Goal: Information Seeking & Learning: Learn about a topic

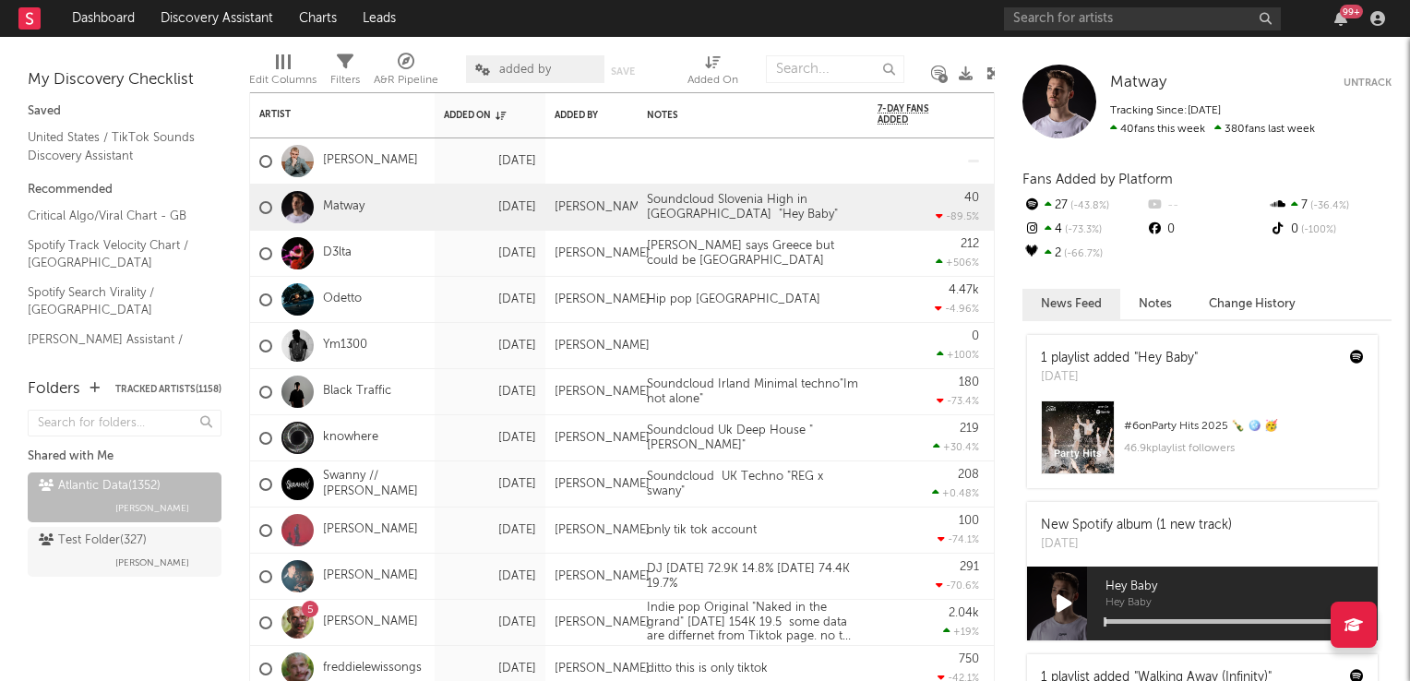
click at [989, 71] on icon at bounding box center [994, 73] width 14 height 14
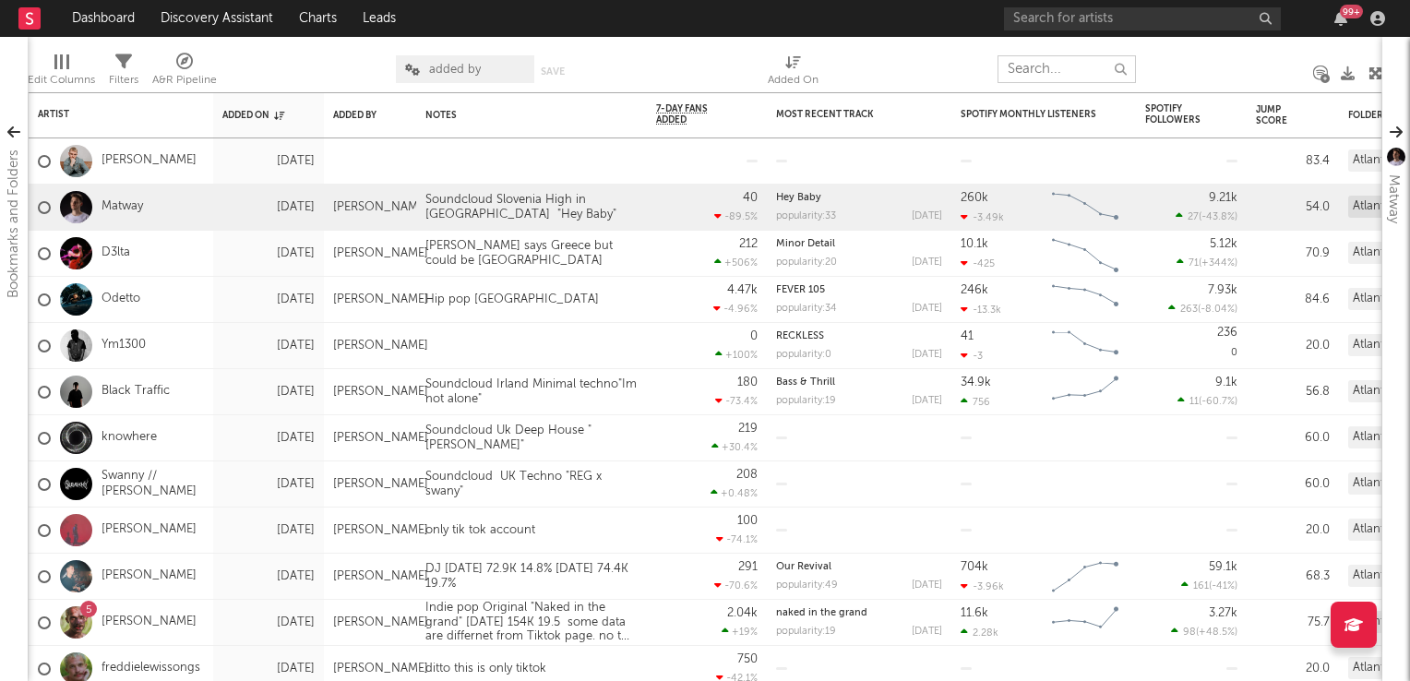
click at [1034, 70] on input "text" at bounding box center [1067, 69] width 138 height 28
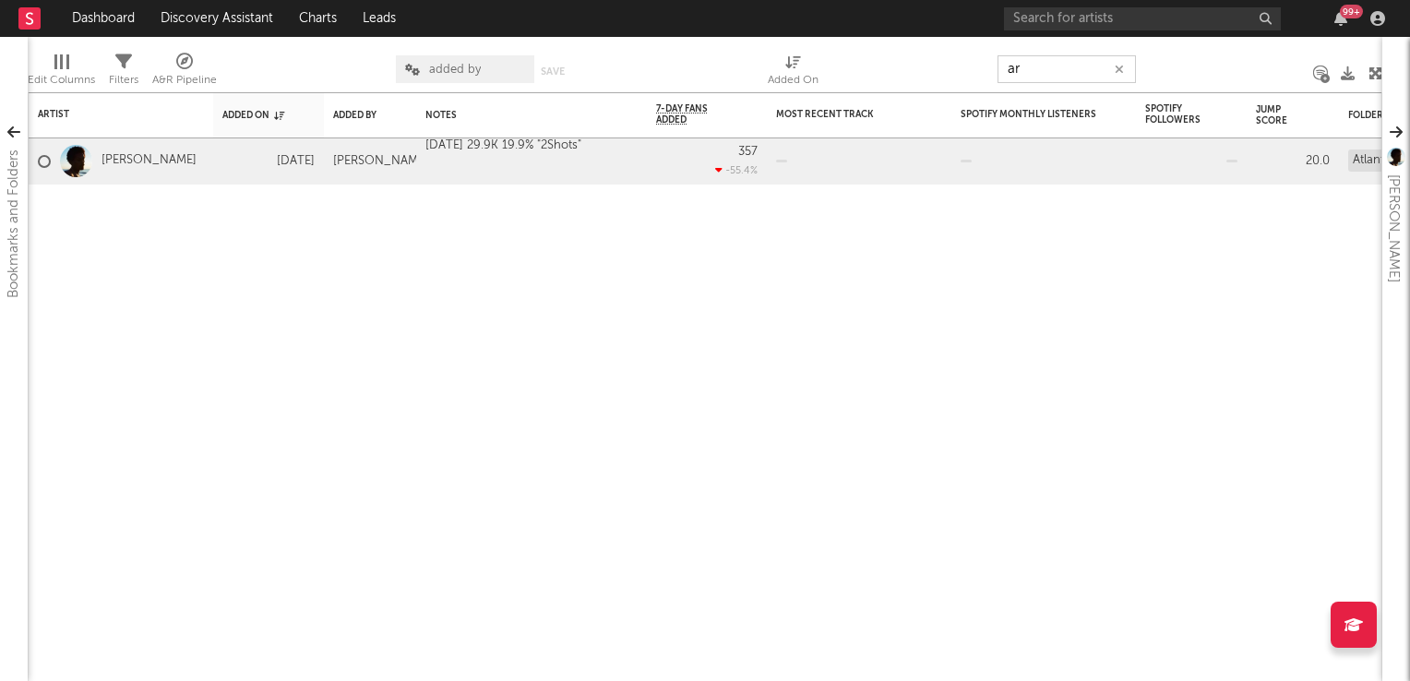
type input "a"
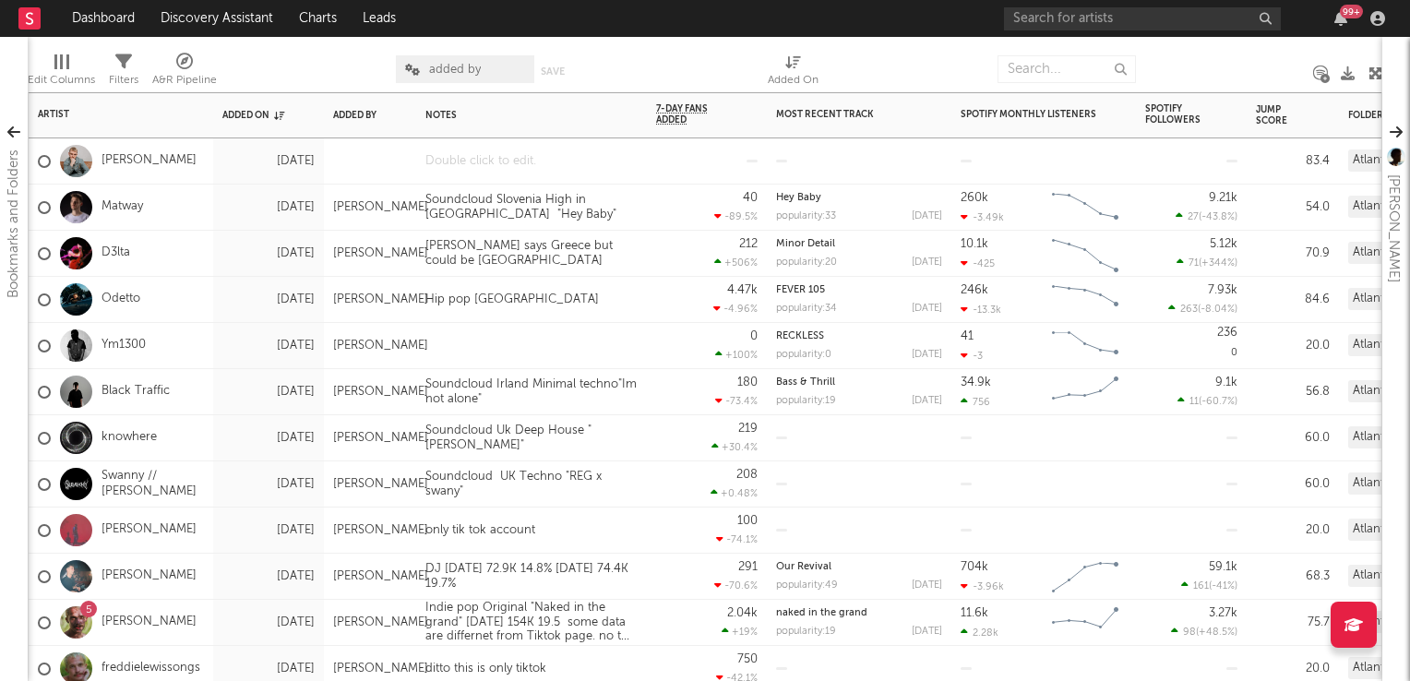
click at [531, 168] on div at bounding box center [531, 160] width 231 height 45
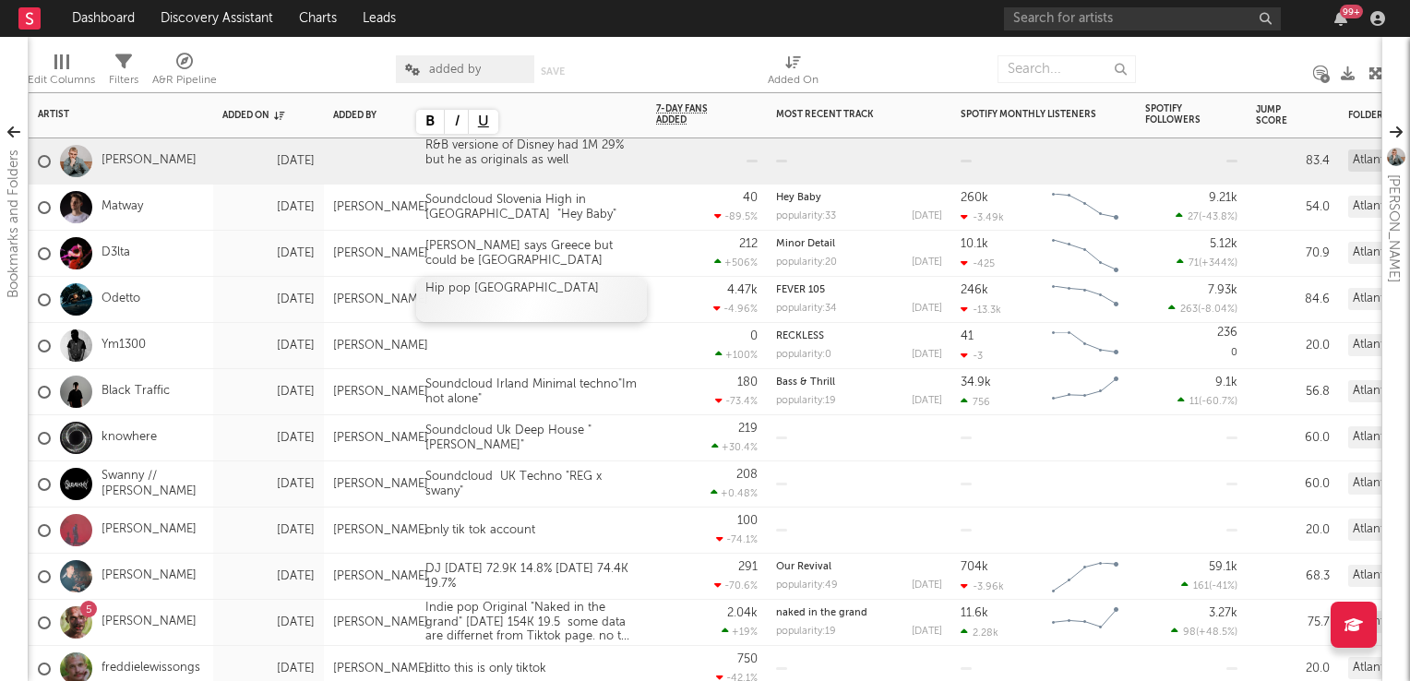
click at [613, 319] on div "Hip pop [GEOGRAPHIC_DATA]" at bounding box center [531, 299] width 231 height 45
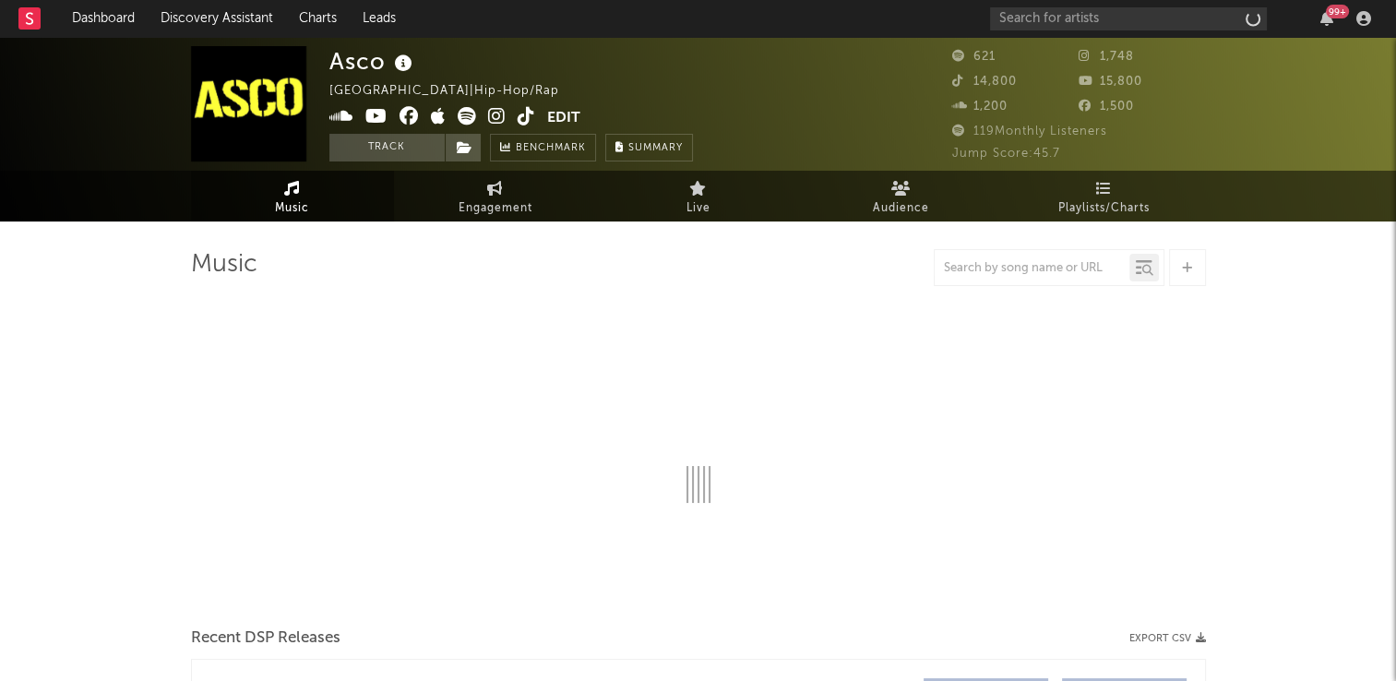
select select "1w"
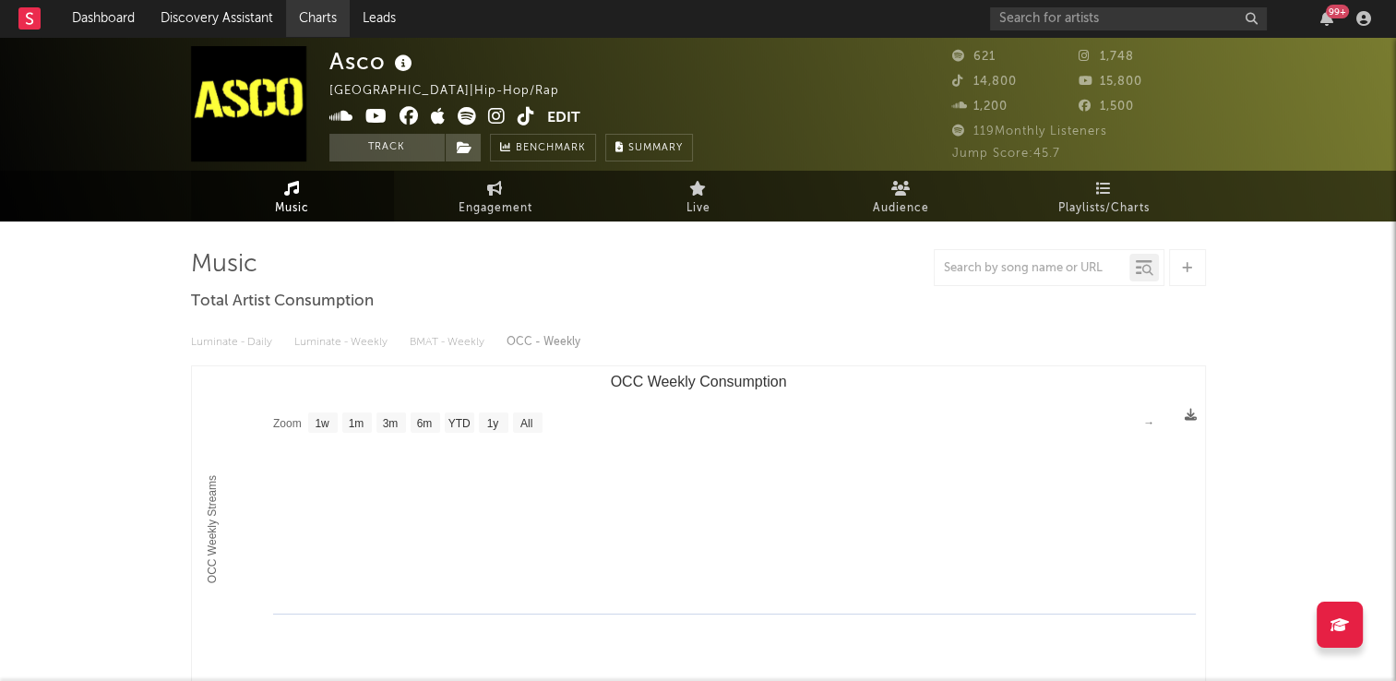
click at [322, 26] on link "Charts" at bounding box center [318, 18] width 64 height 37
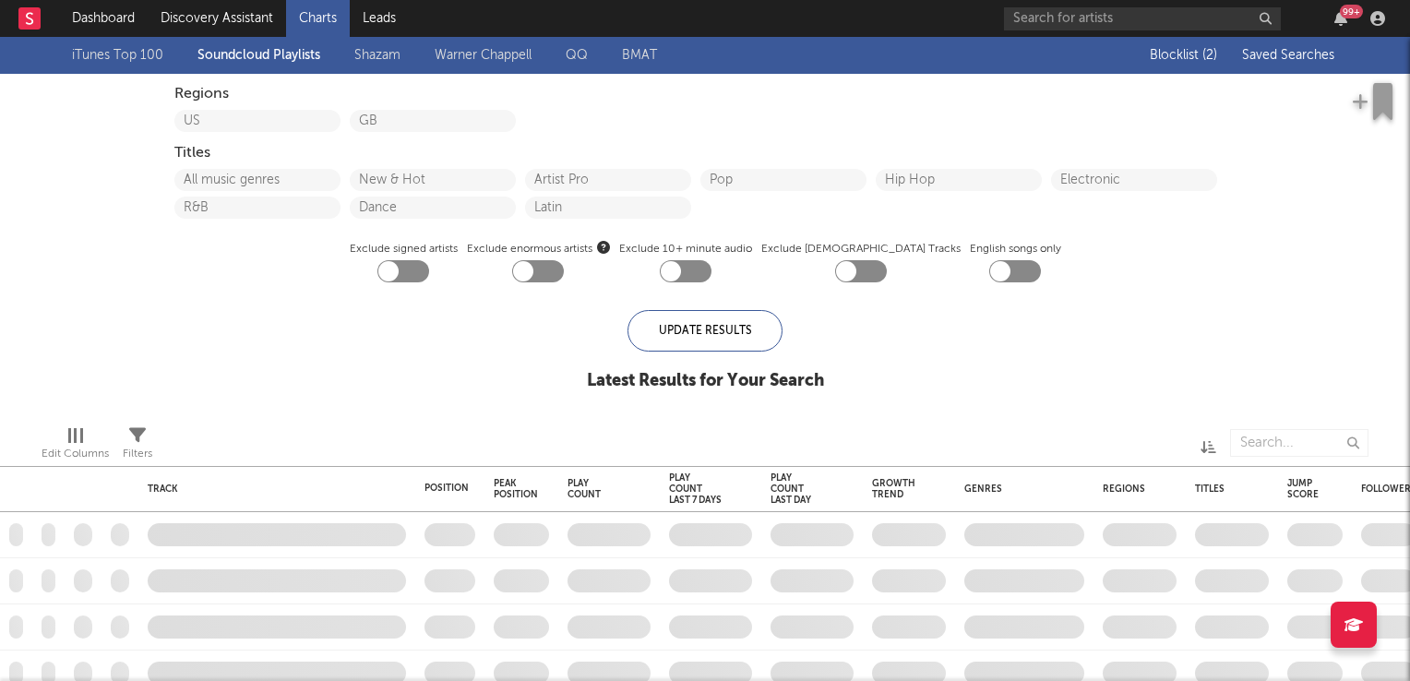
checkbox input "true"
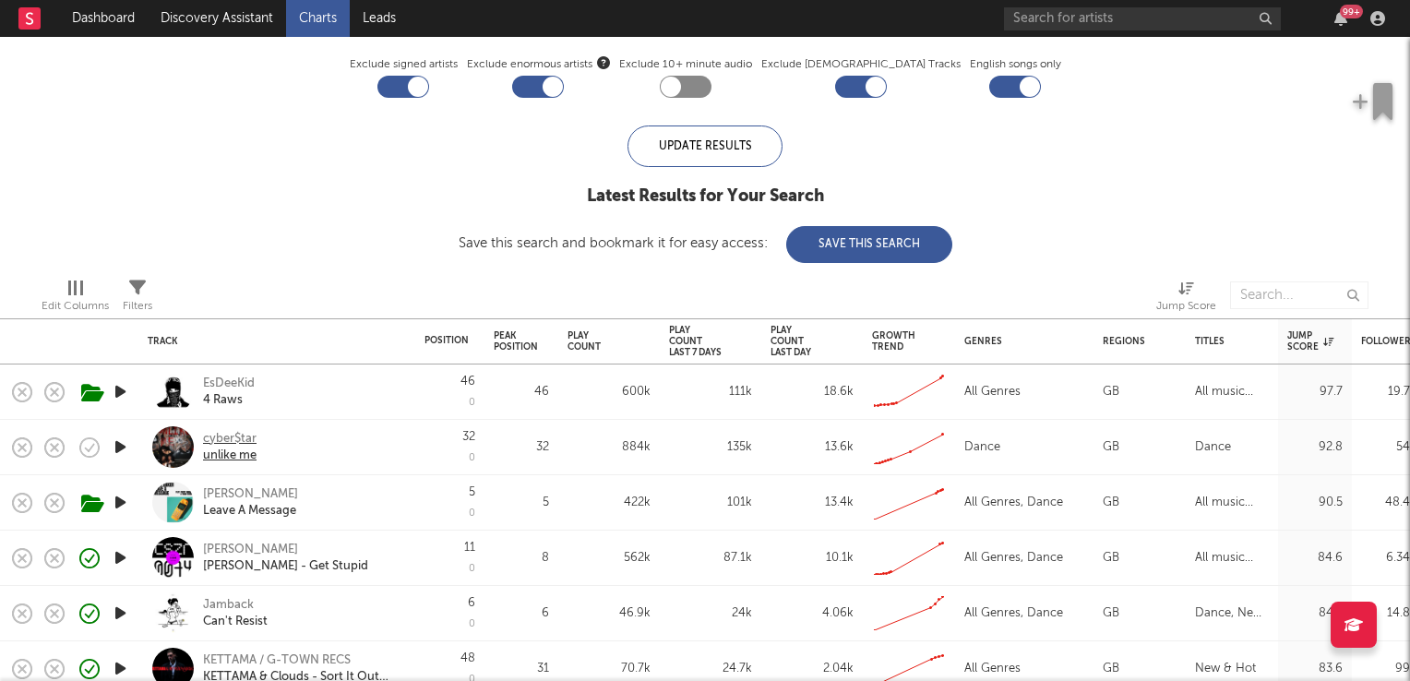
click at [237, 437] on div "cyber$tar" at bounding box center [230, 439] width 54 height 17
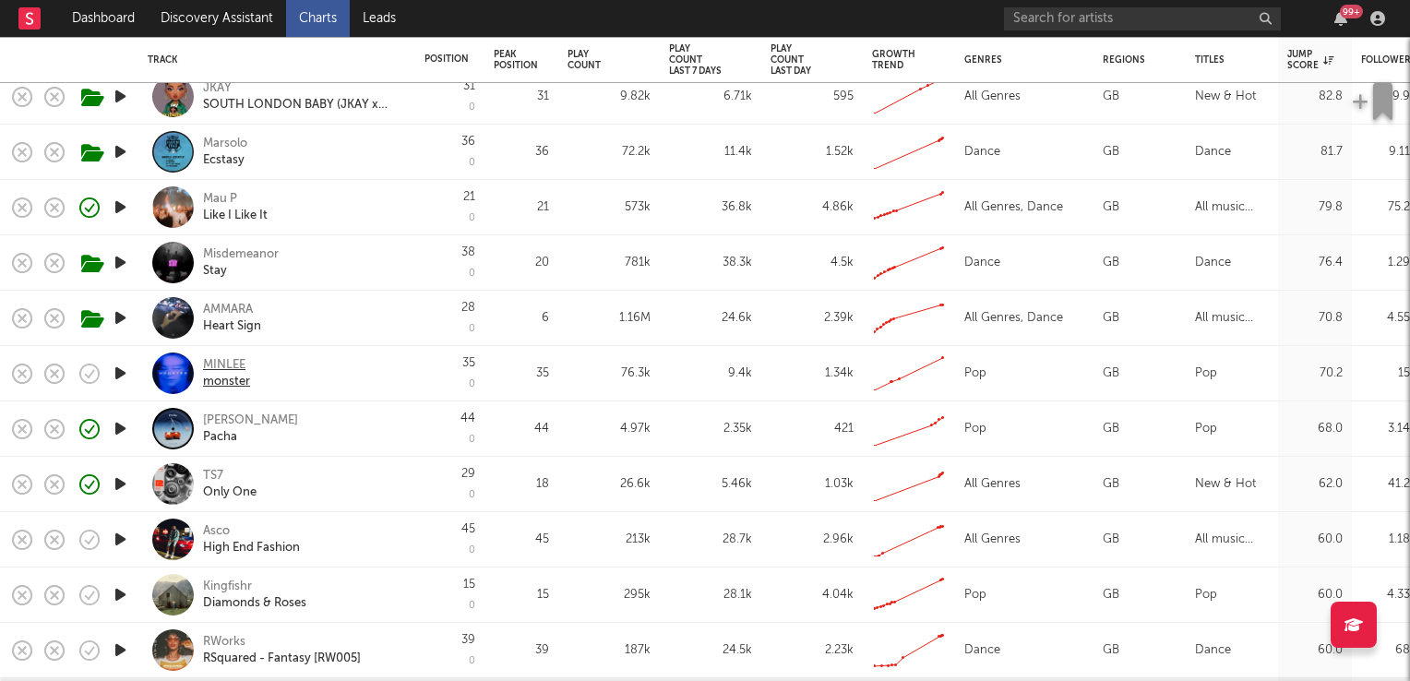
click at [229, 365] on div "MINLEE" at bounding box center [226, 365] width 47 height 17
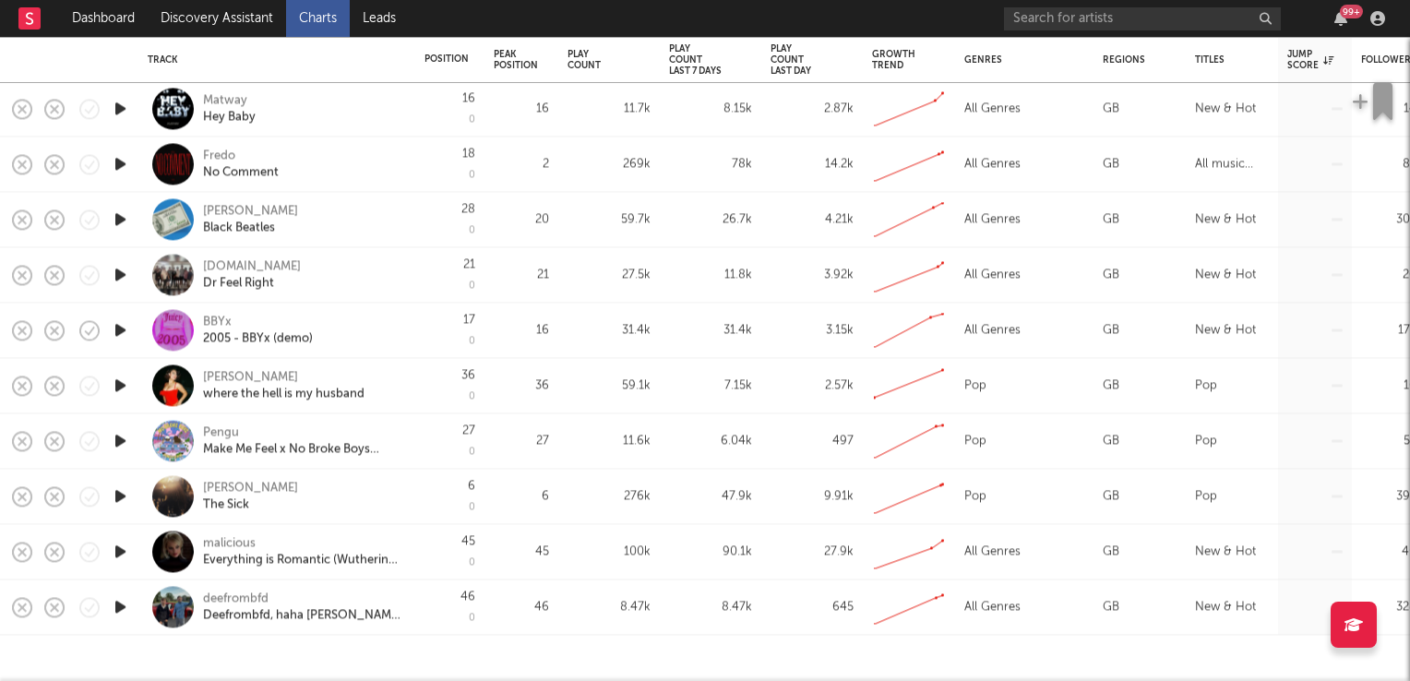
click at [237, 542] on div "malicious" at bounding box center [229, 543] width 53 height 17
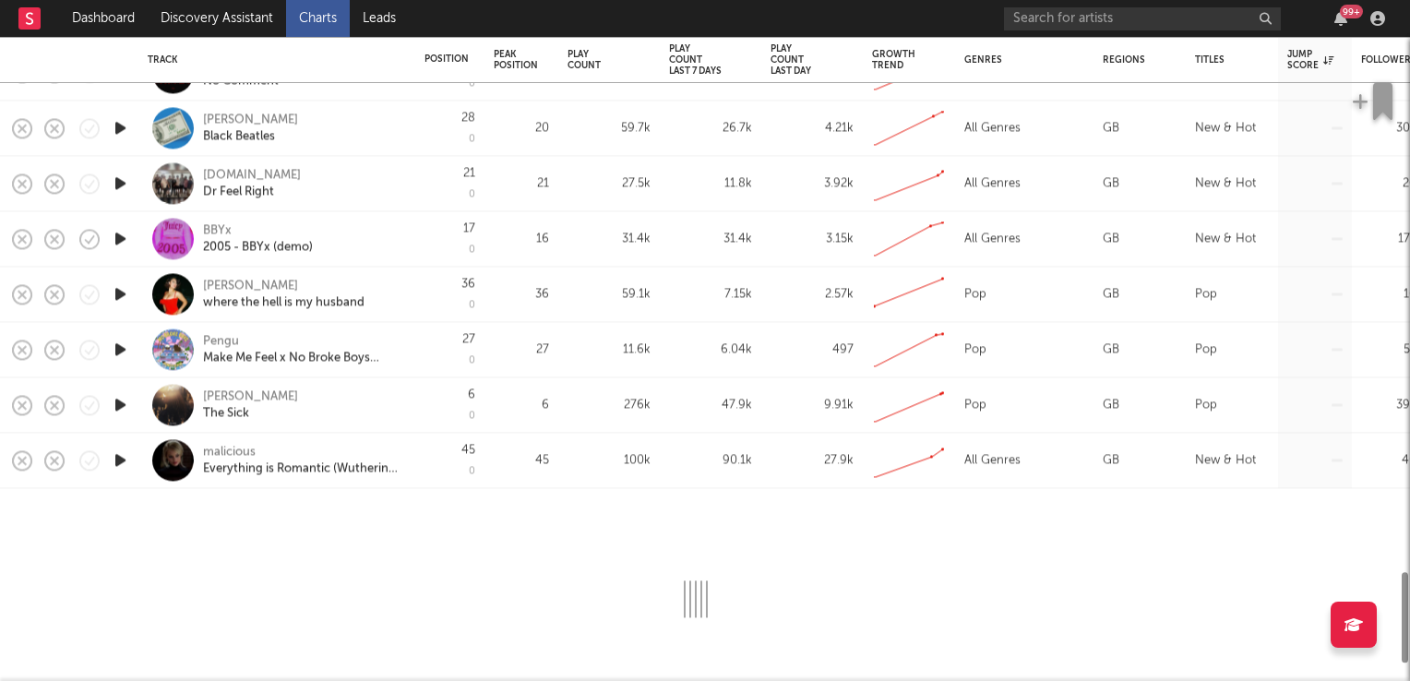
select select "1w"
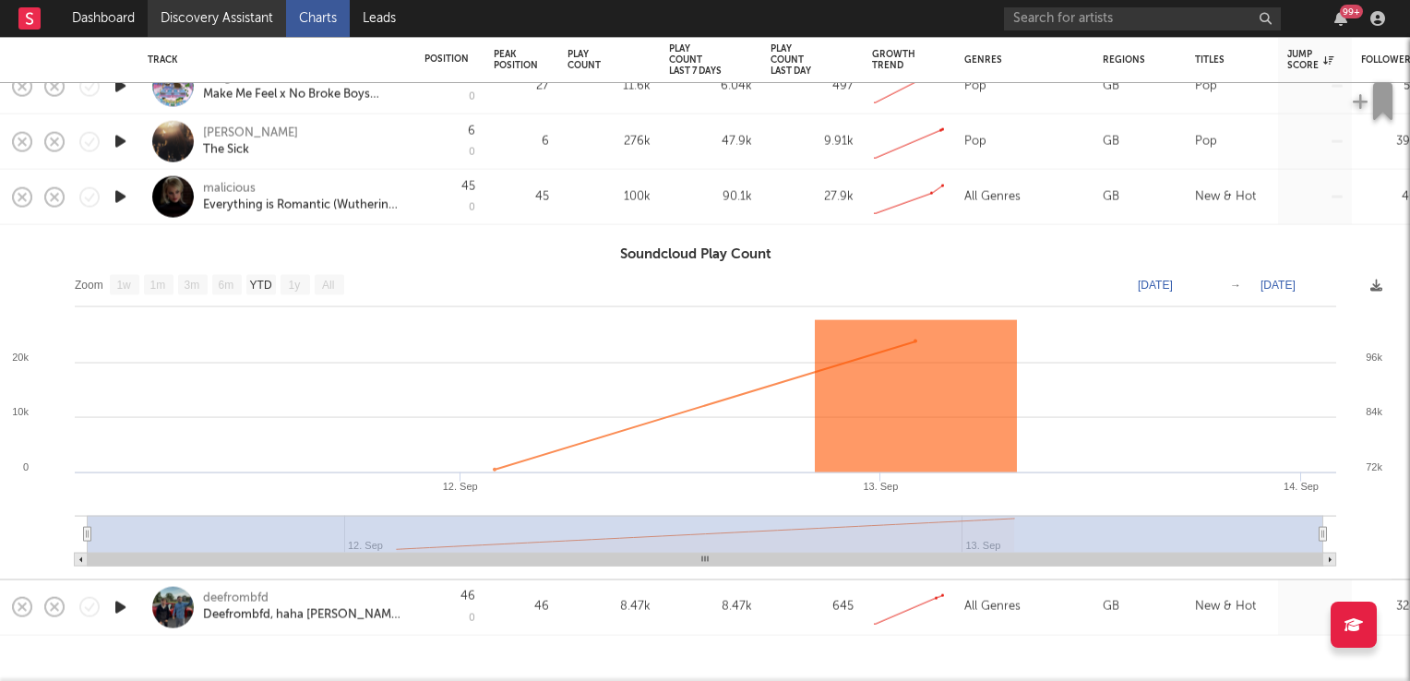
click at [199, 18] on link "Discovery Assistant" at bounding box center [217, 18] width 138 height 37
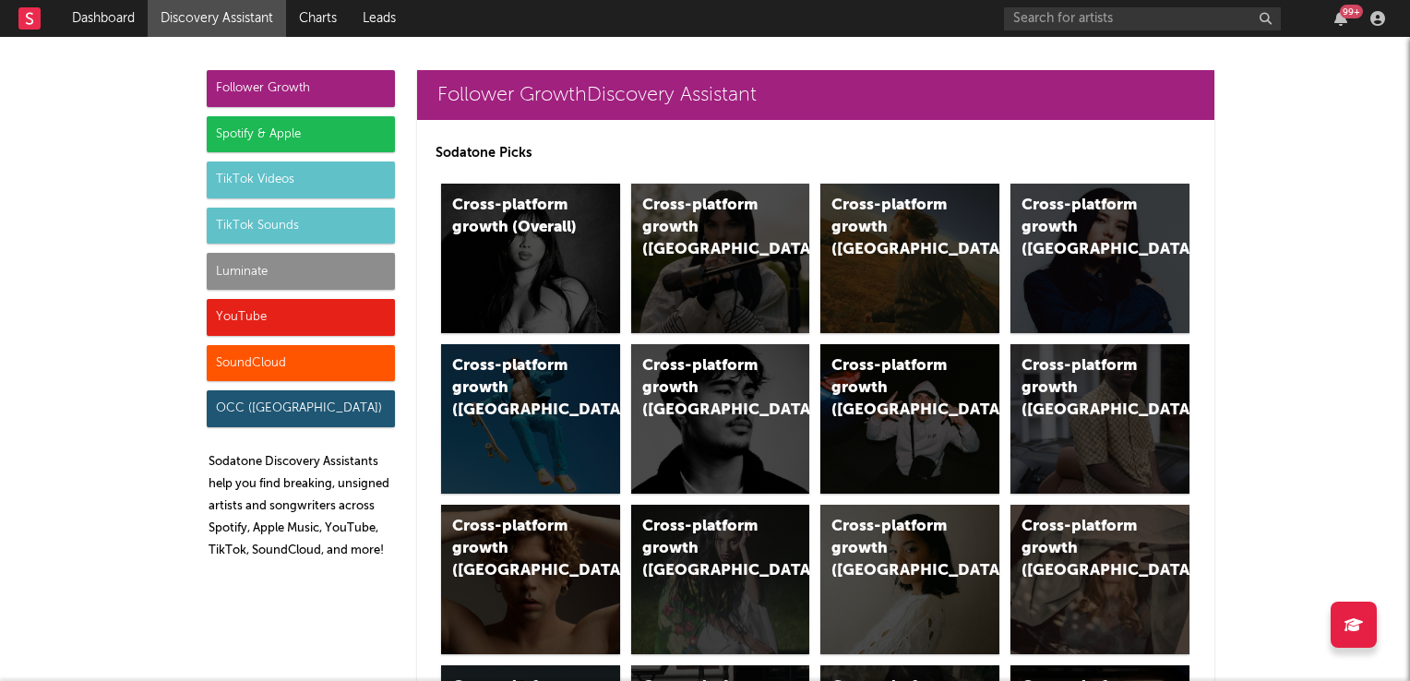
click at [264, 183] on div "TikTok Videos" at bounding box center [301, 179] width 188 height 37
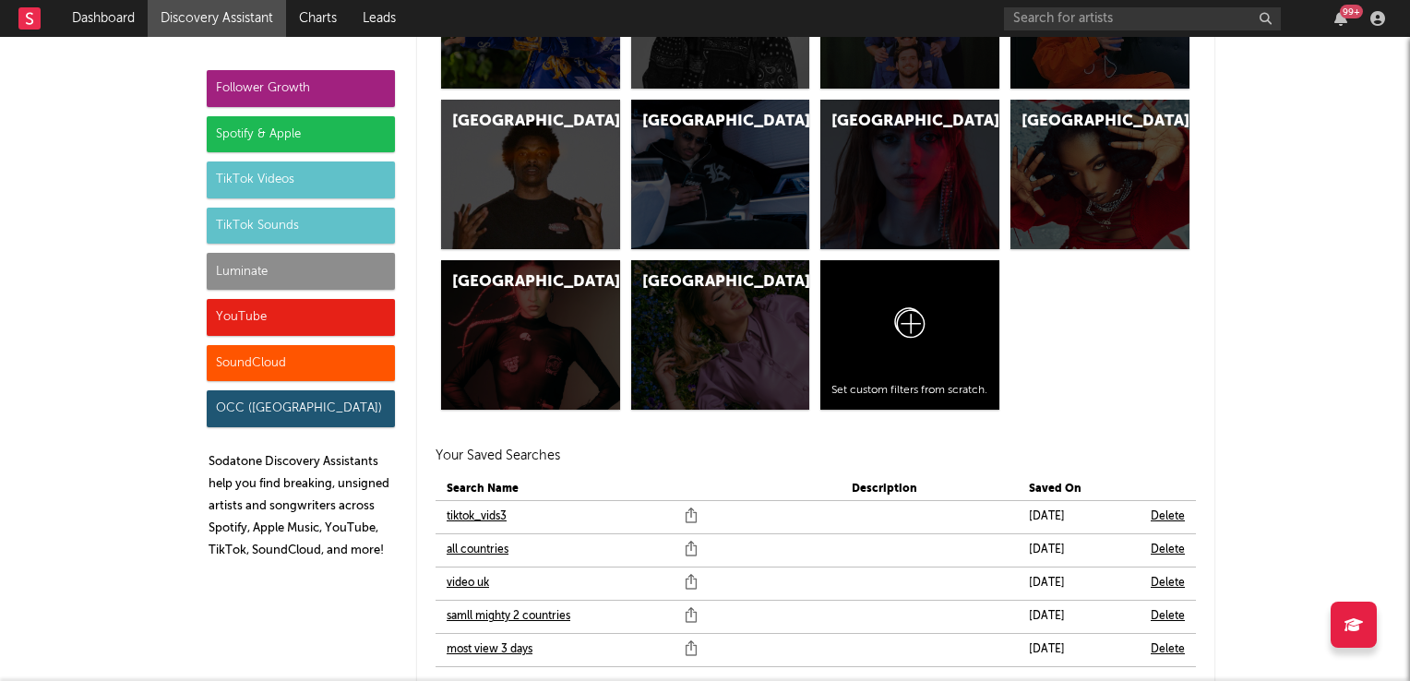
scroll to position [6190, 0]
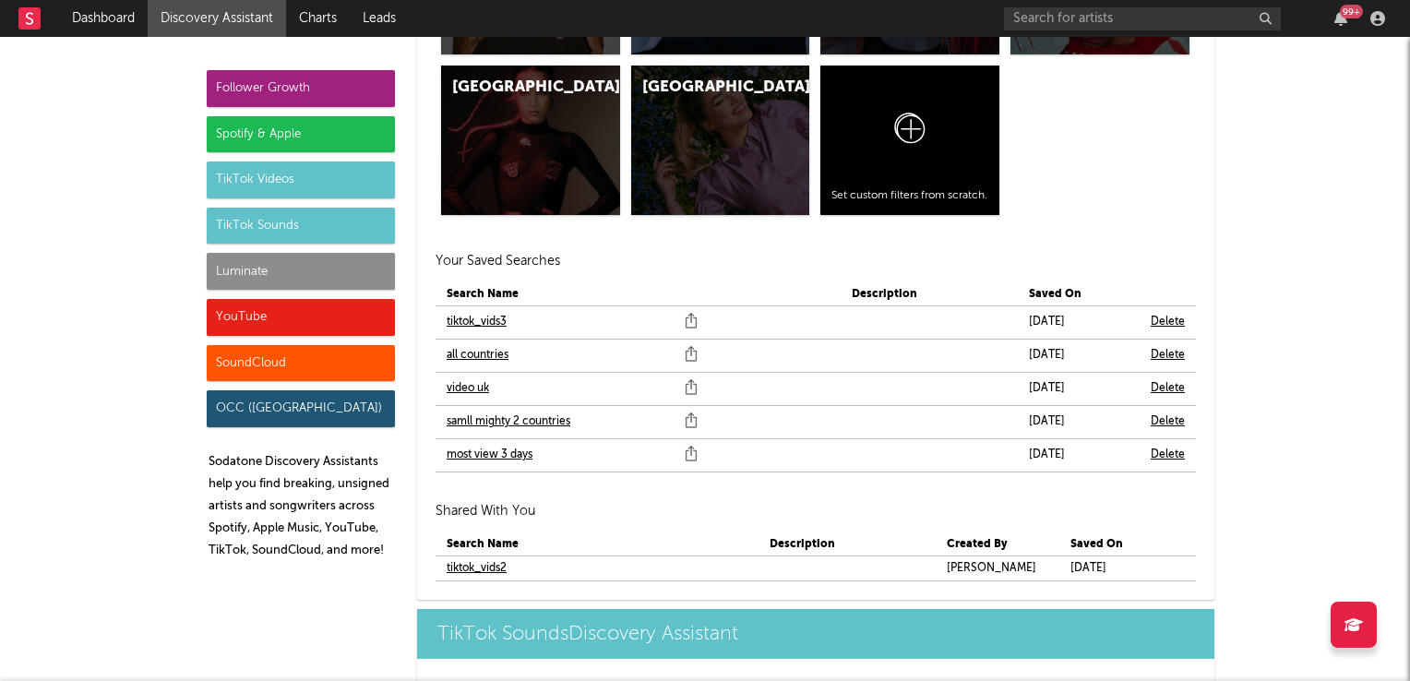
click at [476, 416] on link "samll mighty 2 countries" at bounding box center [509, 422] width 124 height 22
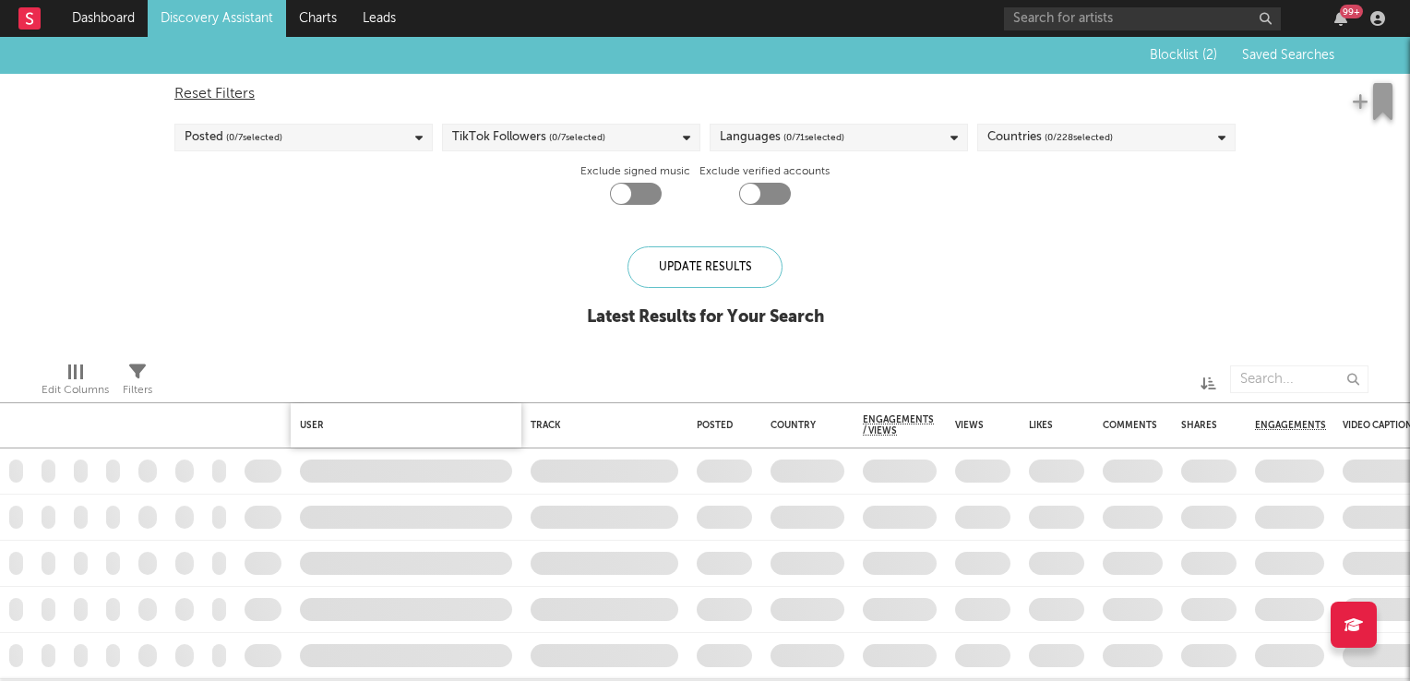
checkbox input "true"
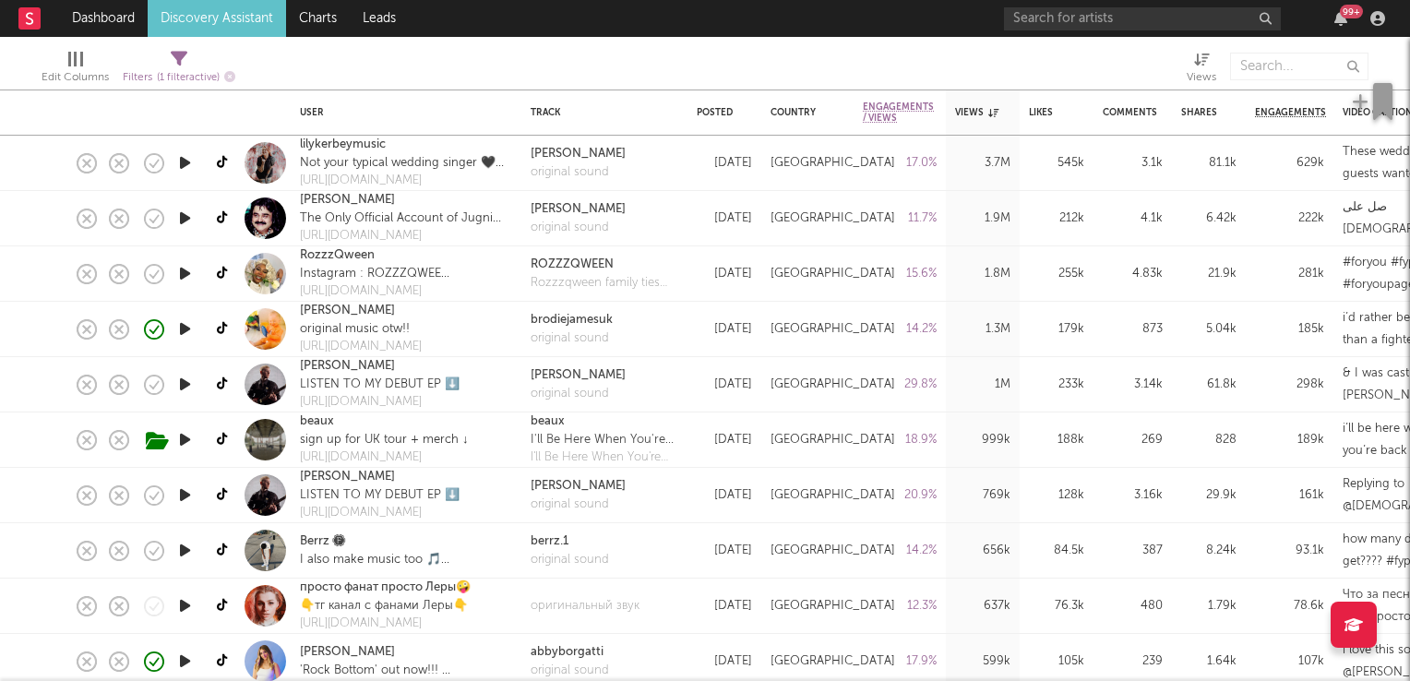
click at [185, 386] on icon "button" at bounding box center [184, 384] width 19 height 23
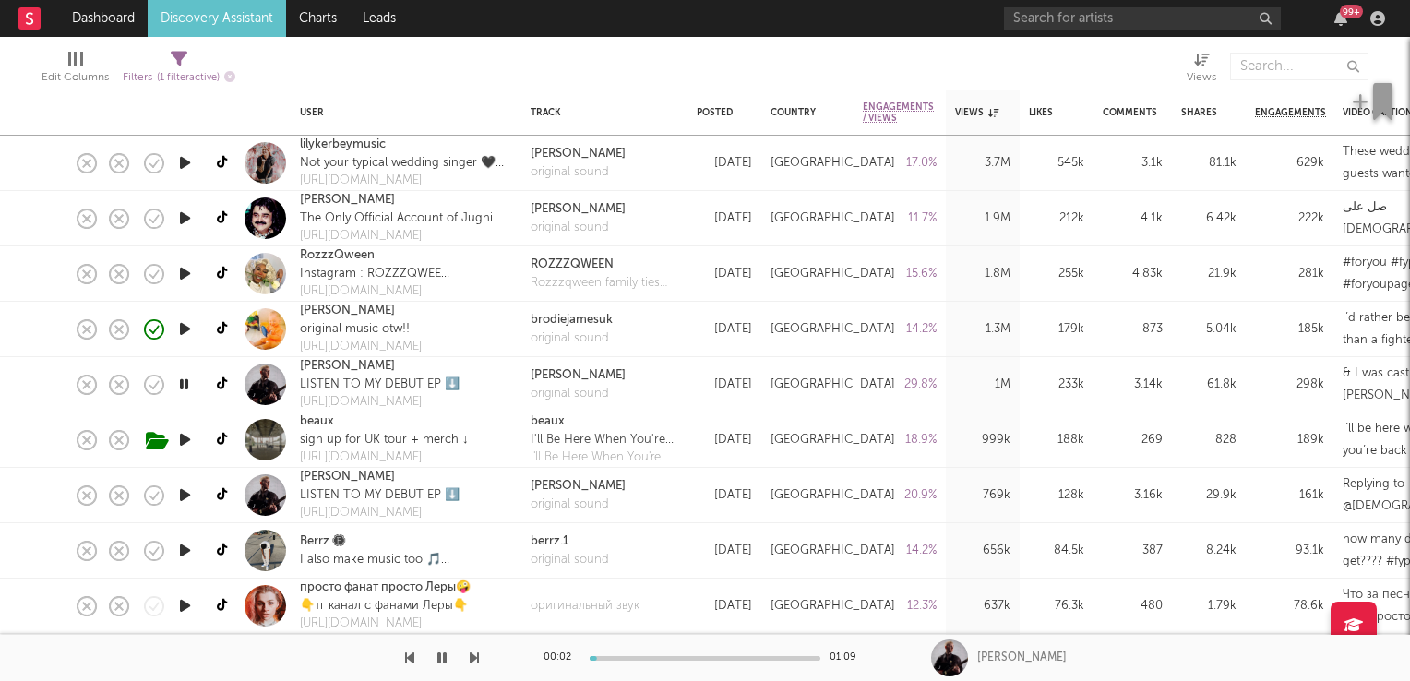
click at [185, 386] on icon "button" at bounding box center [184, 384] width 18 height 23
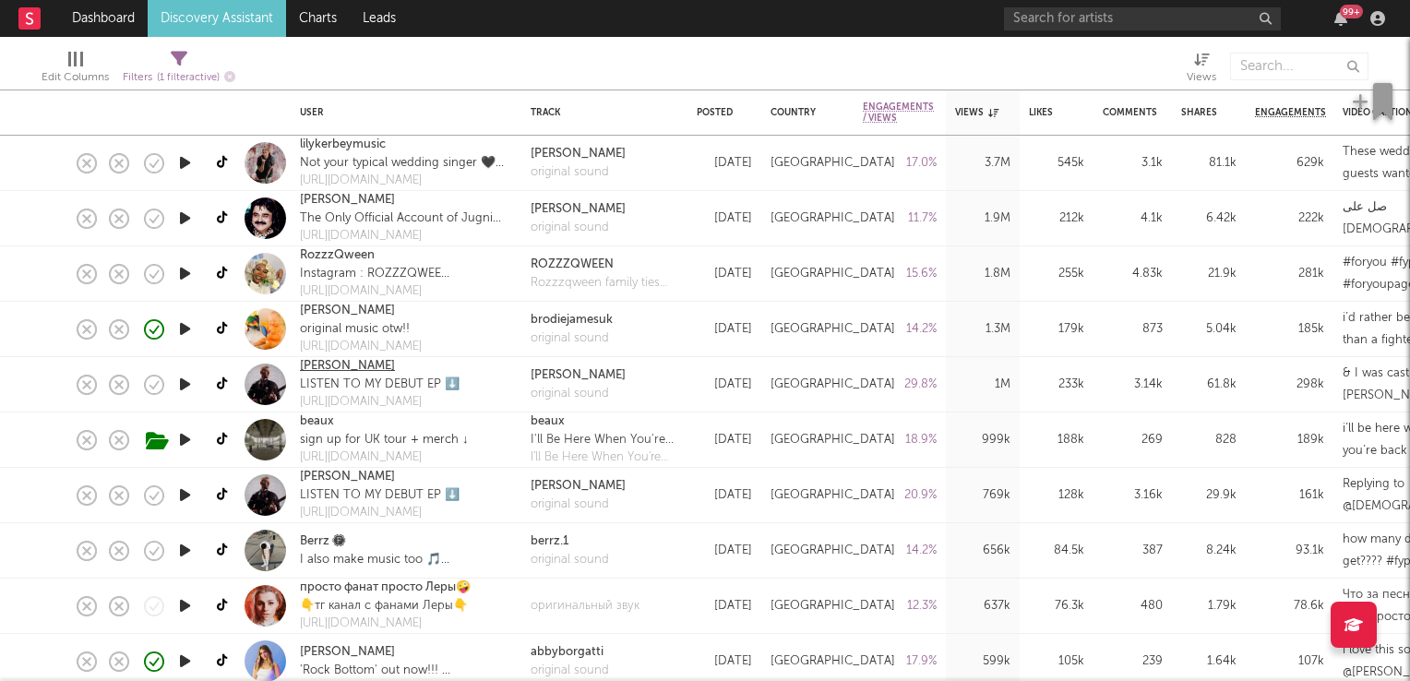
click at [358, 370] on link "Harry Linacre" at bounding box center [347, 366] width 95 height 18
click at [185, 384] on icon "button" at bounding box center [184, 384] width 19 height 23
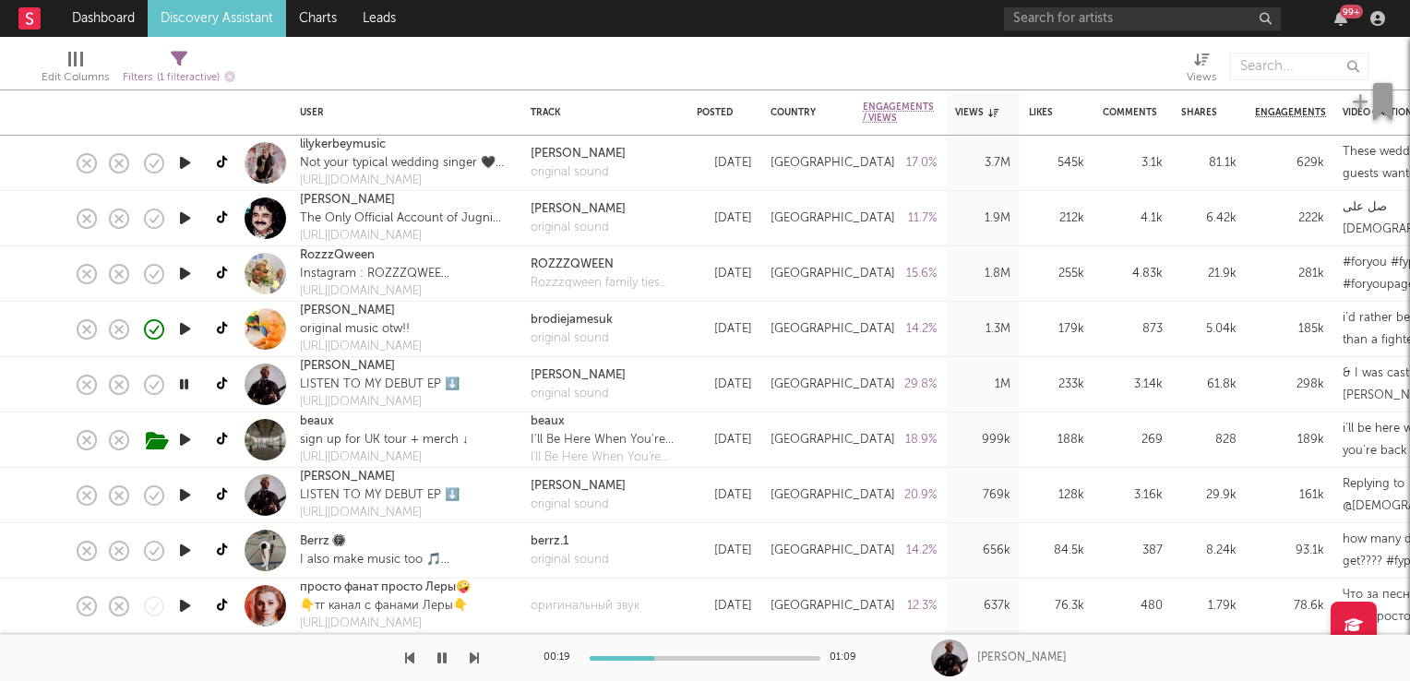
click at [181, 386] on icon "button" at bounding box center [184, 384] width 18 height 23
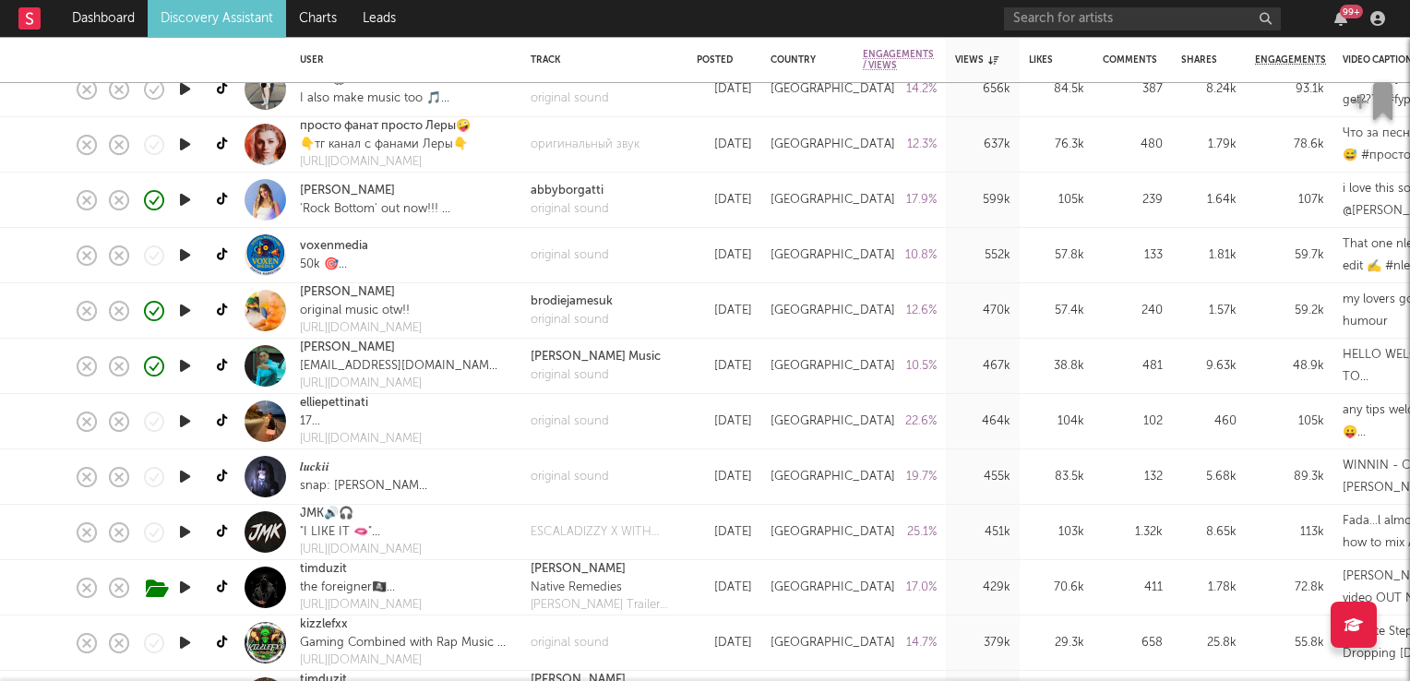
click at [187, 419] on icon "button" at bounding box center [184, 421] width 19 height 23
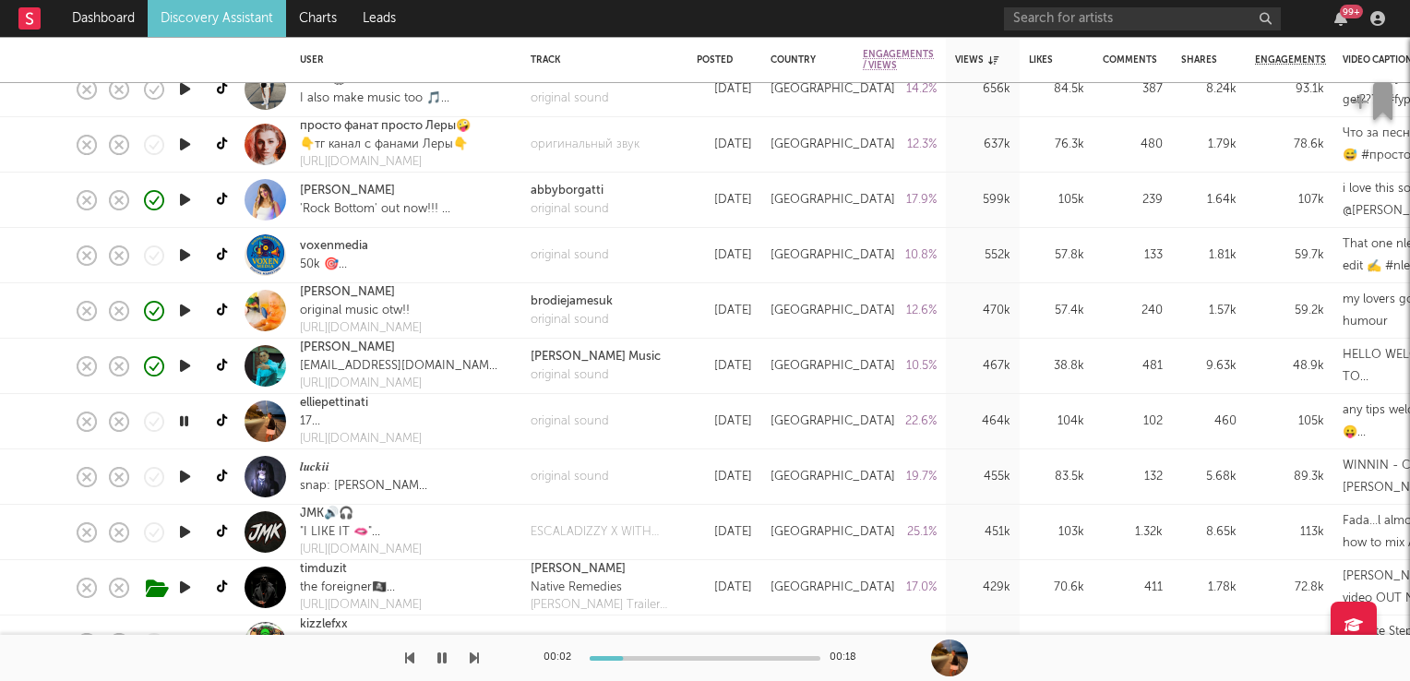
click at [187, 419] on icon "button" at bounding box center [184, 421] width 18 height 23
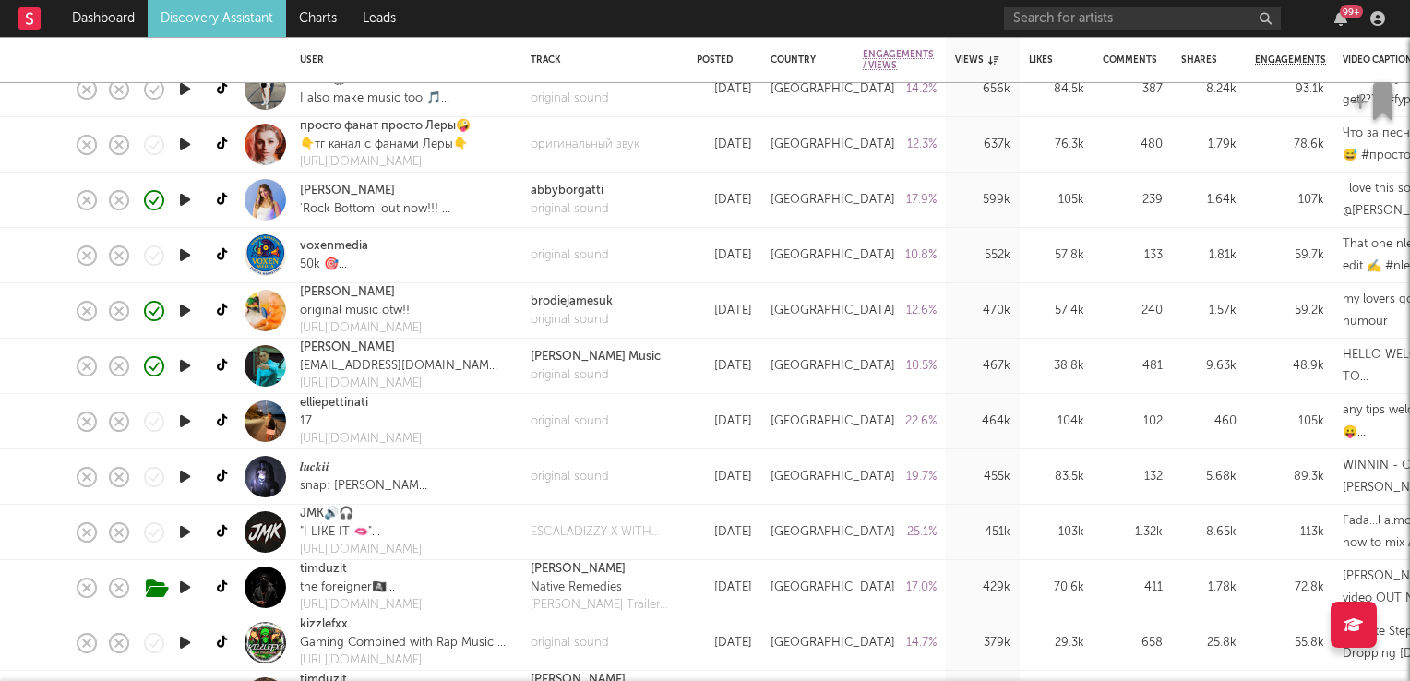
click at [185, 533] on icon "button" at bounding box center [184, 531] width 19 height 23
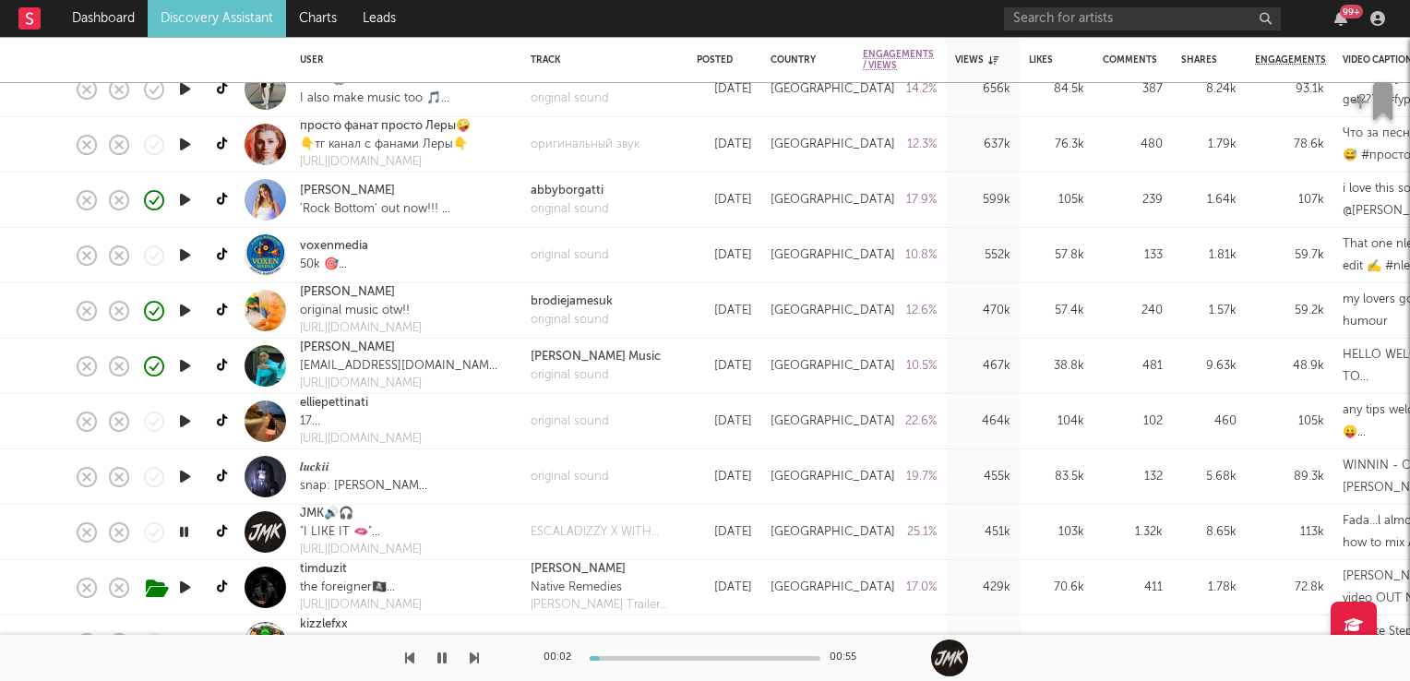
click at [185, 533] on icon "button" at bounding box center [184, 531] width 18 height 23
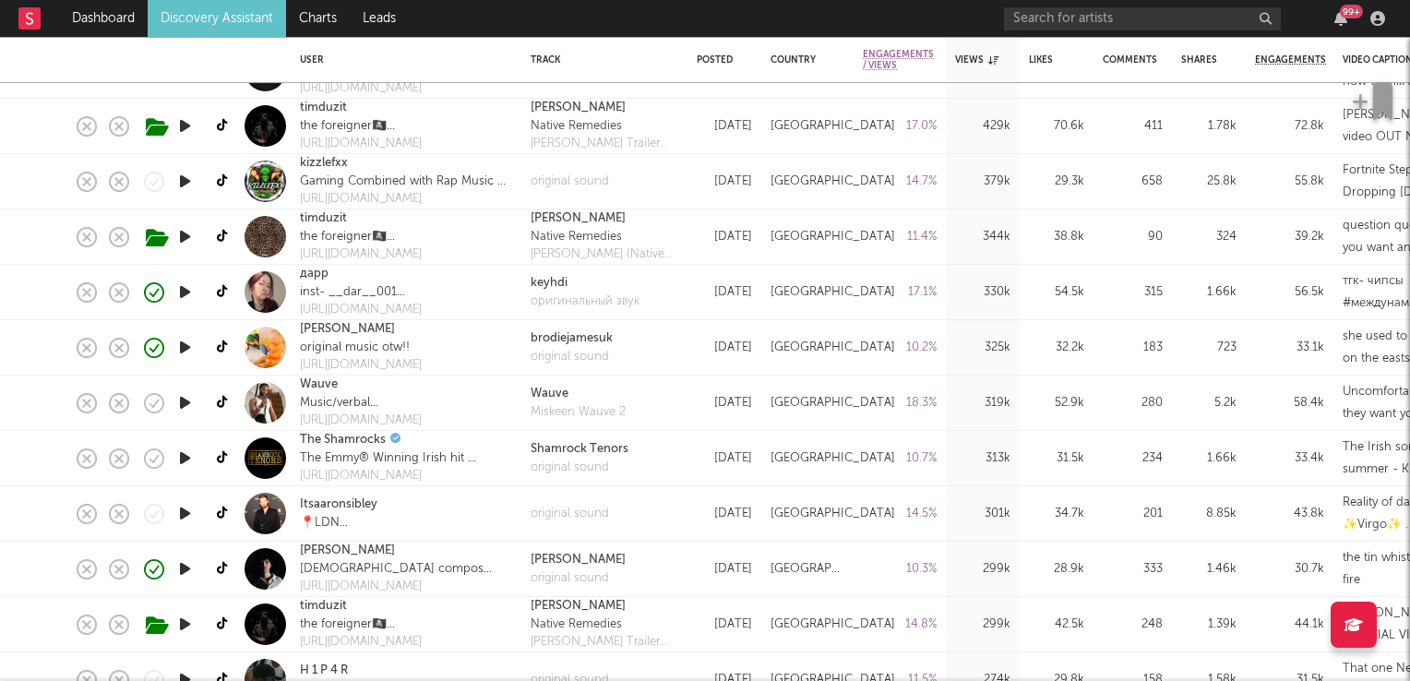
click at [184, 348] on icon "button" at bounding box center [184, 347] width 19 height 23
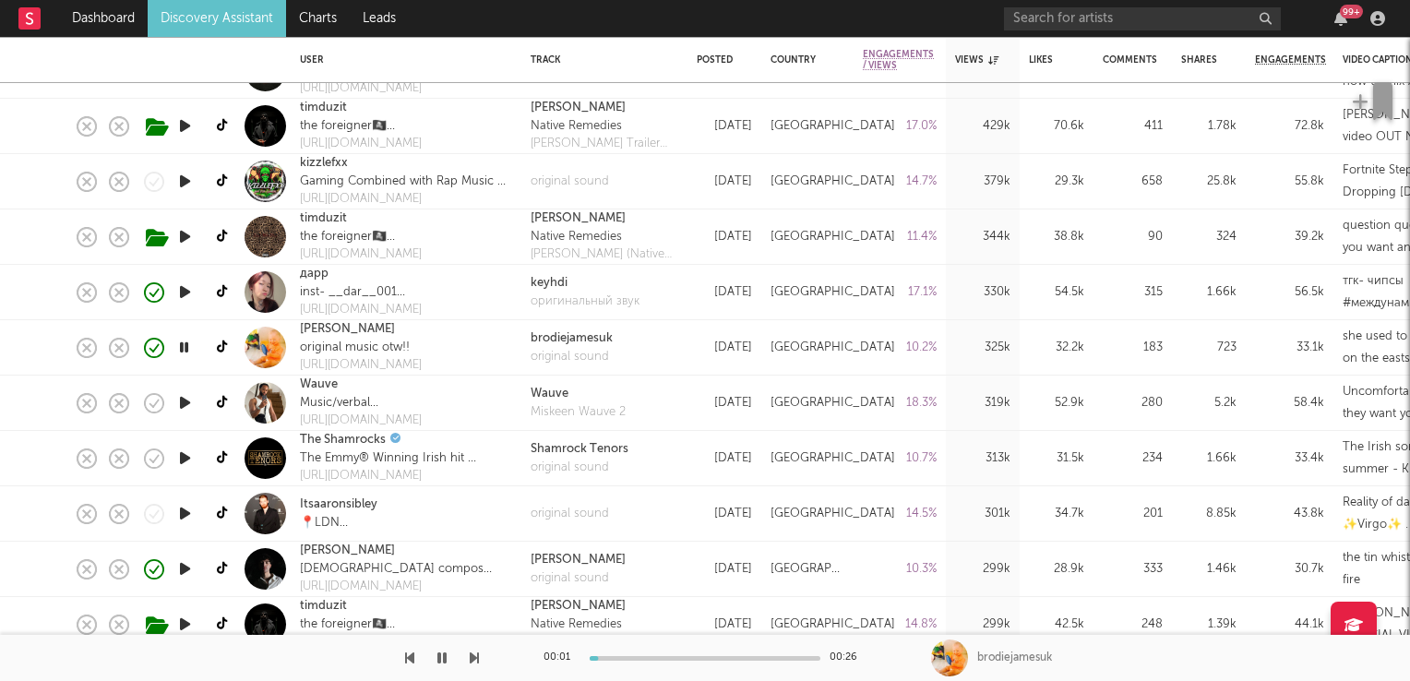
click at [184, 348] on icon "button" at bounding box center [184, 347] width 18 height 23
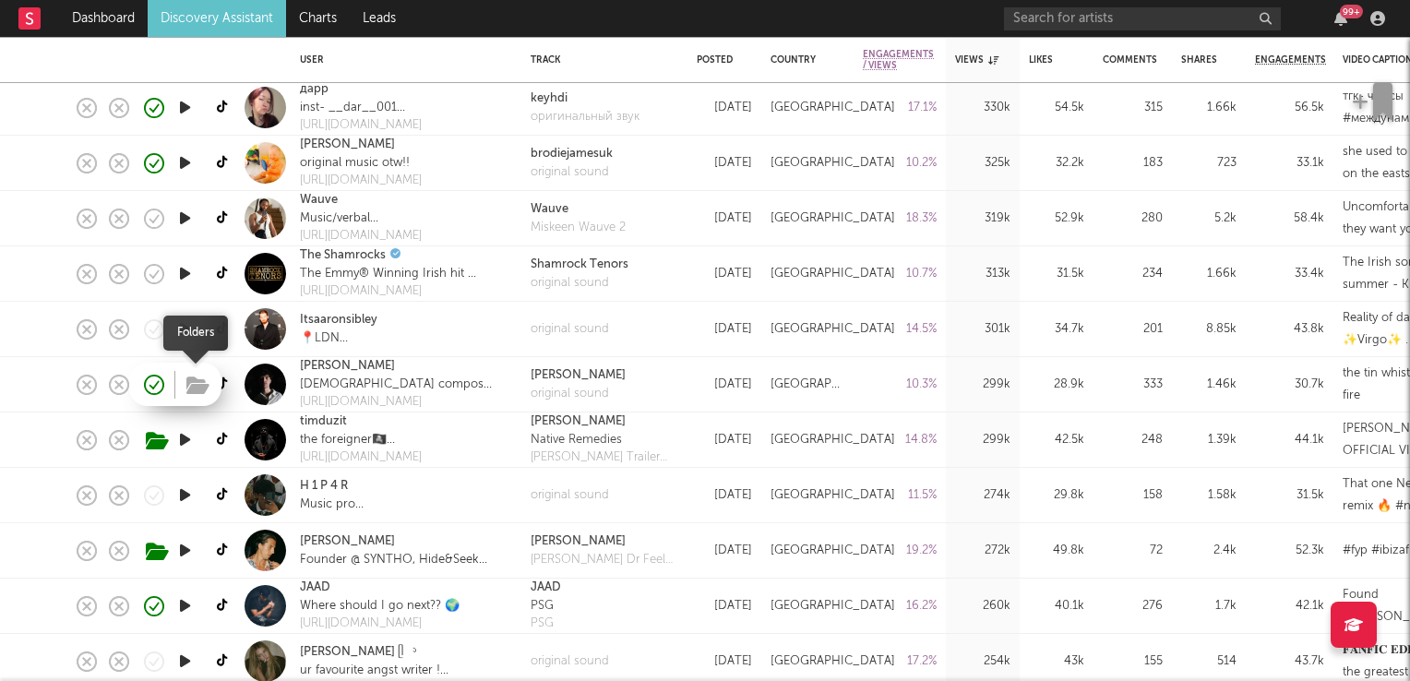
click at [207, 389] on icon "button" at bounding box center [197, 386] width 23 height 20
click at [332, 365] on link "Jamie Duffy" at bounding box center [347, 366] width 95 height 18
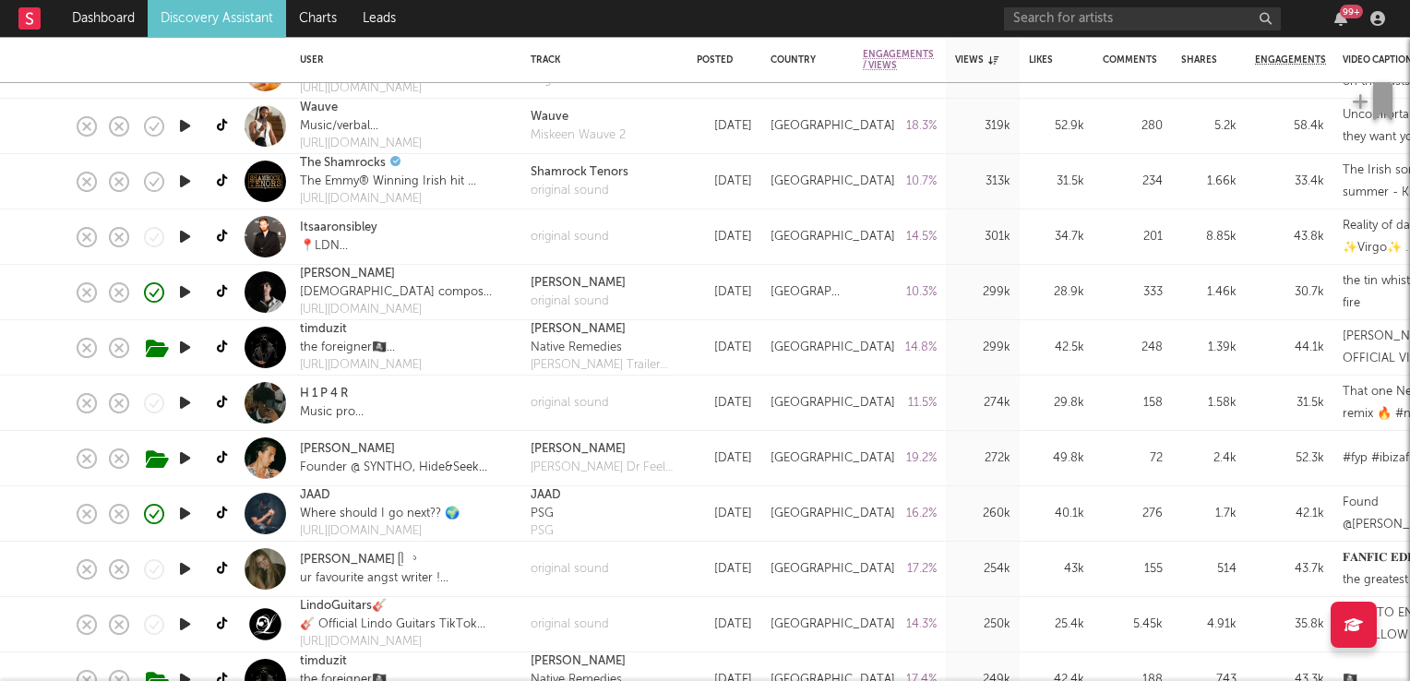
click at [185, 403] on icon "button" at bounding box center [184, 402] width 19 height 23
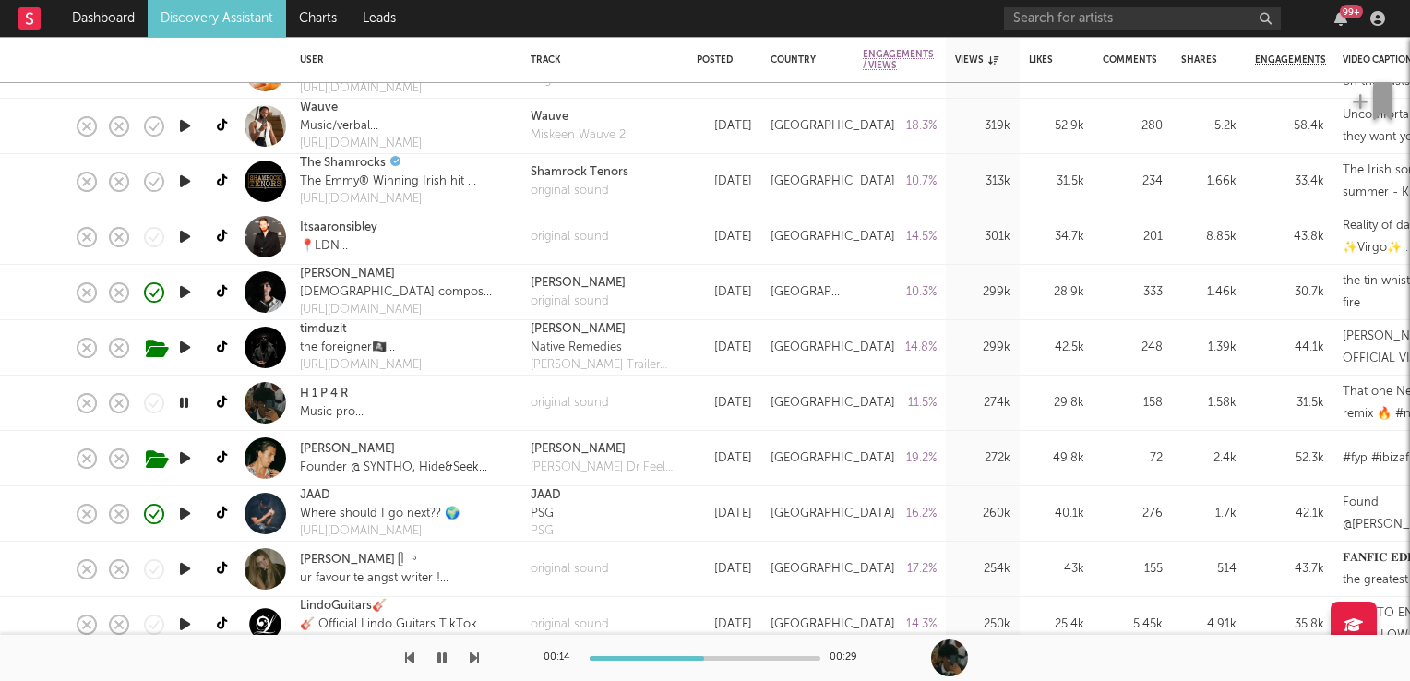
click at [188, 405] on icon "button" at bounding box center [184, 402] width 18 height 23
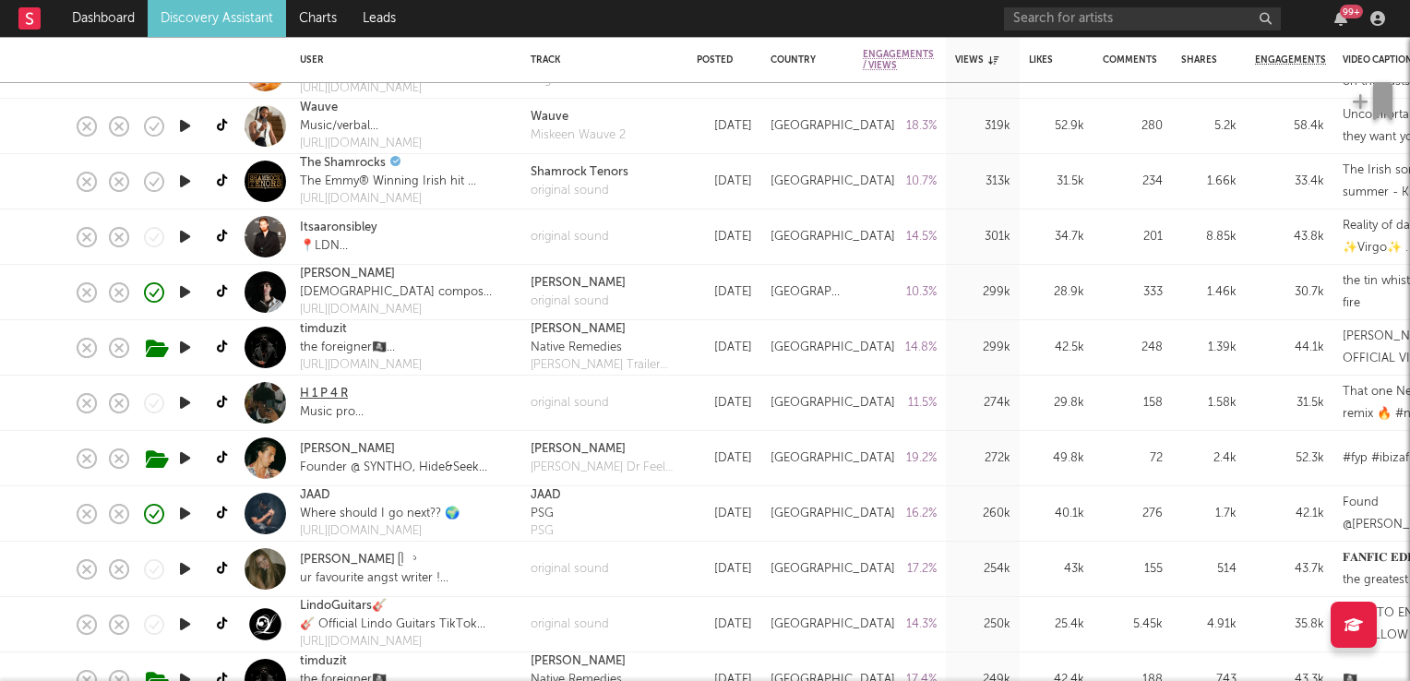
click at [348, 389] on link "H 1 P 4 R" at bounding box center [324, 394] width 48 height 18
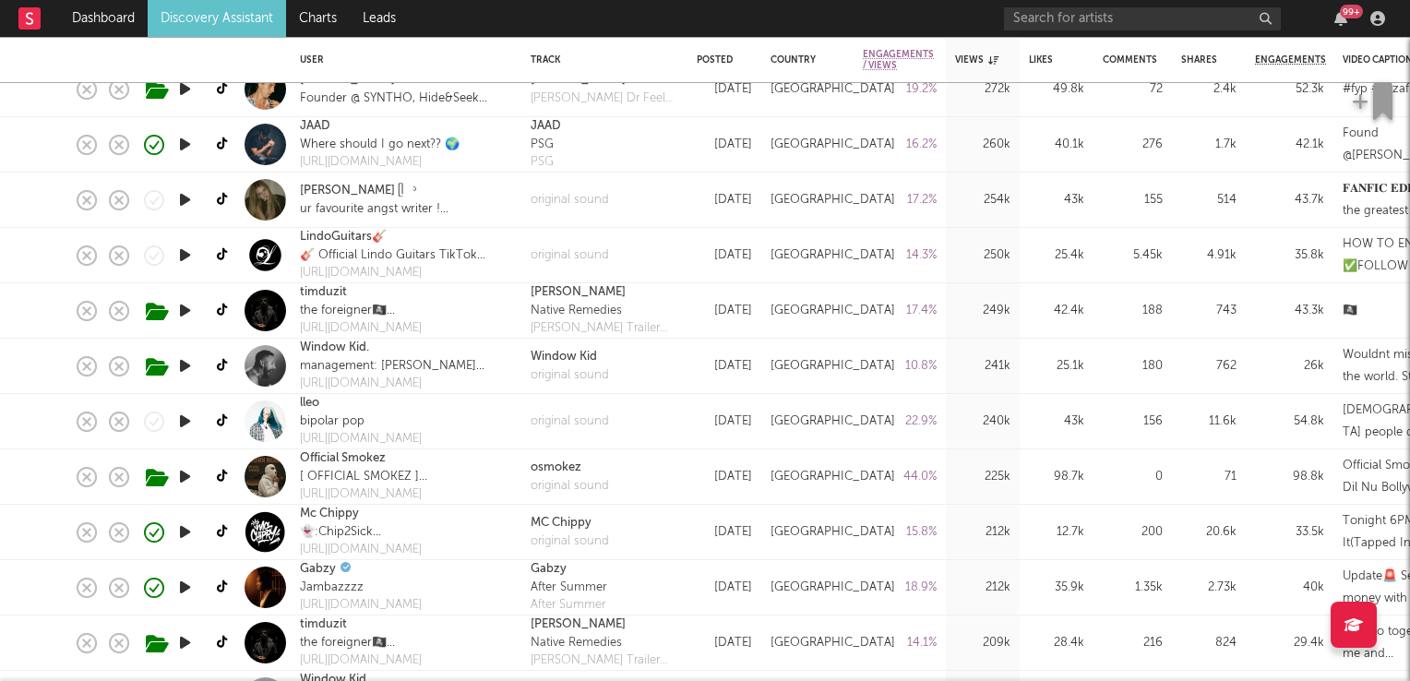
click at [185, 420] on icon "button" at bounding box center [184, 421] width 19 height 23
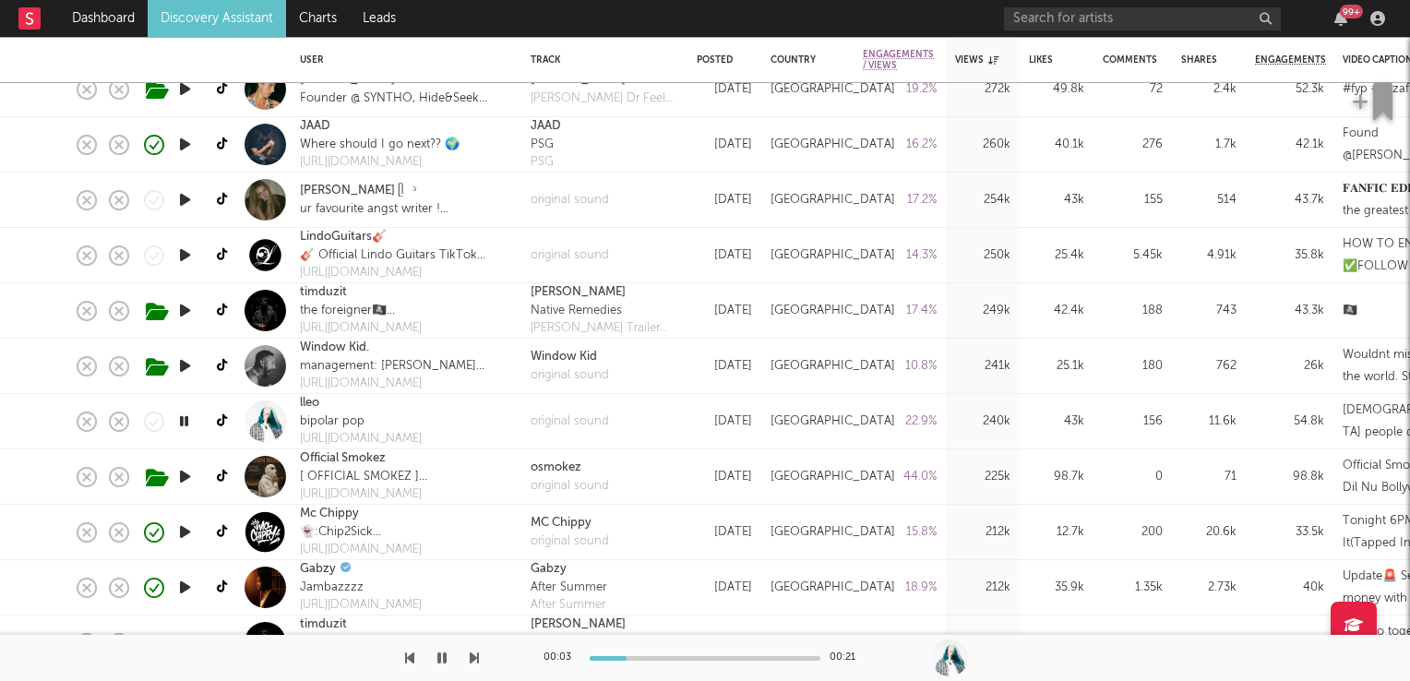
click at [185, 420] on icon "button" at bounding box center [184, 421] width 18 height 23
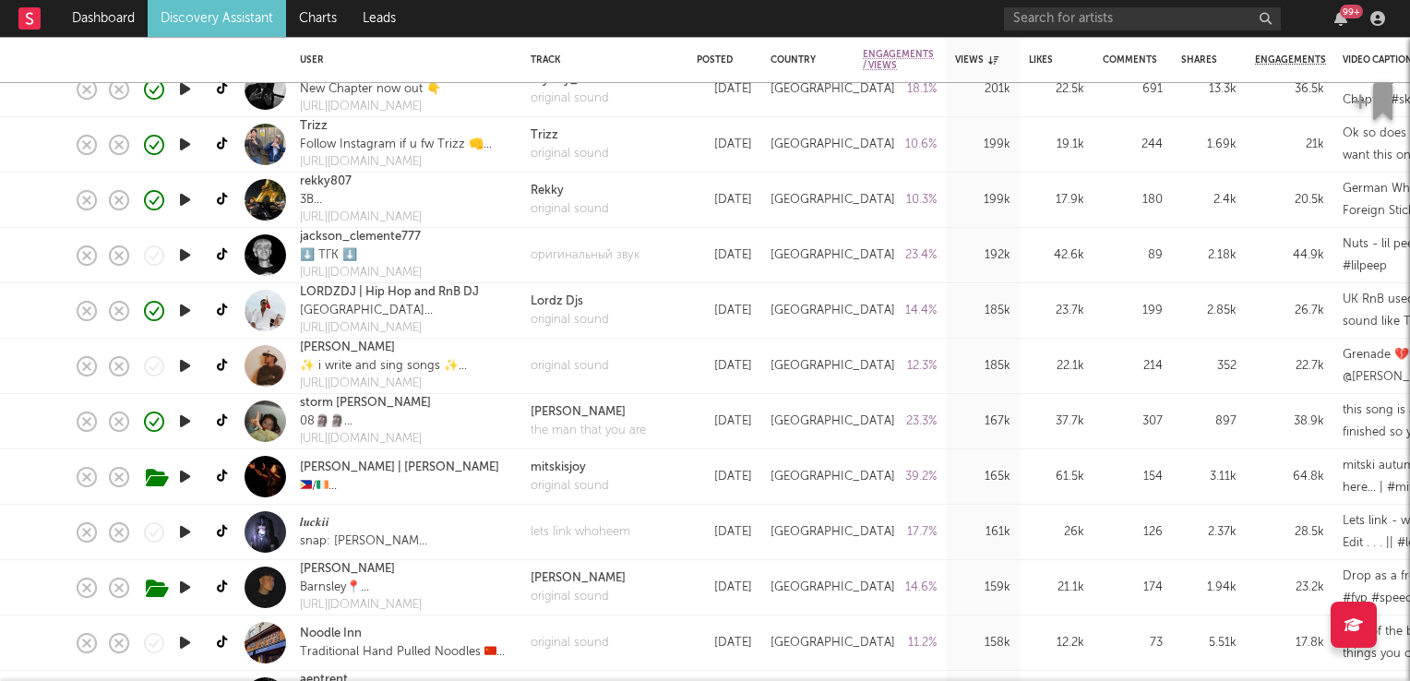
click at [186, 365] on icon "button" at bounding box center [184, 365] width 19 height 23
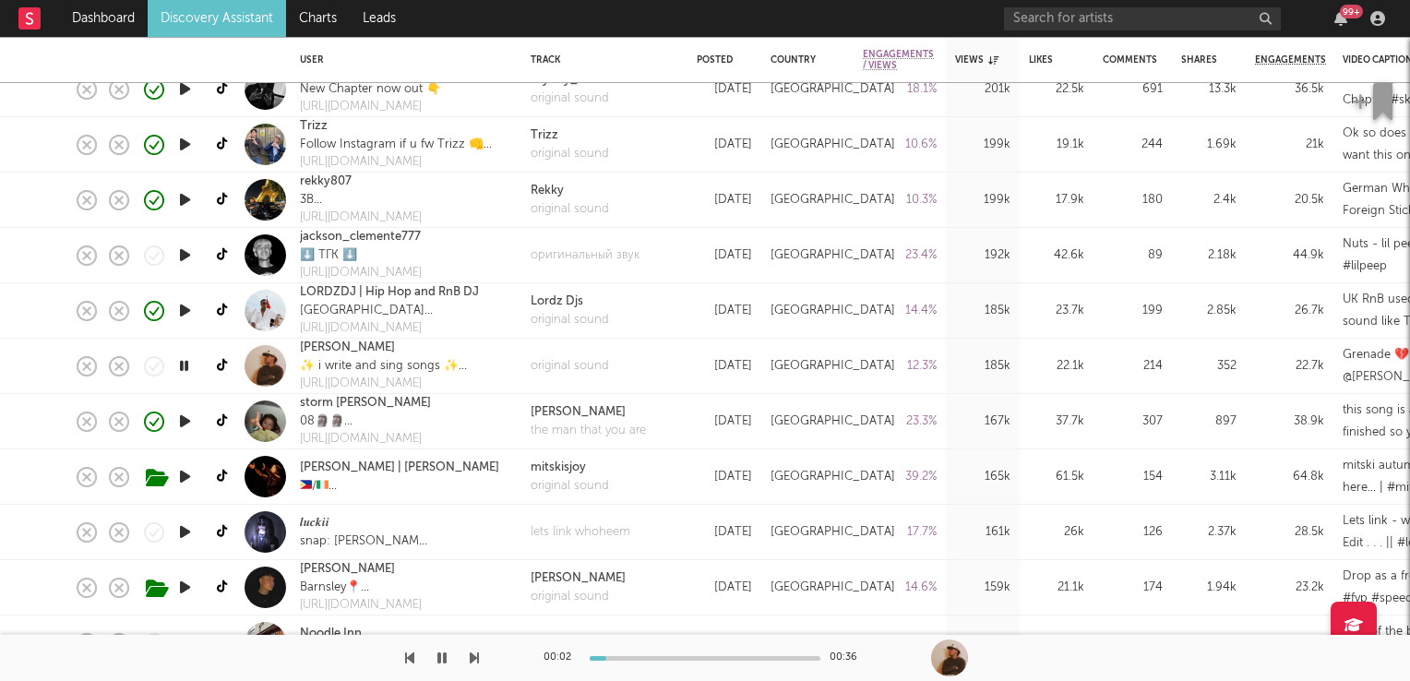
click at [186, 365] on icon "button" at bounding box center [184, 365] width 18 height 23
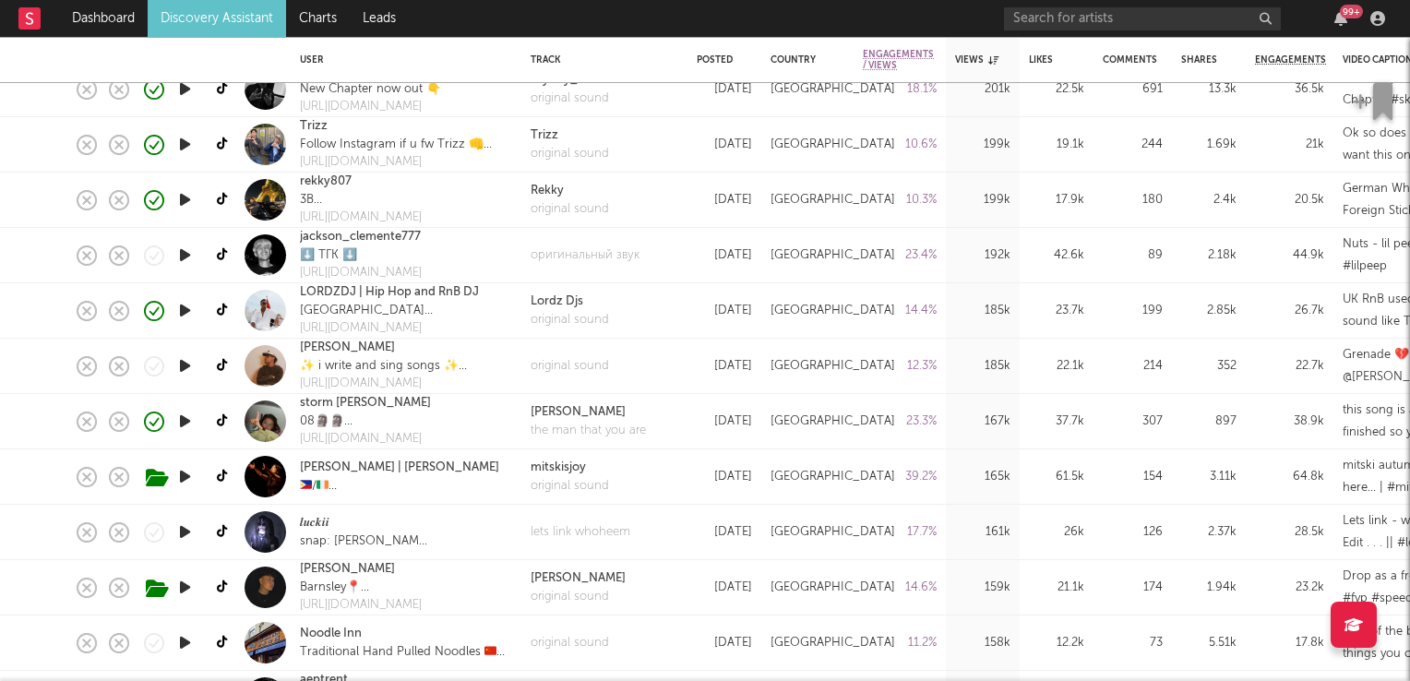
click at [188, 416] on icon "button" at bounding box center [184, 421] width 19 height 23
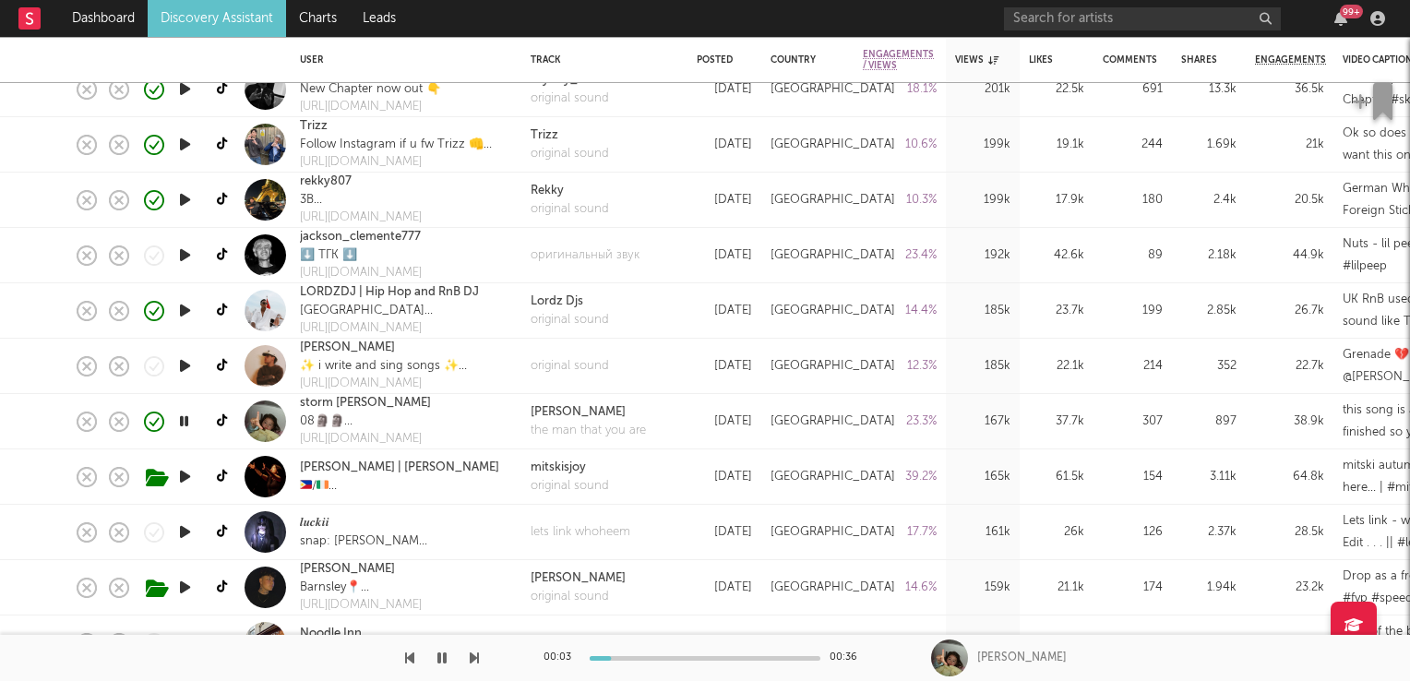
click at [185, 418] on icon "button" at bounding box center [184, 421] width 18 height 23
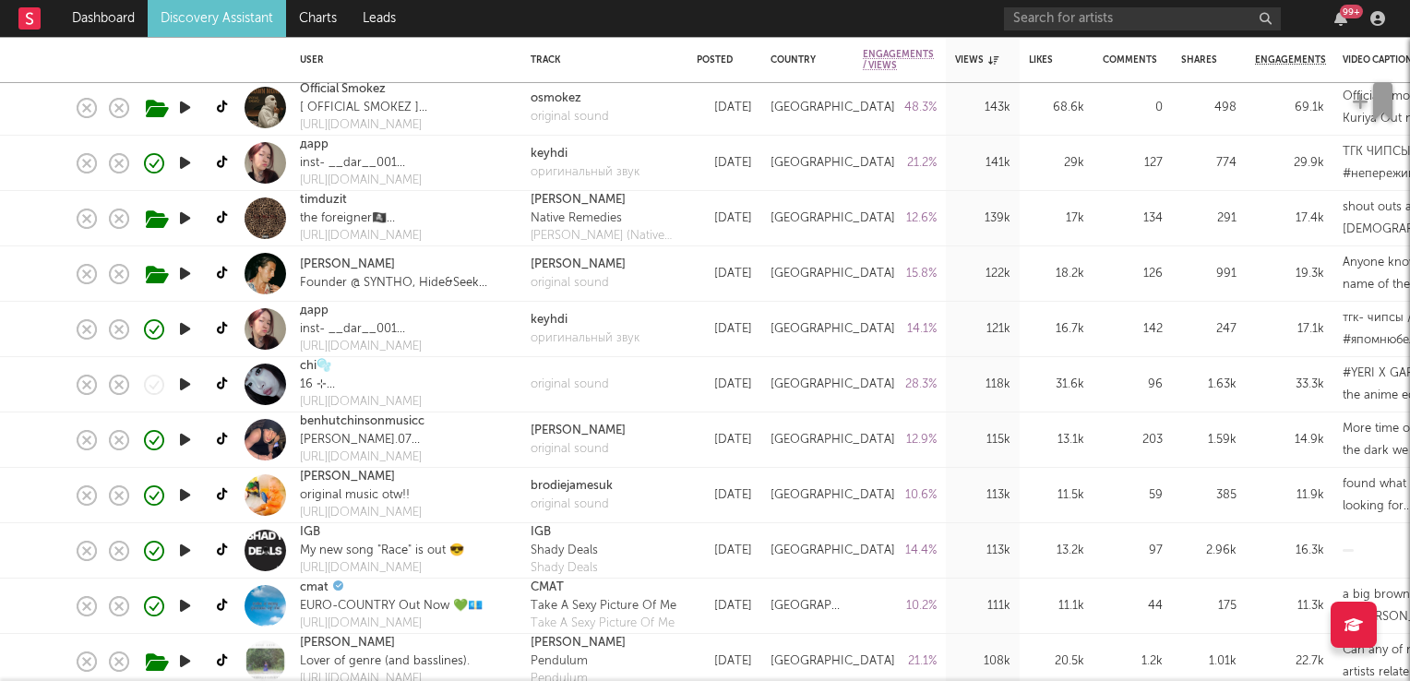
click at [181, 380] on icon "button" at bounding box center [184, 384] width 19 height 23
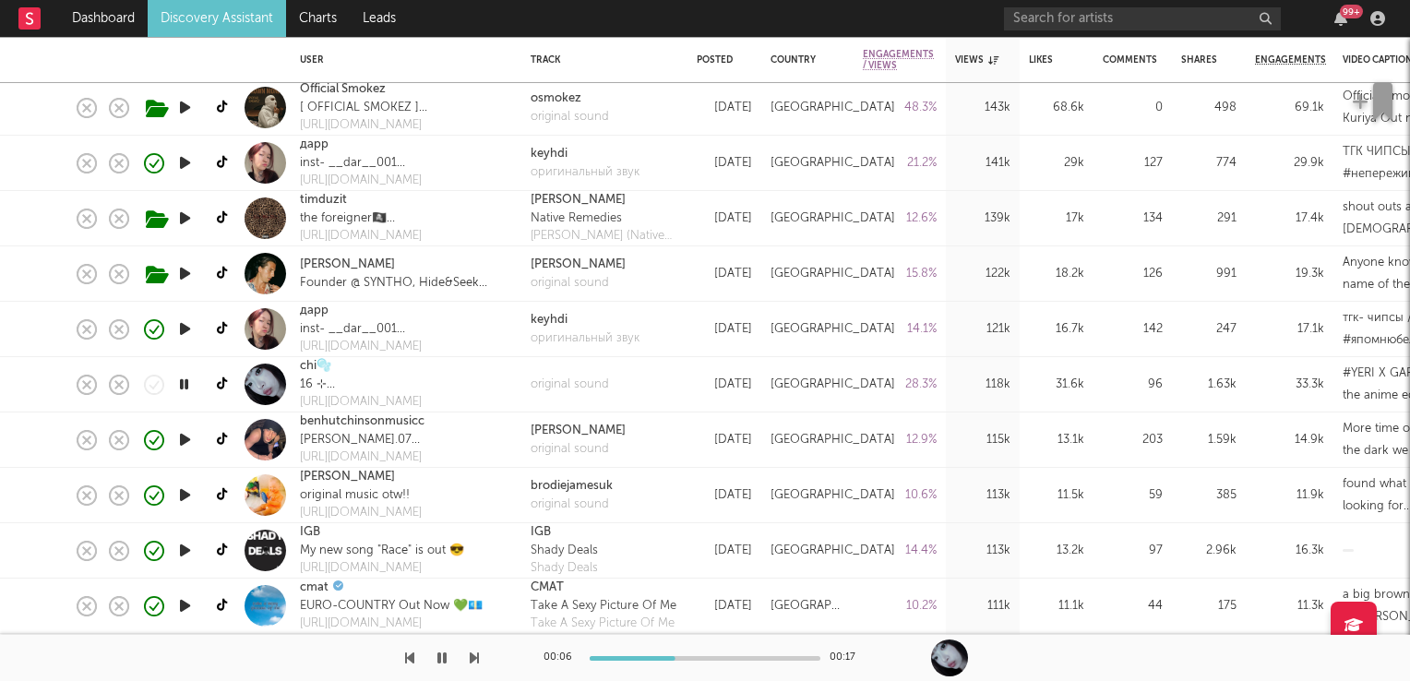
click at [190, 386] on icon "button" at bounding box center [184, 384] width 18 height 23
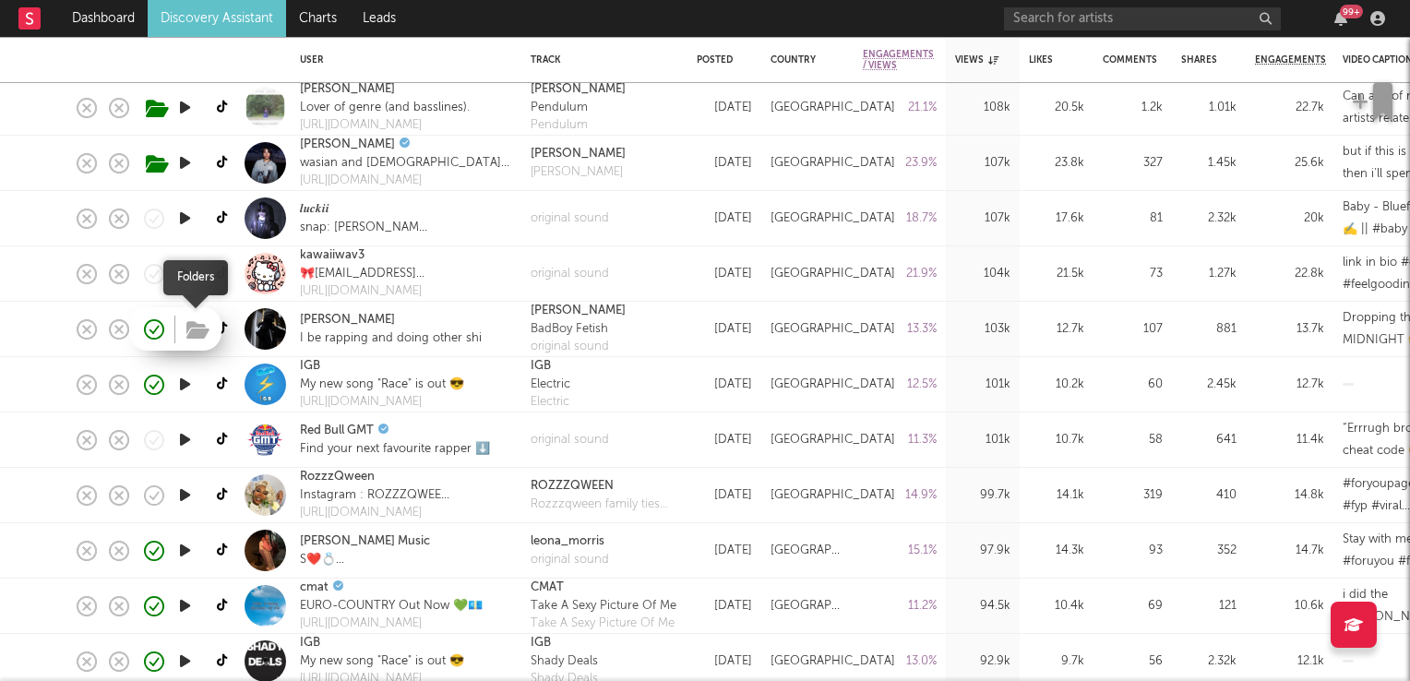
click at [199, 327] on icon "button" at bounding box center [197, 330] width 23 height 20
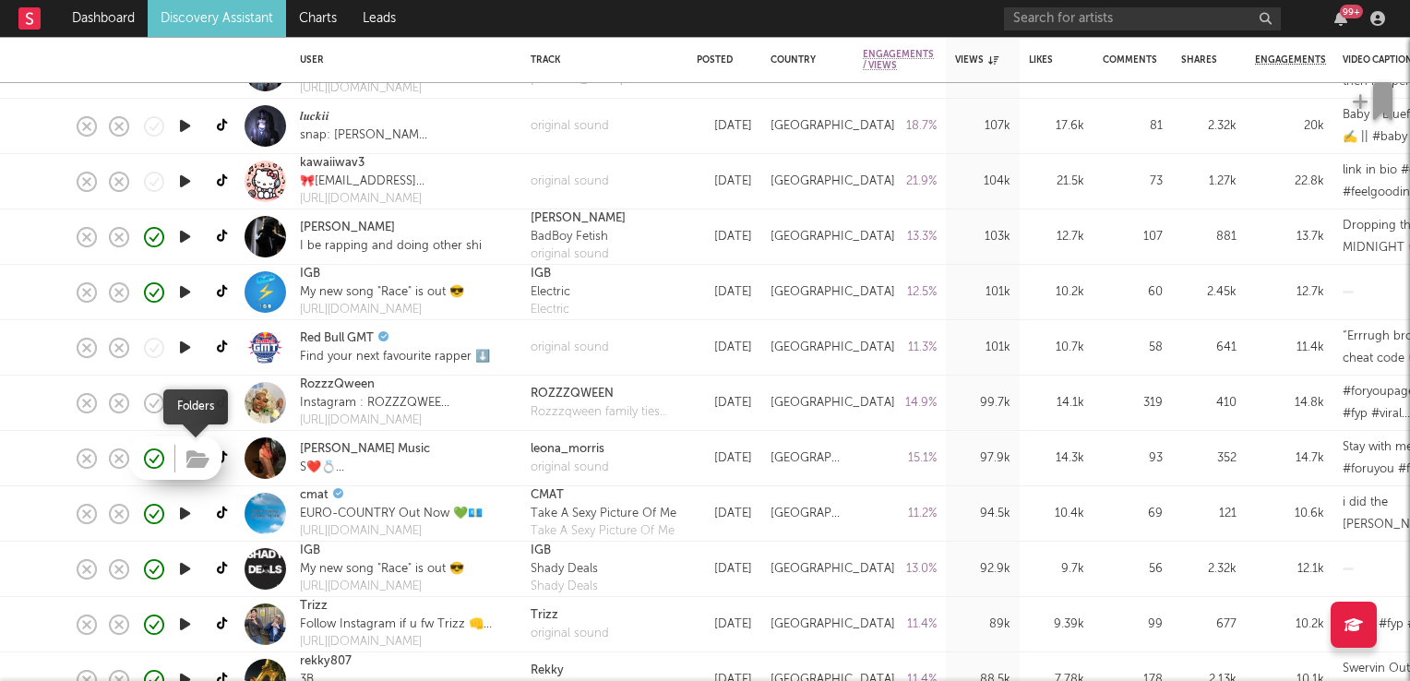
click at [199, 460] on icon "button" at bounding box center [197, 459] width 23 height 20
click at [325, 448] on link "[PERSON_NAME] Music" at bounding box center [365, 449] width 130 height 18
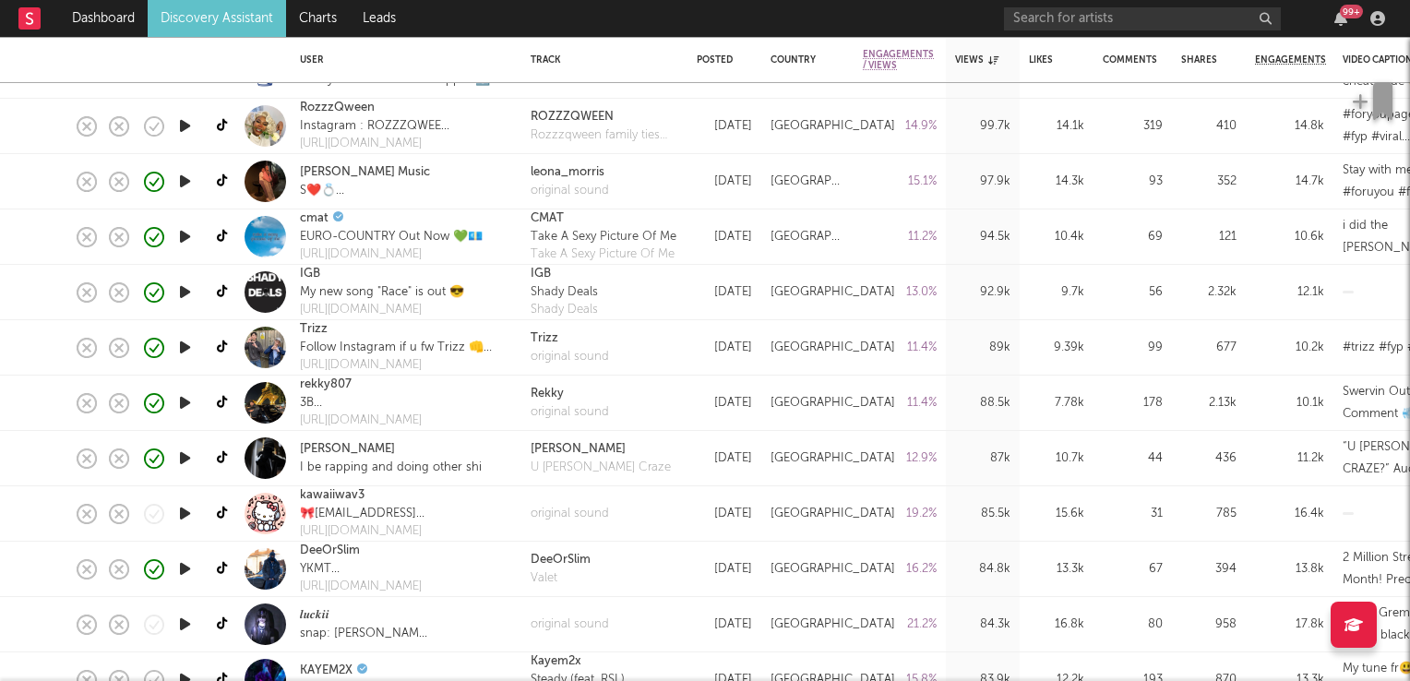
click at [184, 404] on icon "button" at bounding box center [184, 402] width 19 height 23
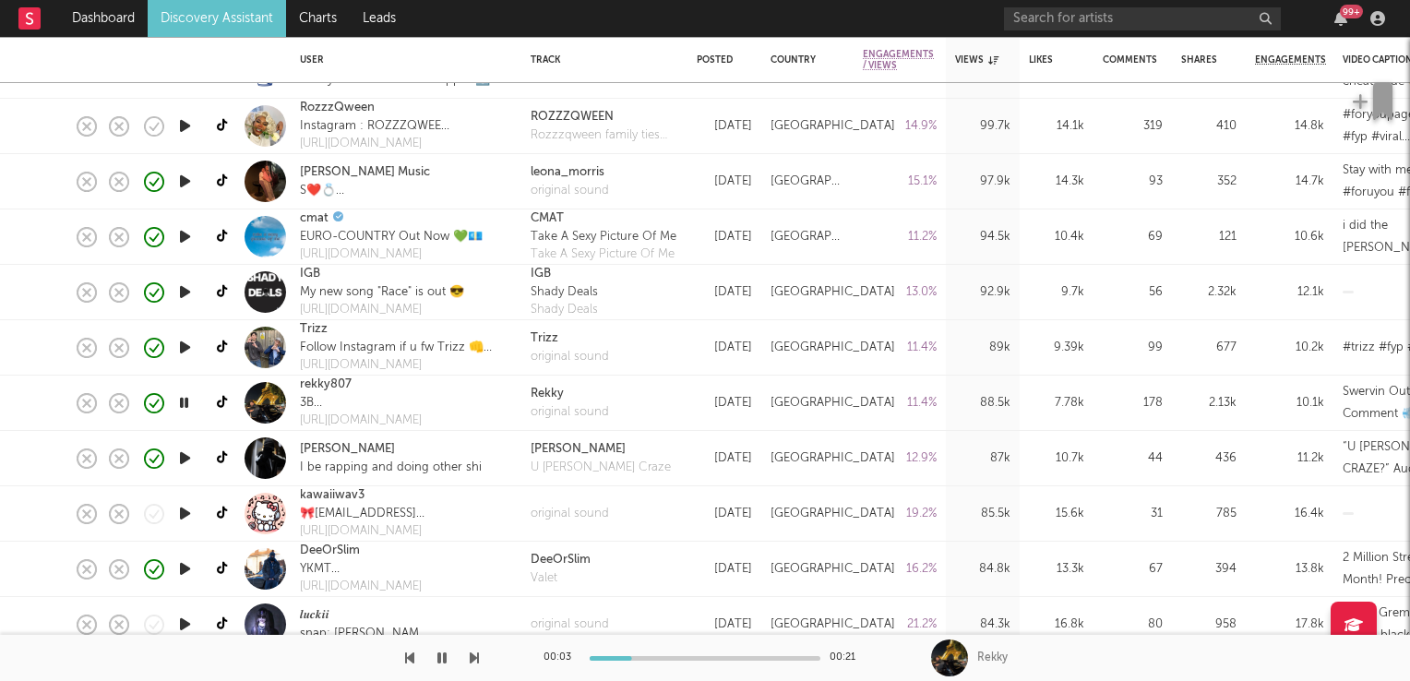
click at [184, 404] on icon "button" at bounding box center [184, 402] width 18 height 23
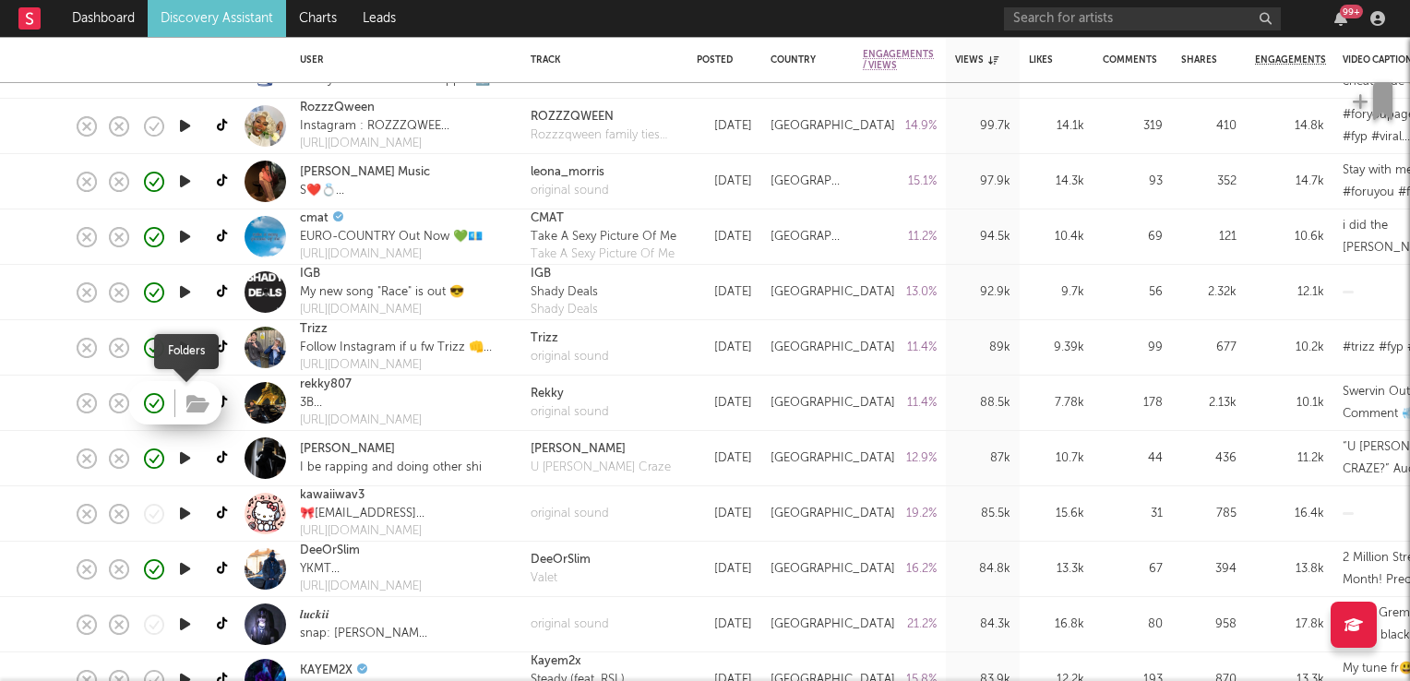
click at [197, 406] on icon "button" at bounding box center [197, 404] width 23 height 20
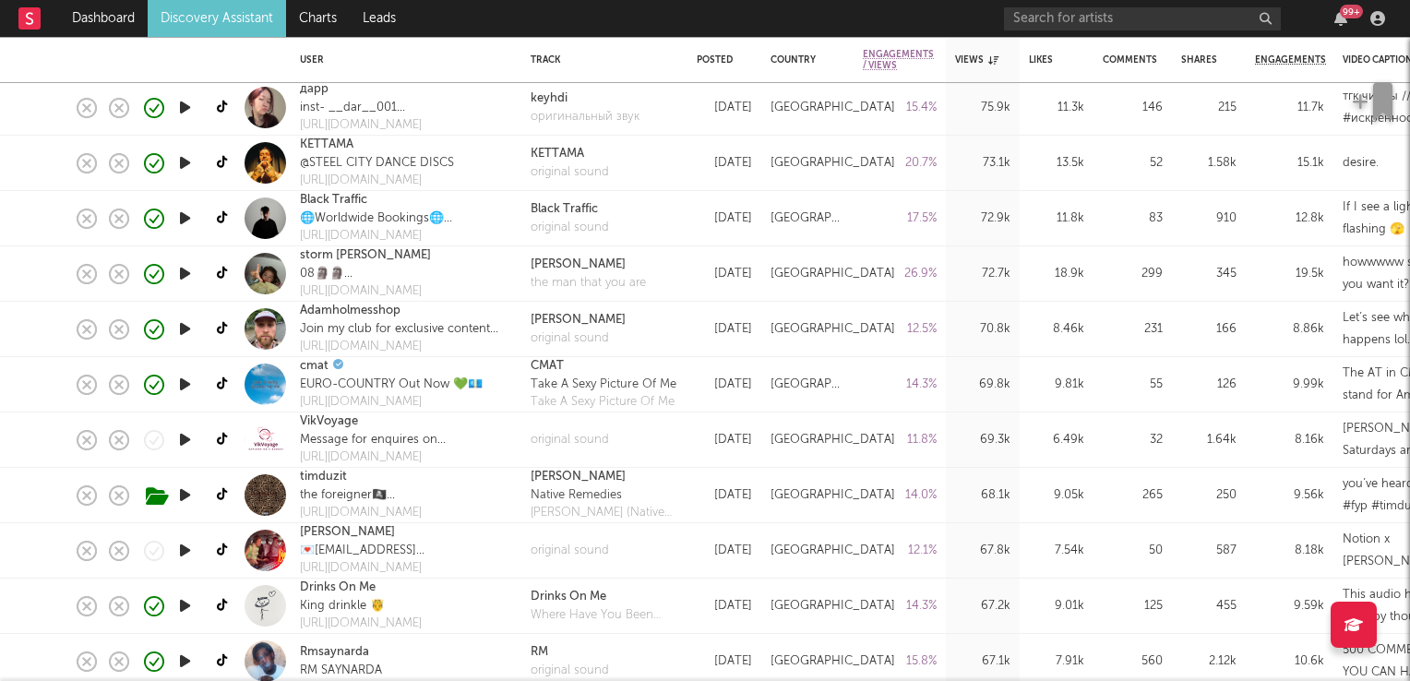
click at [187, 551] on icon "button" at bounding box center [184, 550] width 19 height 23
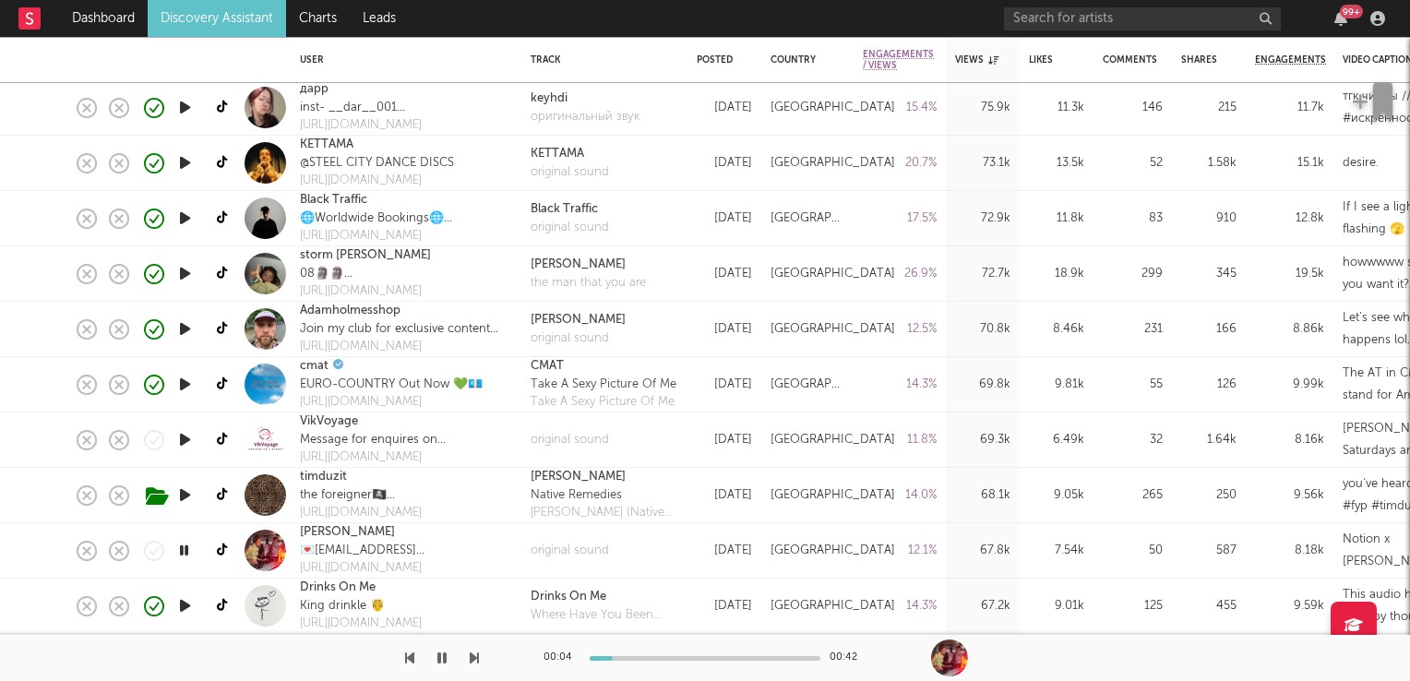
click at [187, 551] on icon "button" at bounding box center [184, 550] width 18 height 23
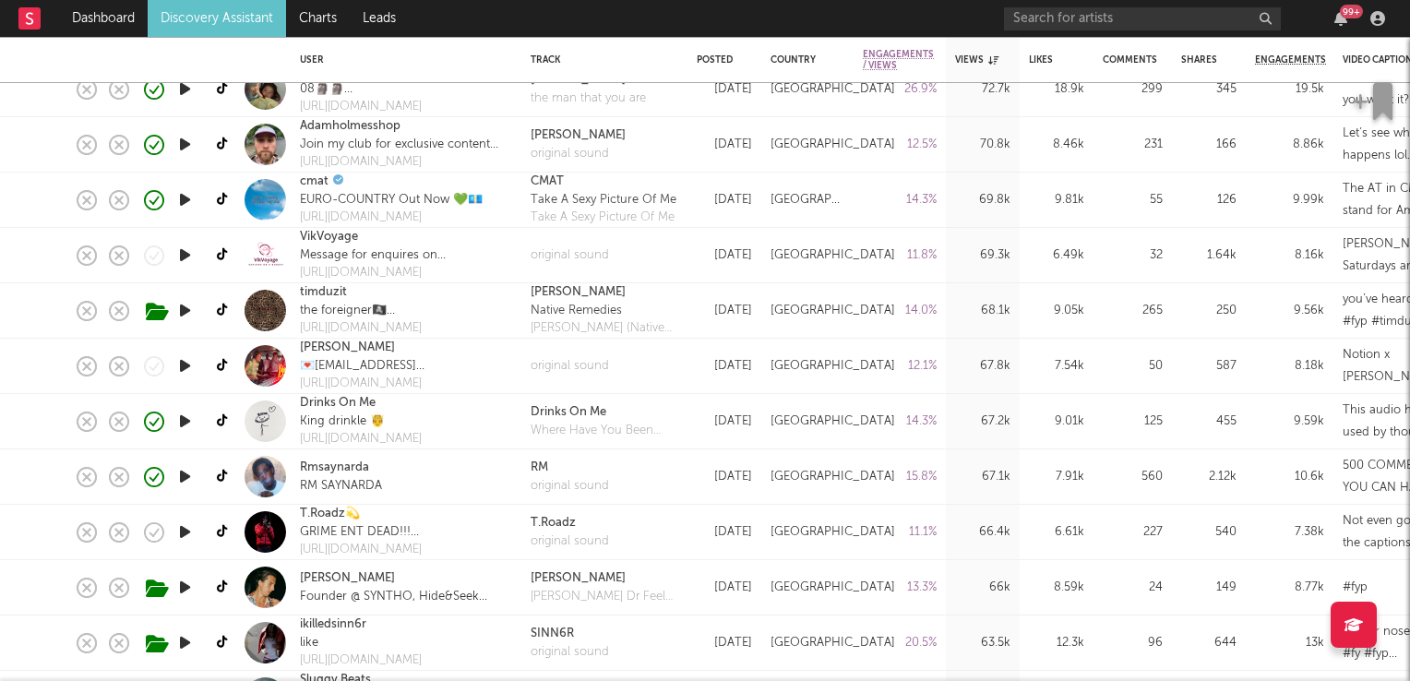
click at [185, 475] on icon "button" at bounding box center [184, 476] width 19 height 23
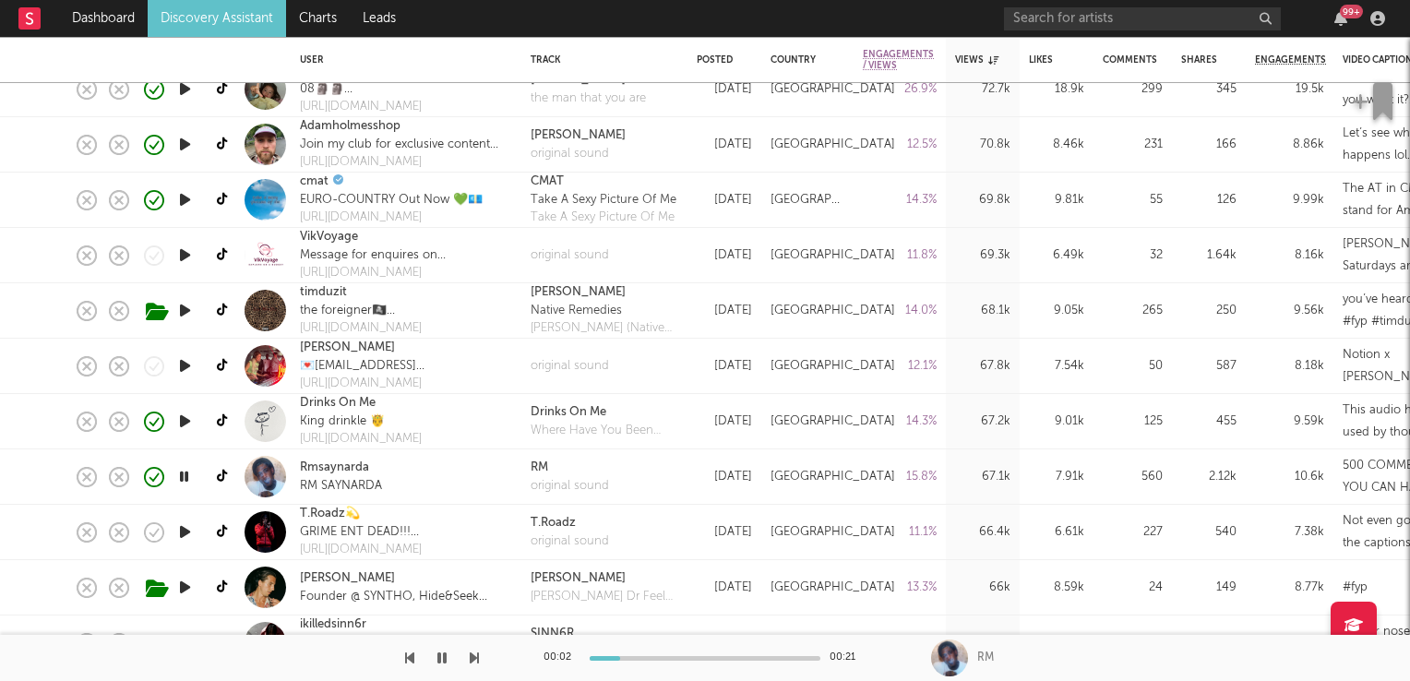
click at [185, 475] on icon "button" at bounding box center [184, 476] width 18 height 23
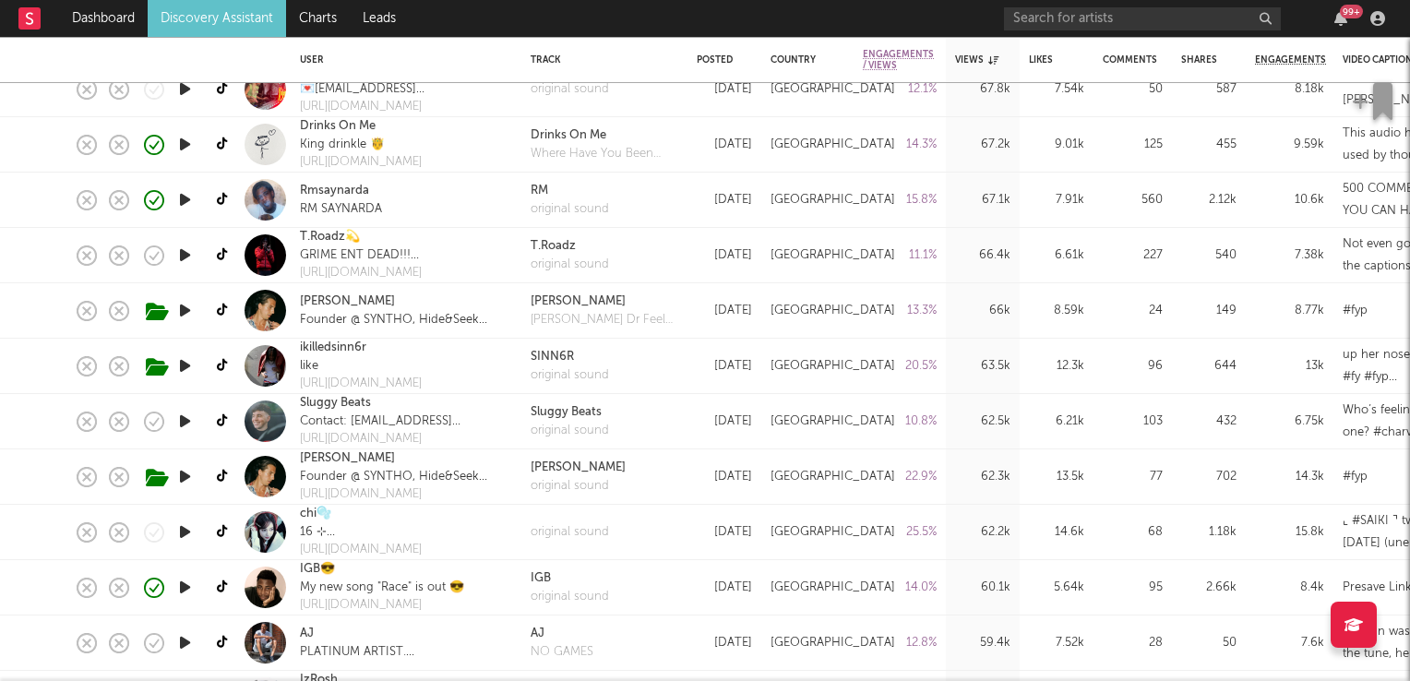
click at [185, 410] on icon "button" at bounding box center [184, 421] width 19 height 23
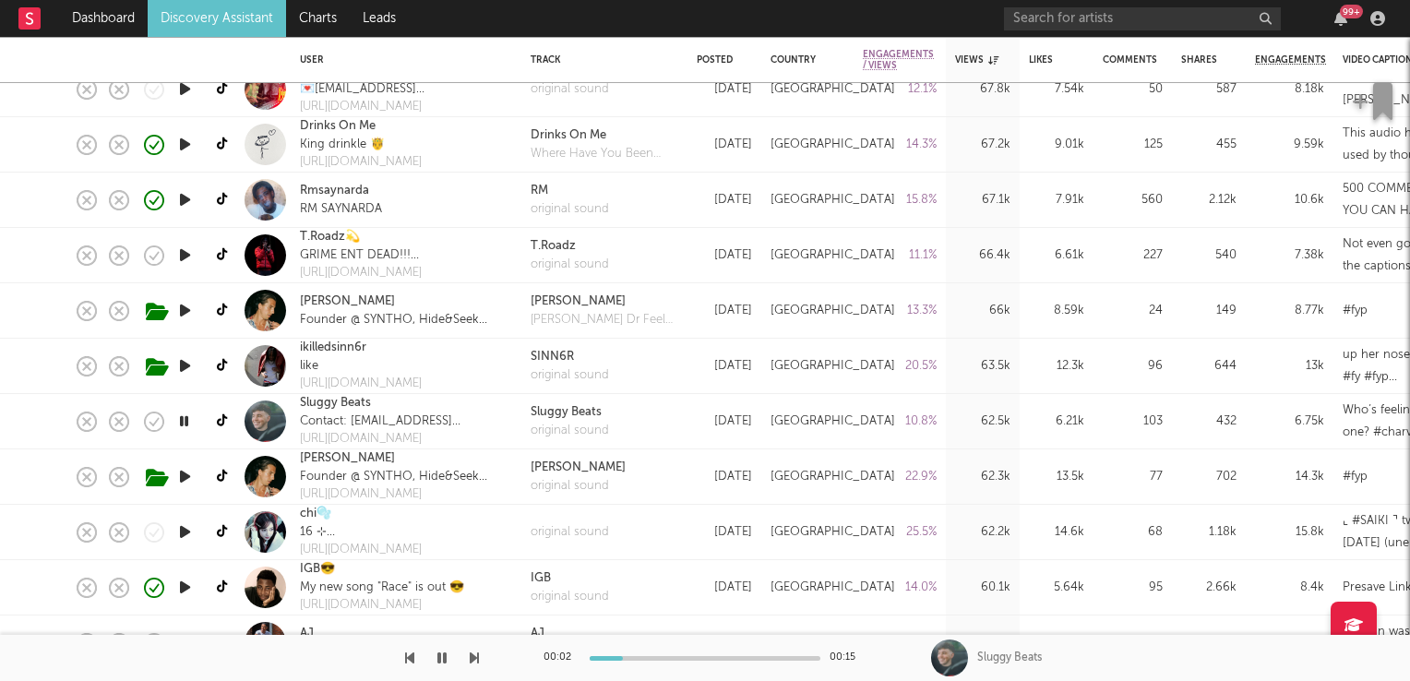
click at [185, 410] on icon "button" at bounding box center [184, 421] width 18 height 23
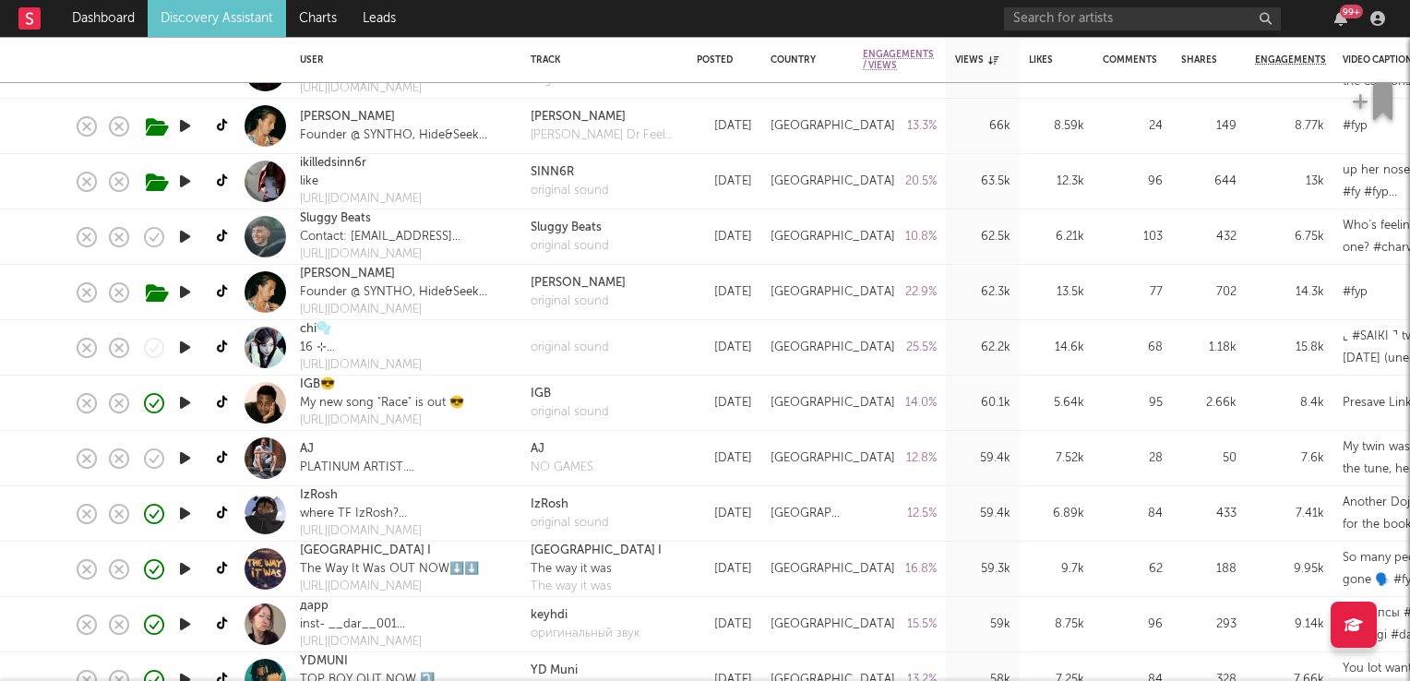
click at [184, 455] on icon "button" at bounding box center [184, 458] width 19 height 23
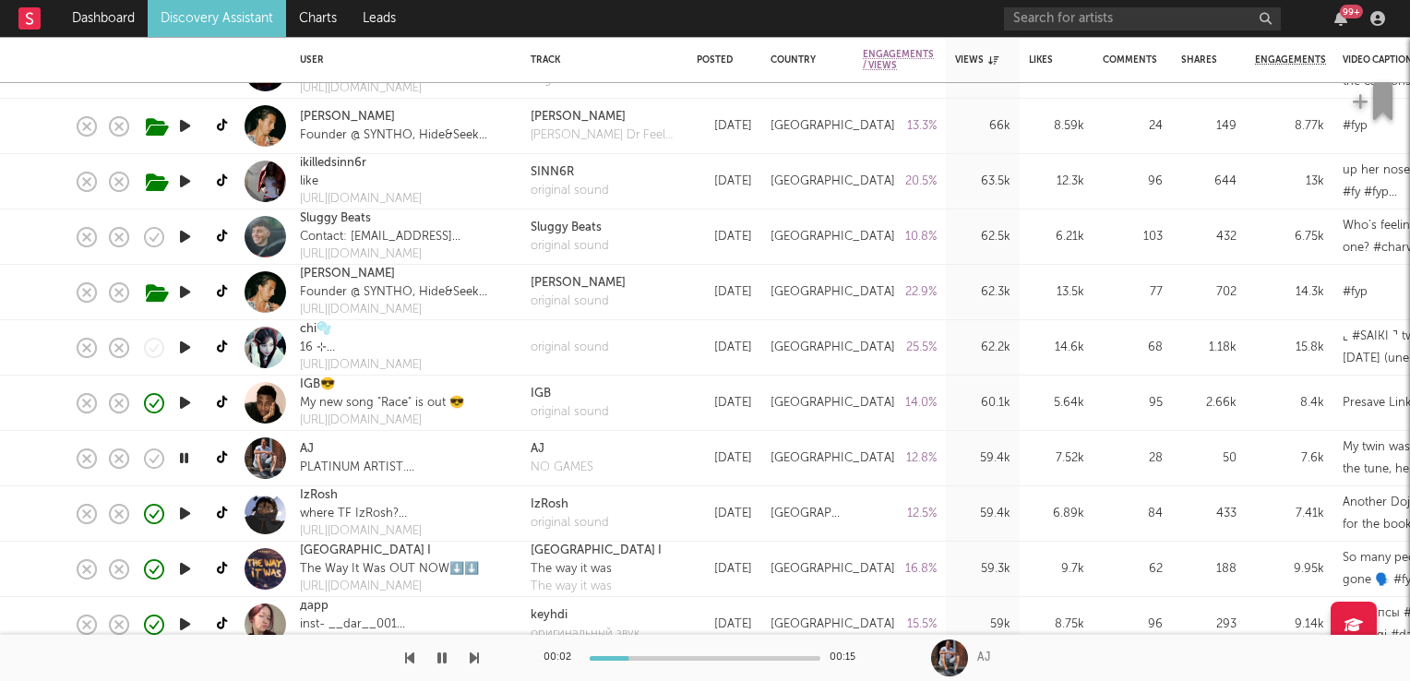
click at [184, 455] on icon "button" at bounding box center [184, 458] width 18 height 23
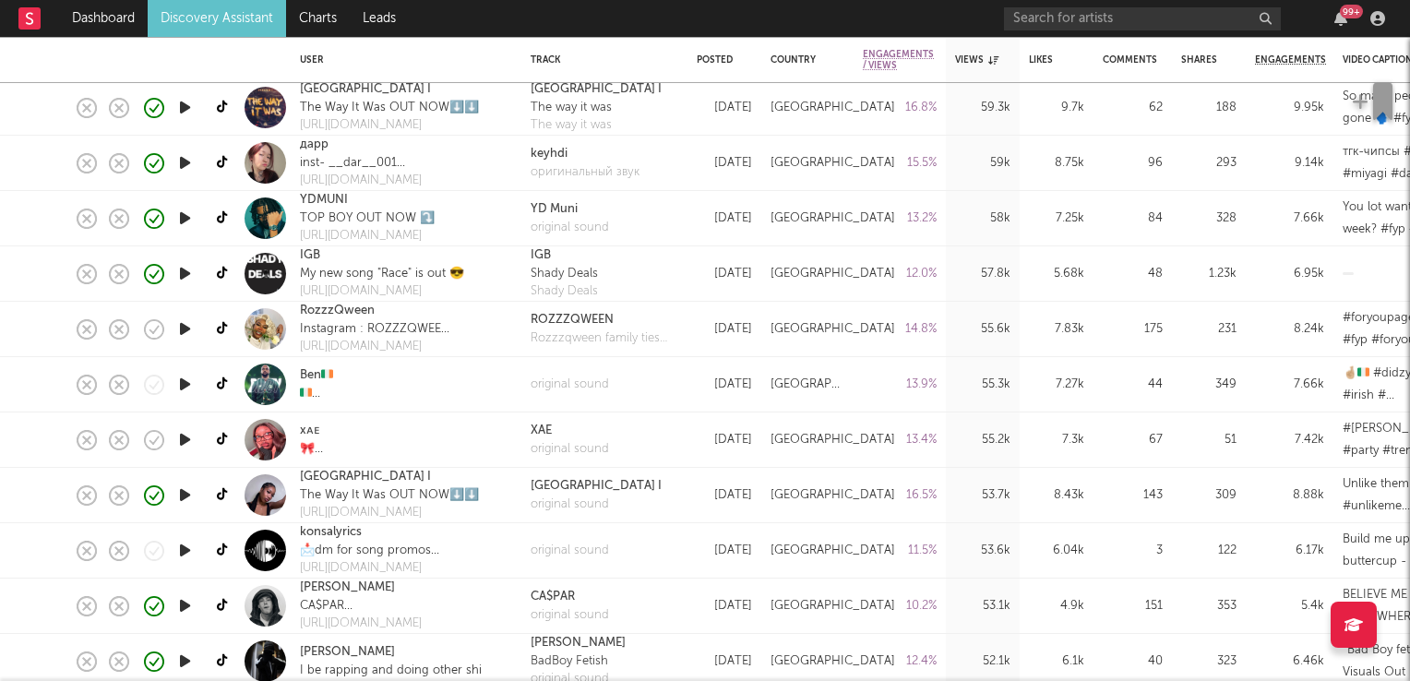
click at [185, 386] on icon "button" at bounding box center [184, 384] width 19 height 23
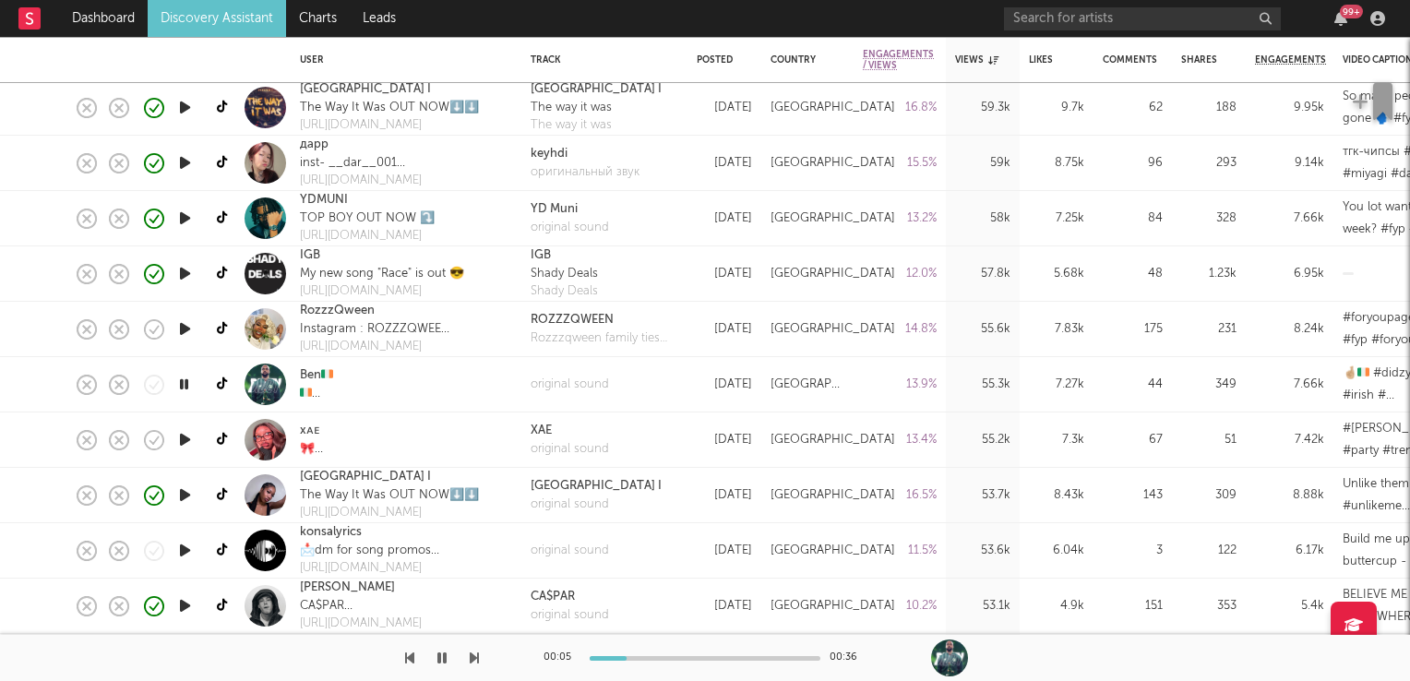
click at [185, 386] on icon "button" at bounding box center [184, 384] width 18 height 23
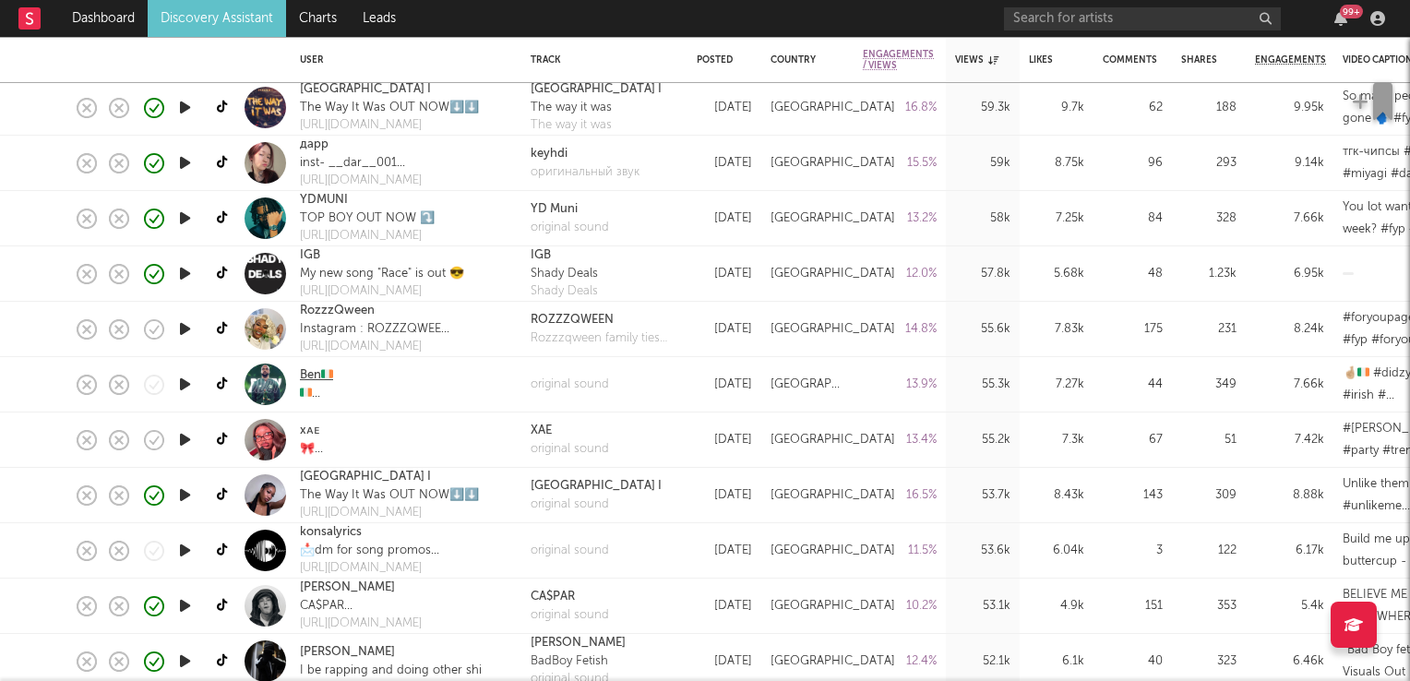
click at [319, 378] on link "Ben🇮🇪" at bounding box center [316, 375] width 33 height 18
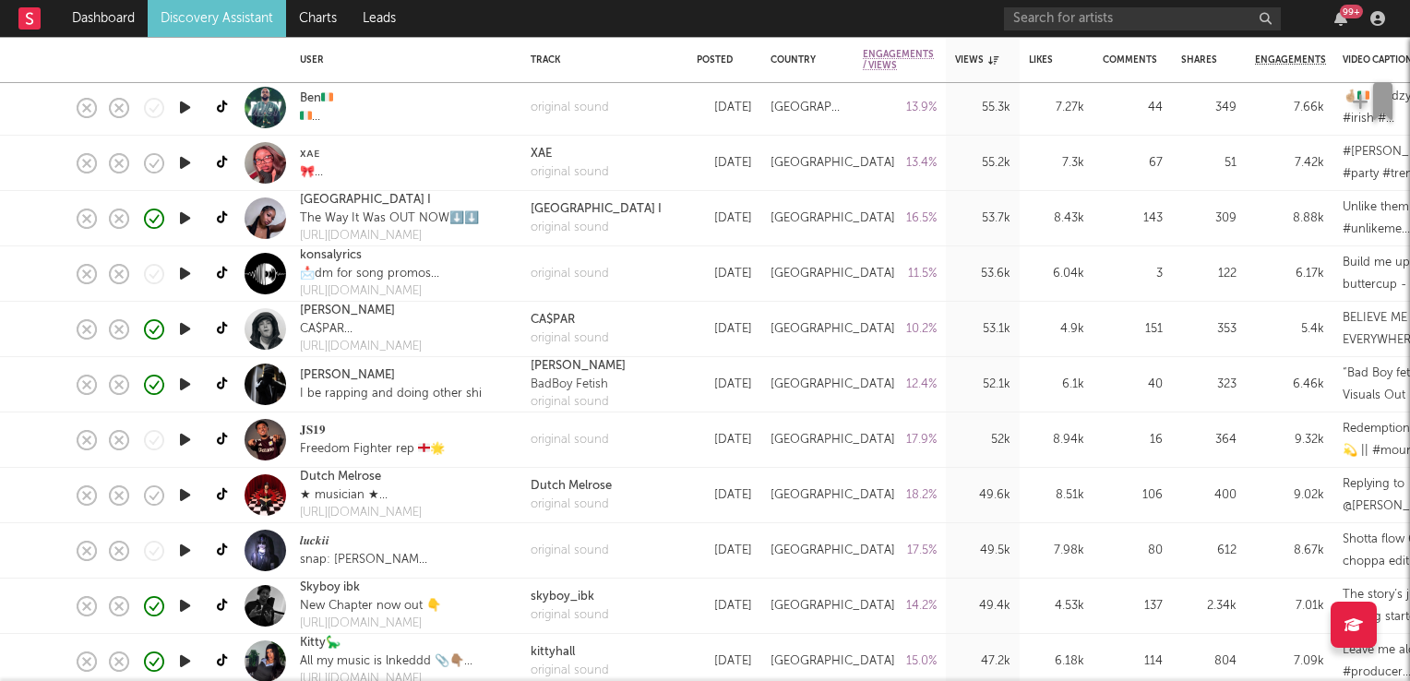
click at [186, 496] on icon "button" at bounding box center [184, 495] width 19 height 23
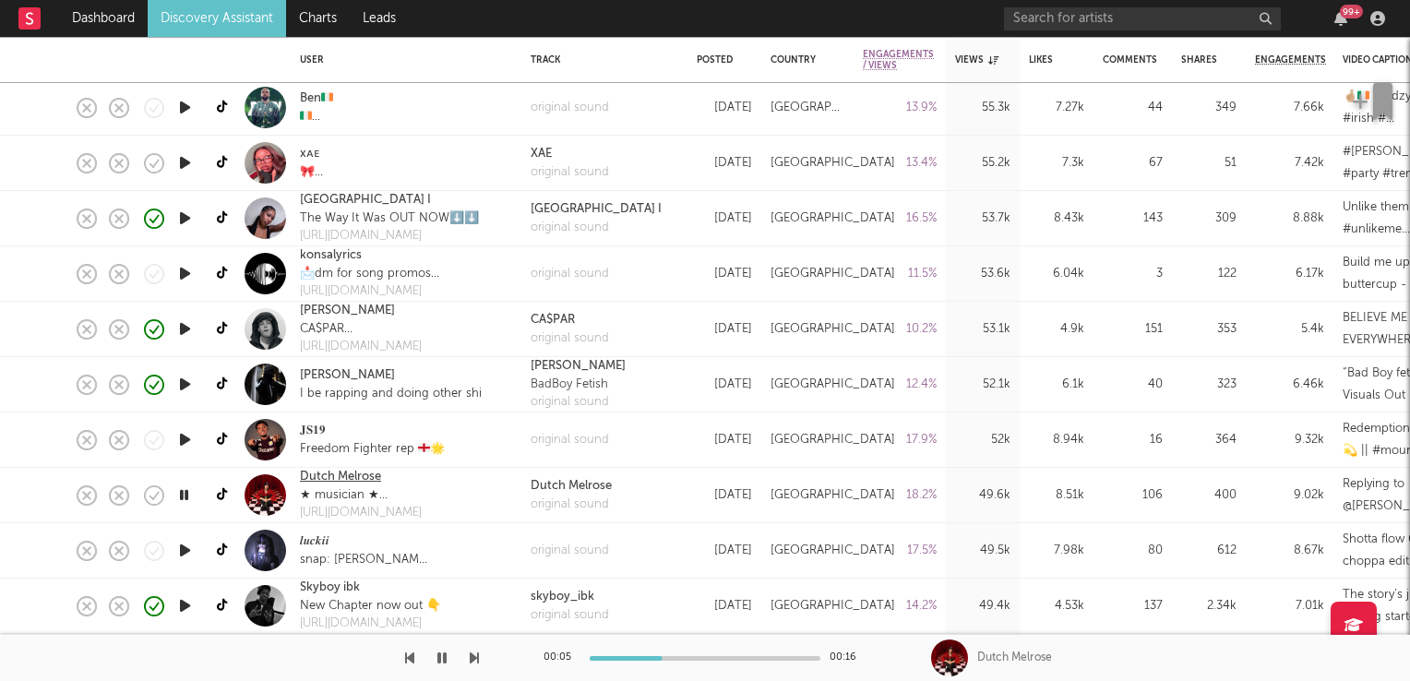
click at [372, 478] on link "Dutch Melrose" at bounding box center [340, 477] width 81 height 18
click at [185, 494] on icon "button" at bounding box center [184, 495] width 18 height 23
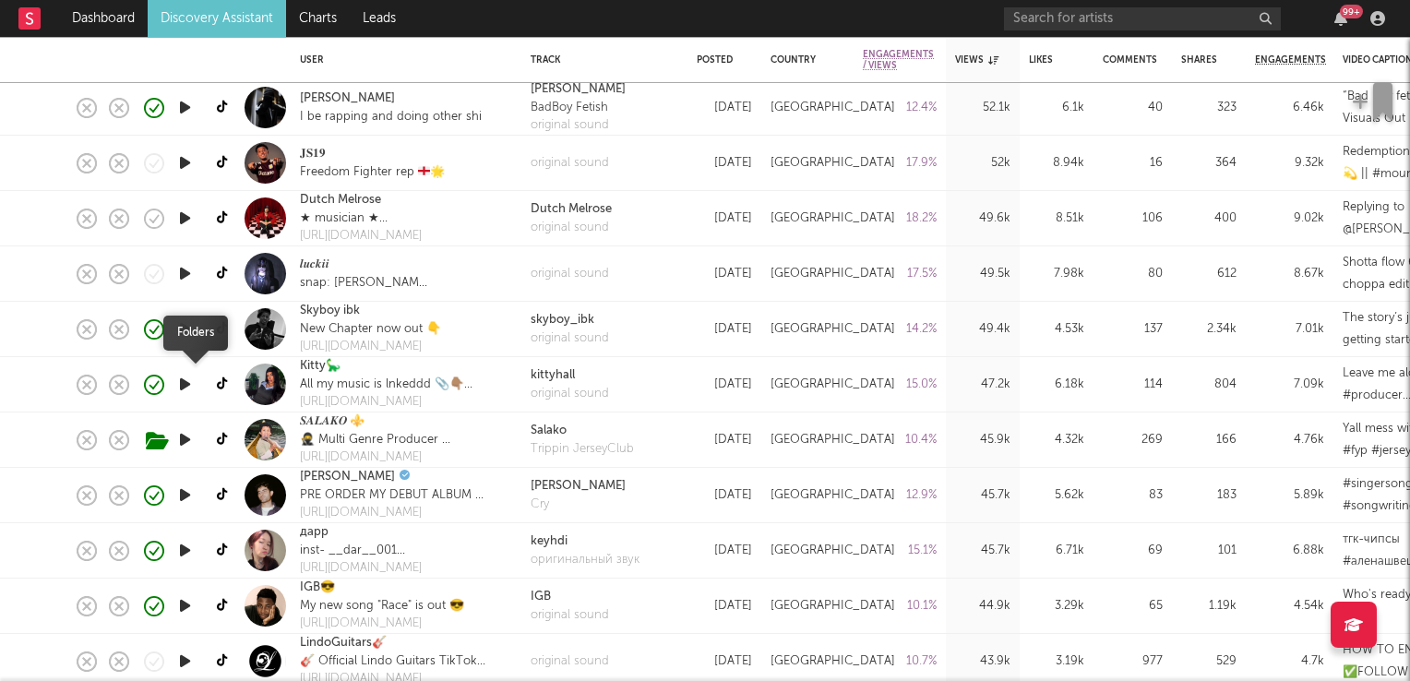
click at [0, 0] on icon "button" at bounding box center [0, 0] width 0 height 0
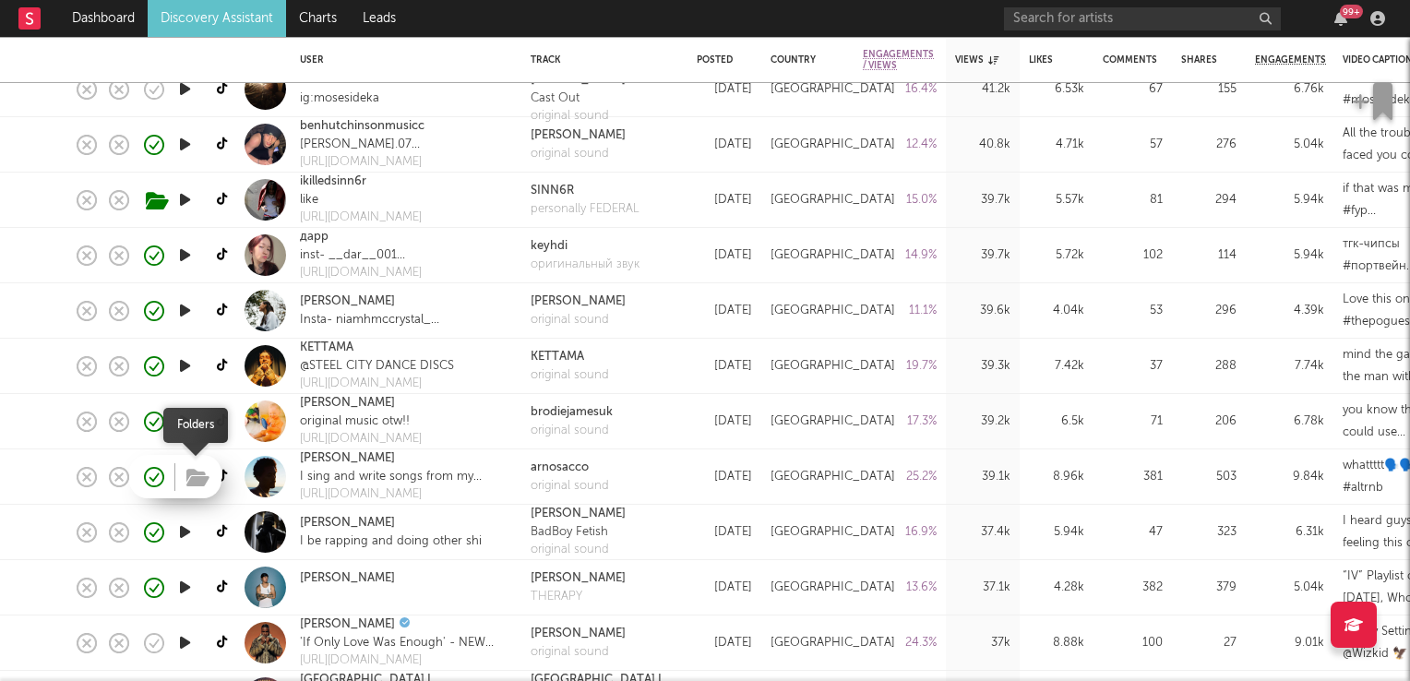
click at [199, 475] on icon "button" at bounding box center [197, 478] width 23 height 20
click at [338, 457] on link "Arno Sacco" at bounding box center [347, 458] width 95 height 18
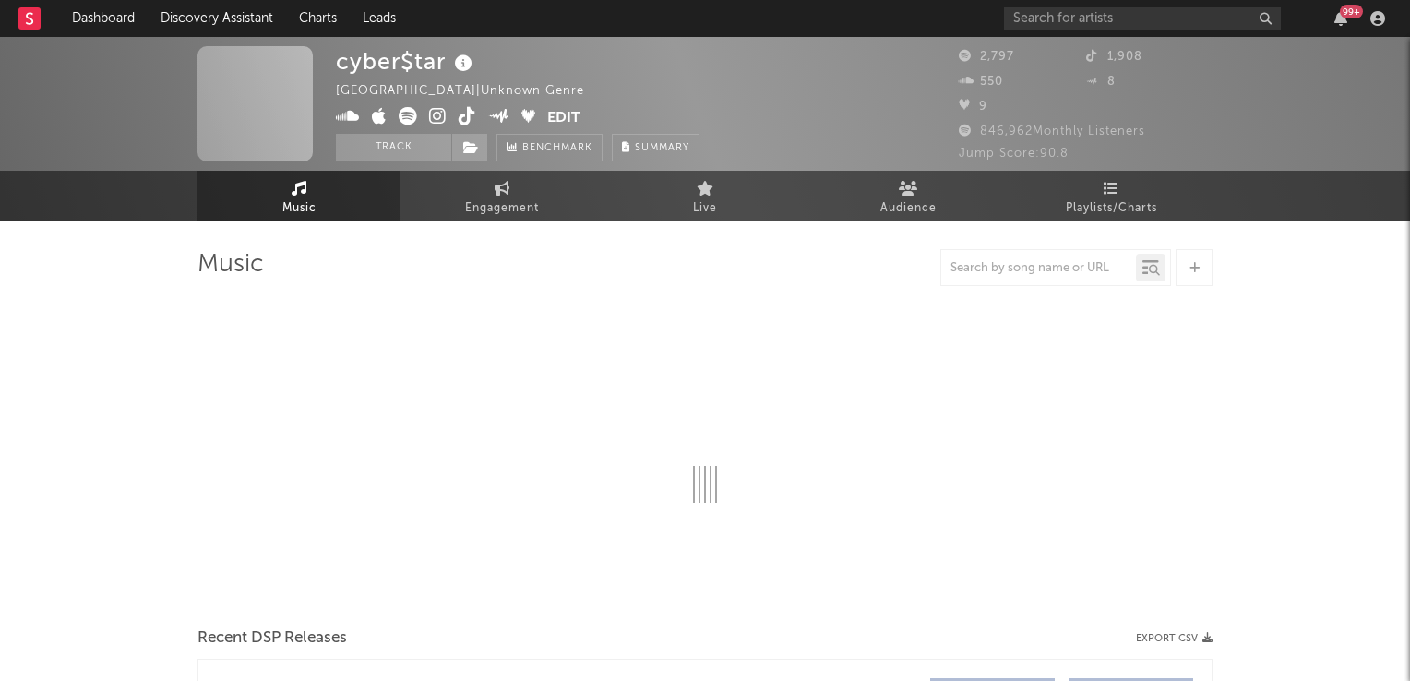
select select "1w"
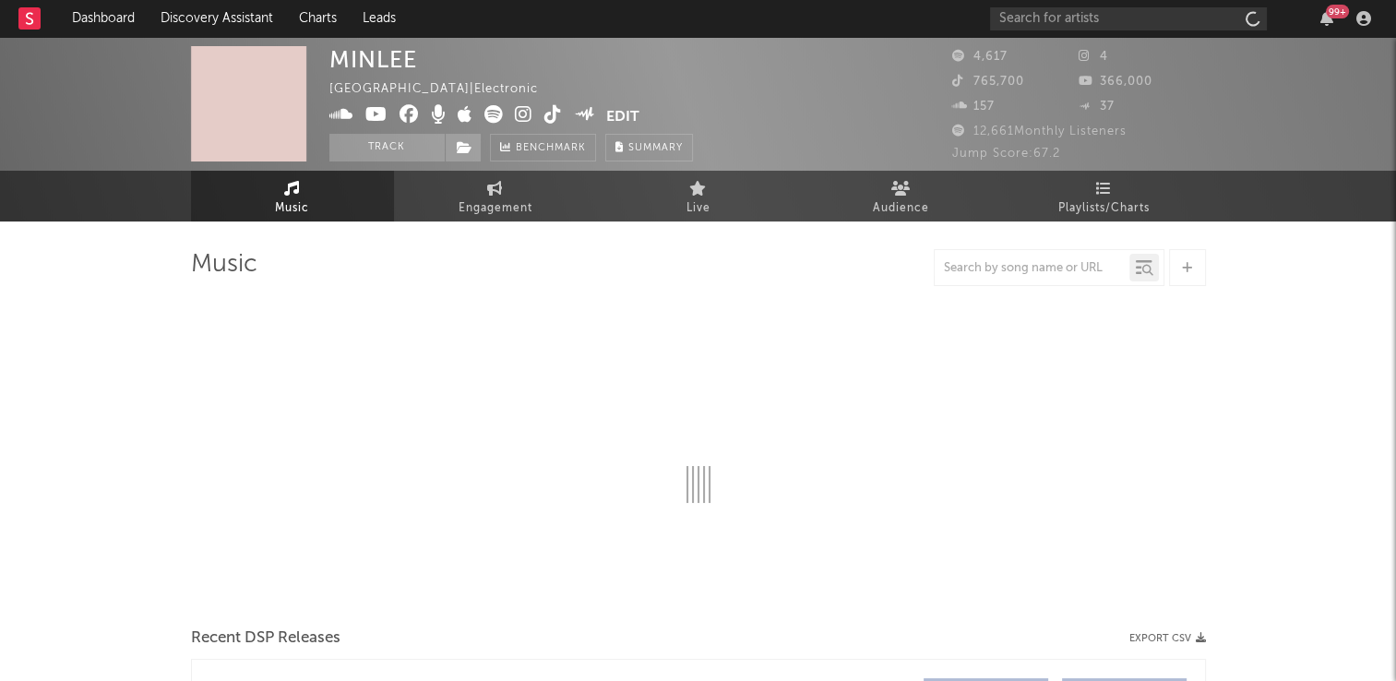
select select "1w"
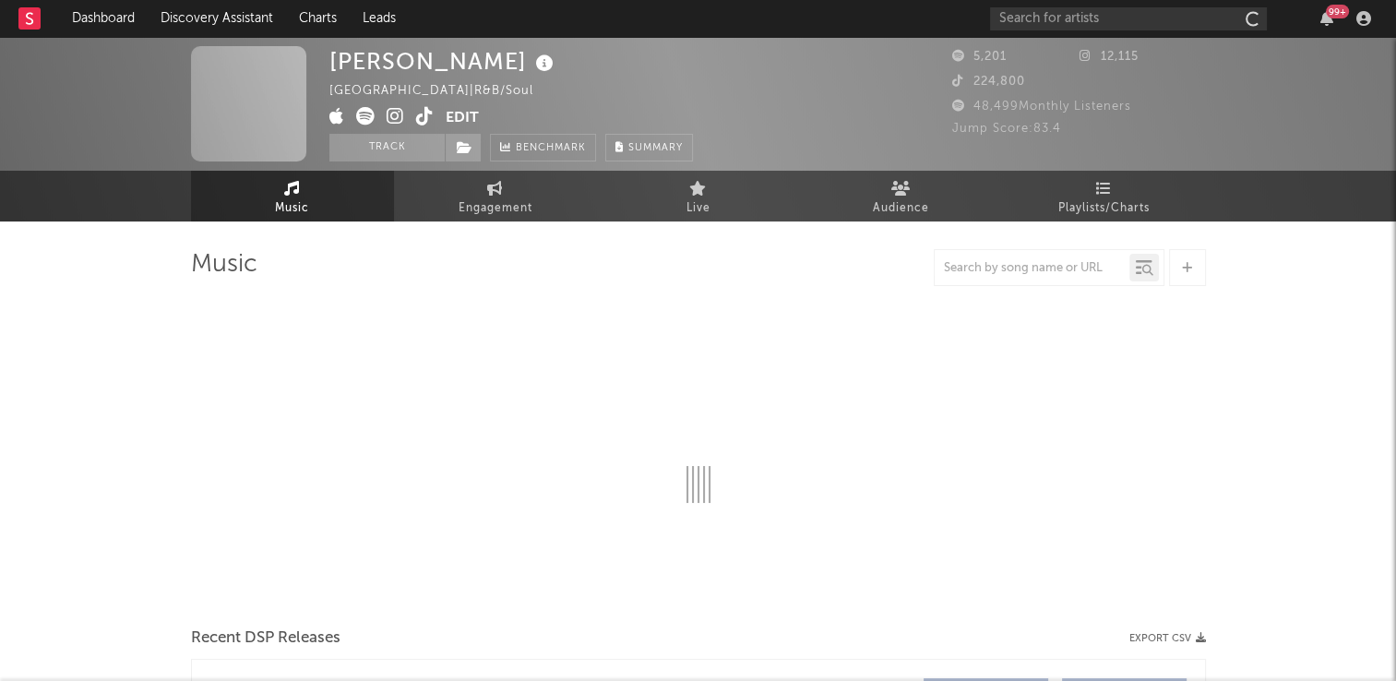
select select "6m"
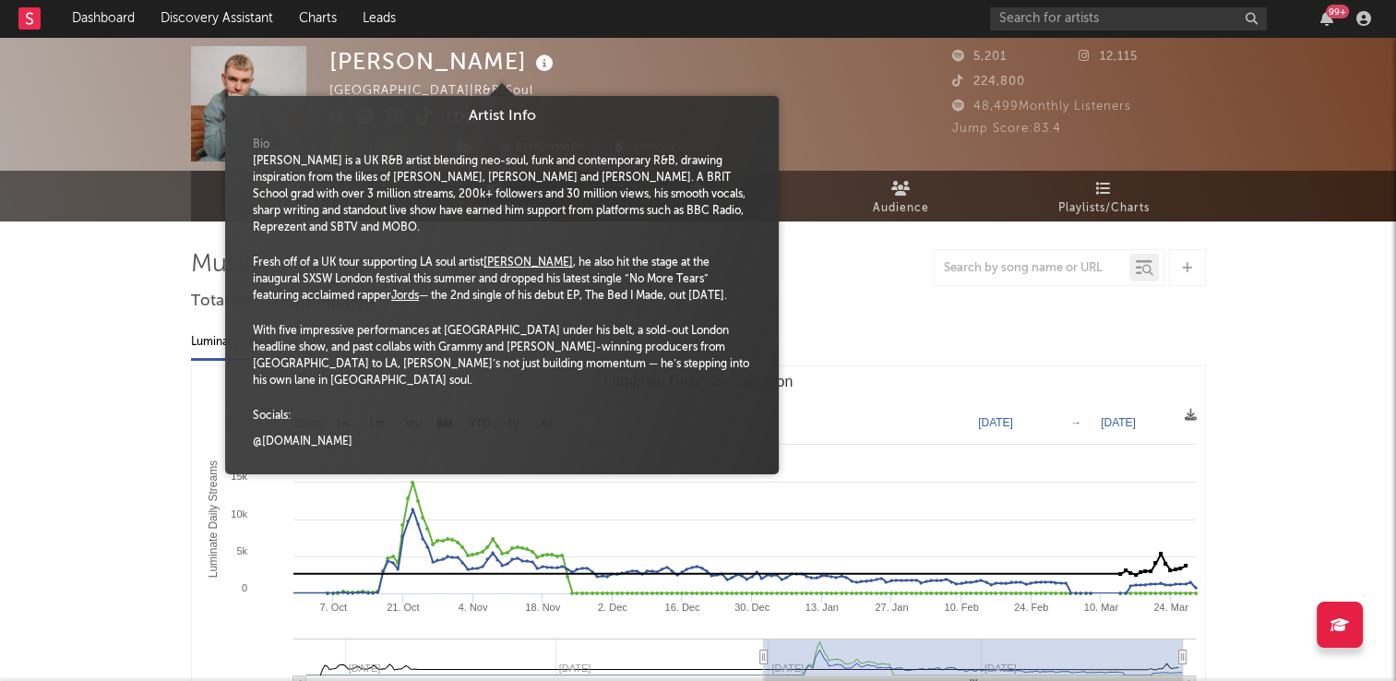
click at [532, 61] on icon at bounding box center [545, 64] width 27 height 26
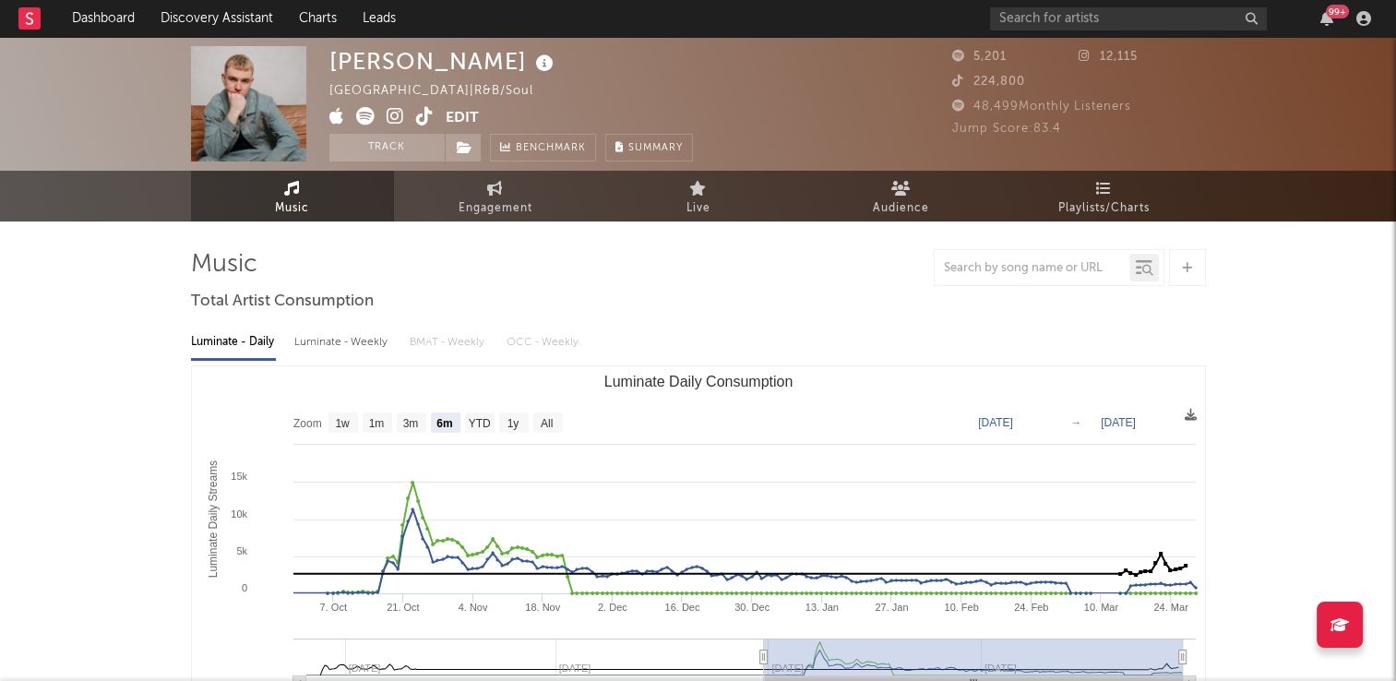
click at [587, 69] on div "[PERSON_NAME] [GEOGRAPHIC_DATA] | R&B/Soul Edit Track Benchmark Summary" at bounding box center [511, 103] width 364 height 115
click at [377, 150] on button "Track" at bounding box center [386, 148] width 115 height 28
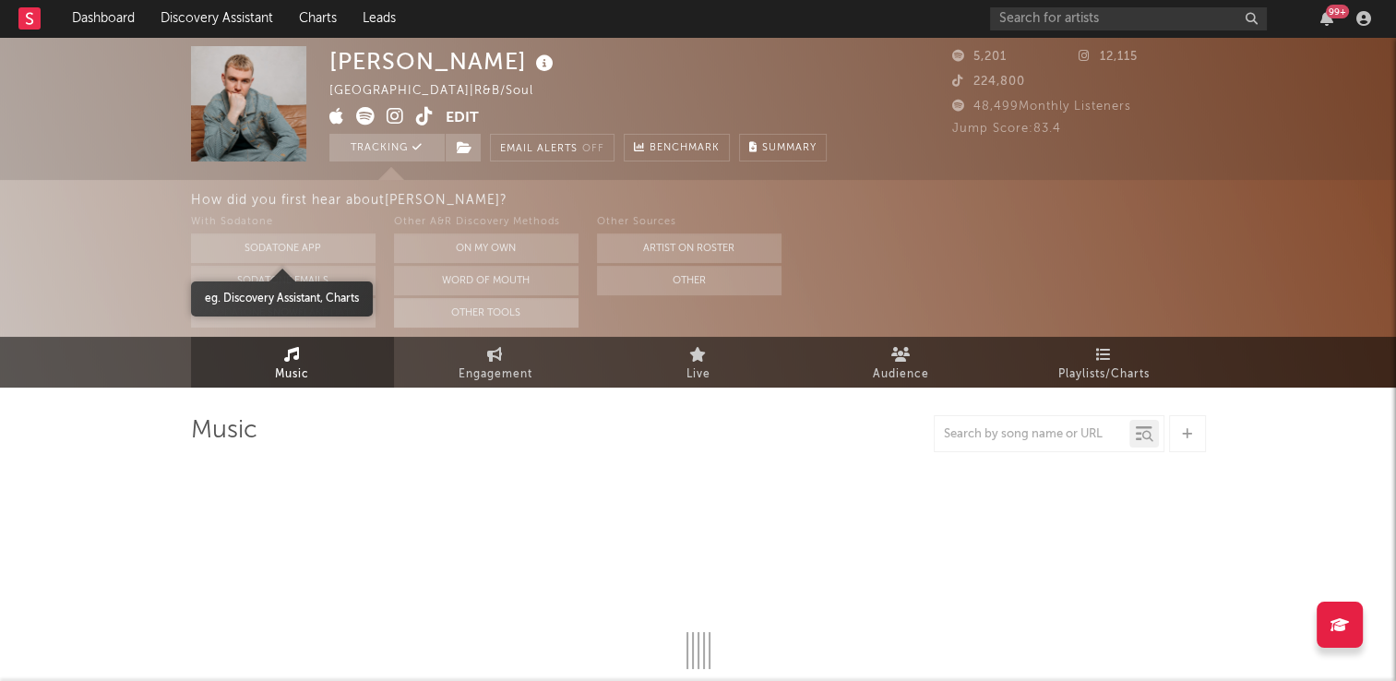
select select "6m"
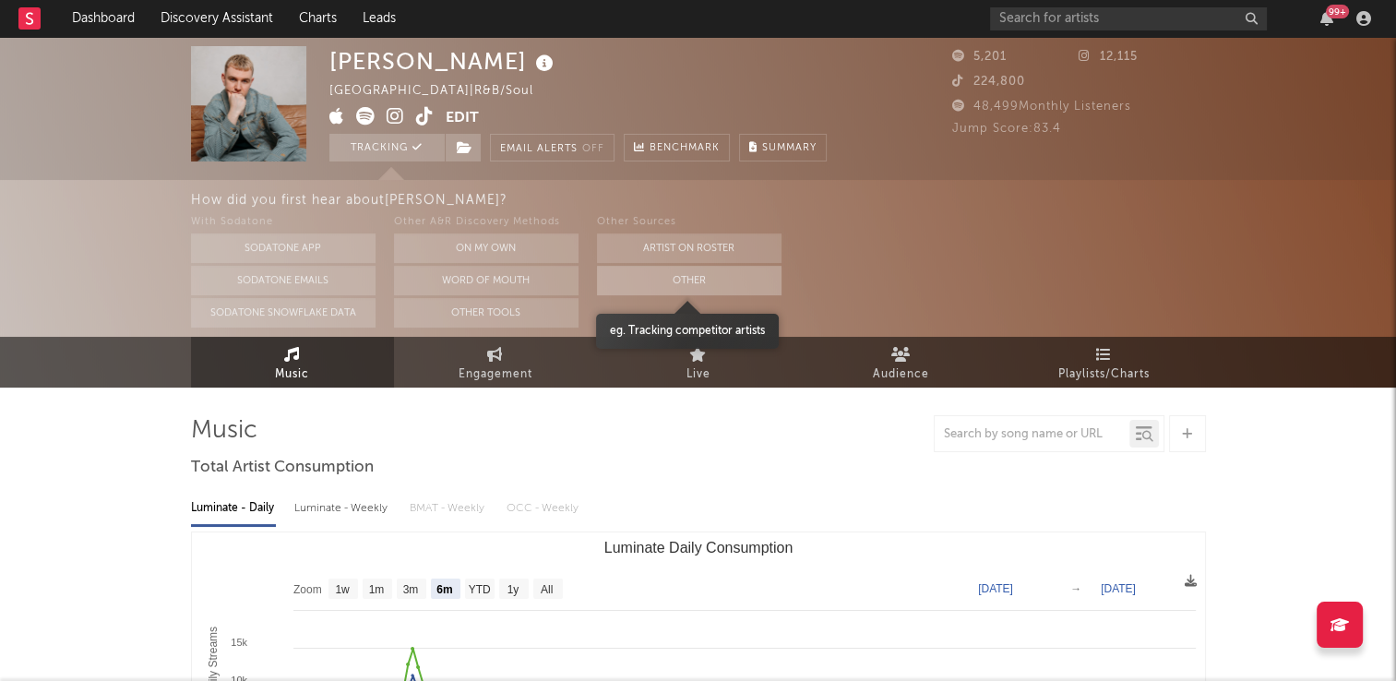
click at [701, 282] on button "Other" at bounding box center [689, 281] width 185 height 30
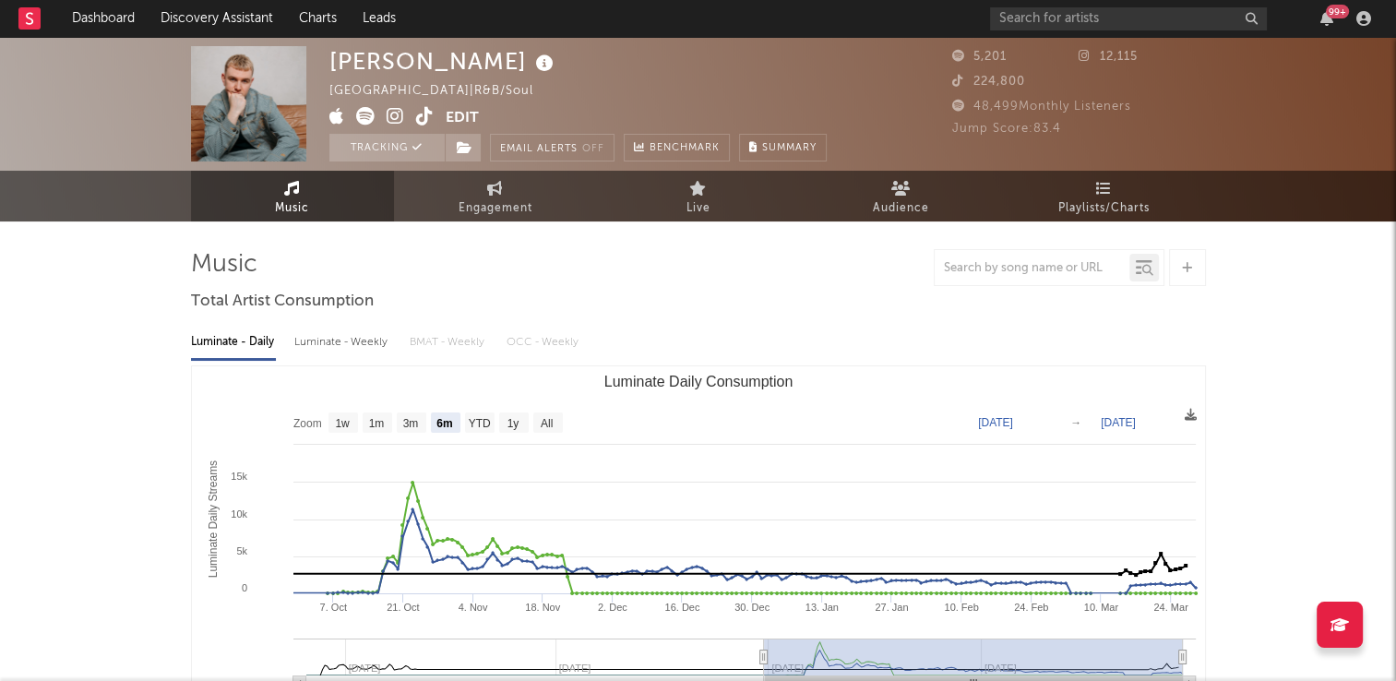
click at [311, 200] on link "Music" at bounding box center [292, 196] width 203 height 51
click at [425, 121] on icon at bounding box center [425, 116] width 18 height 18
click at [470, 145] on icon at bounding box center [465, 147] width 16 height 13
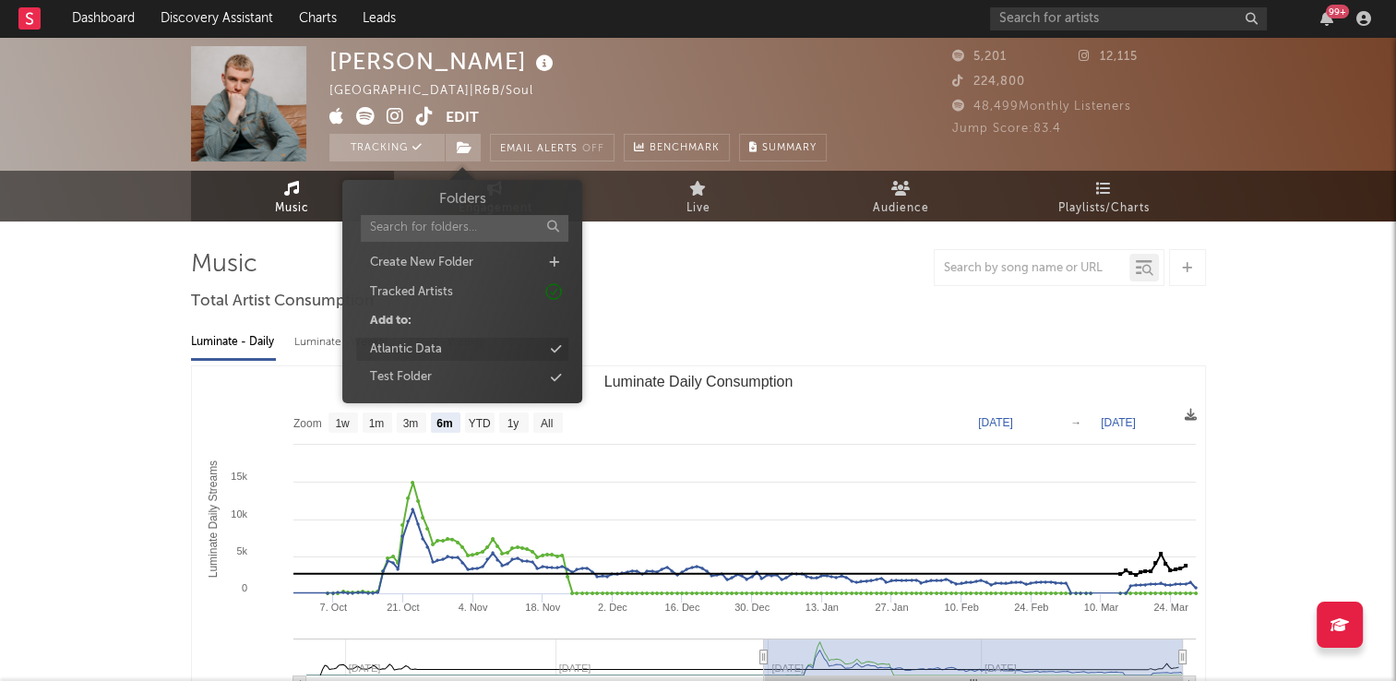
click at [459, 348] on div "Atlantic Data" at bounding box center [462, 350] width 212 height 24
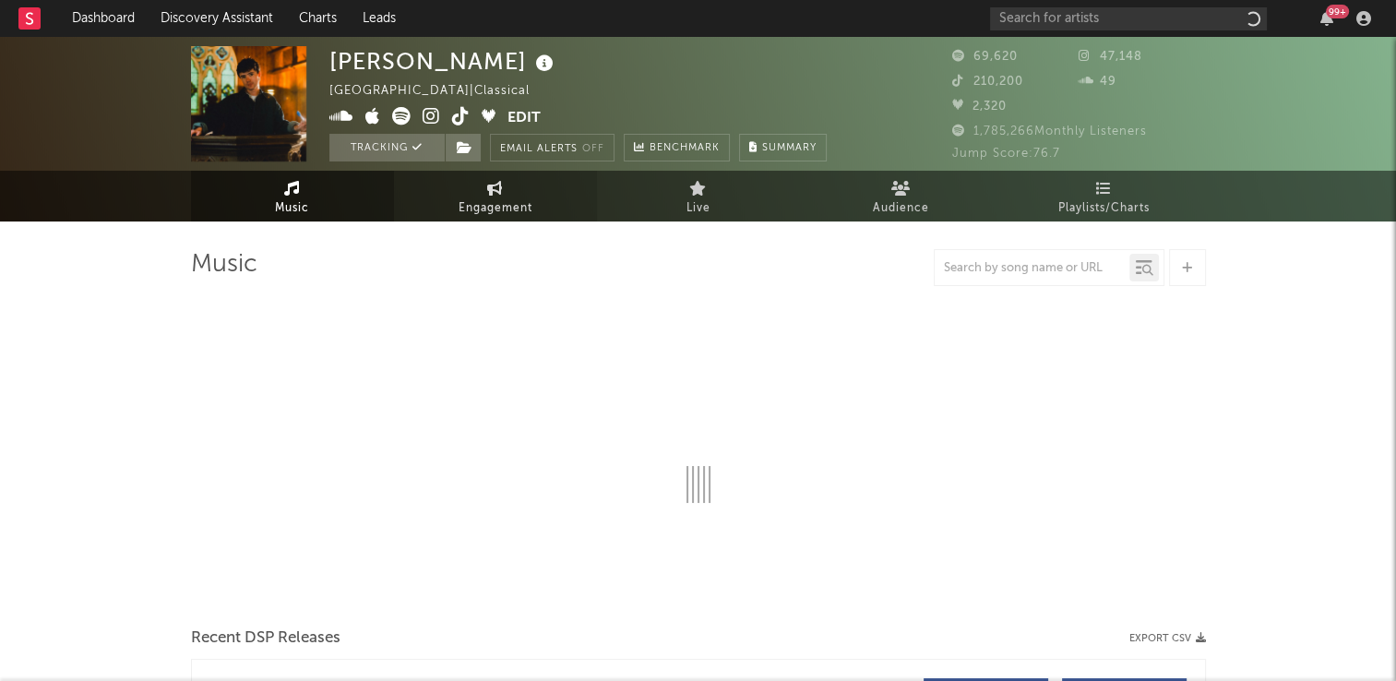
select select "6m"
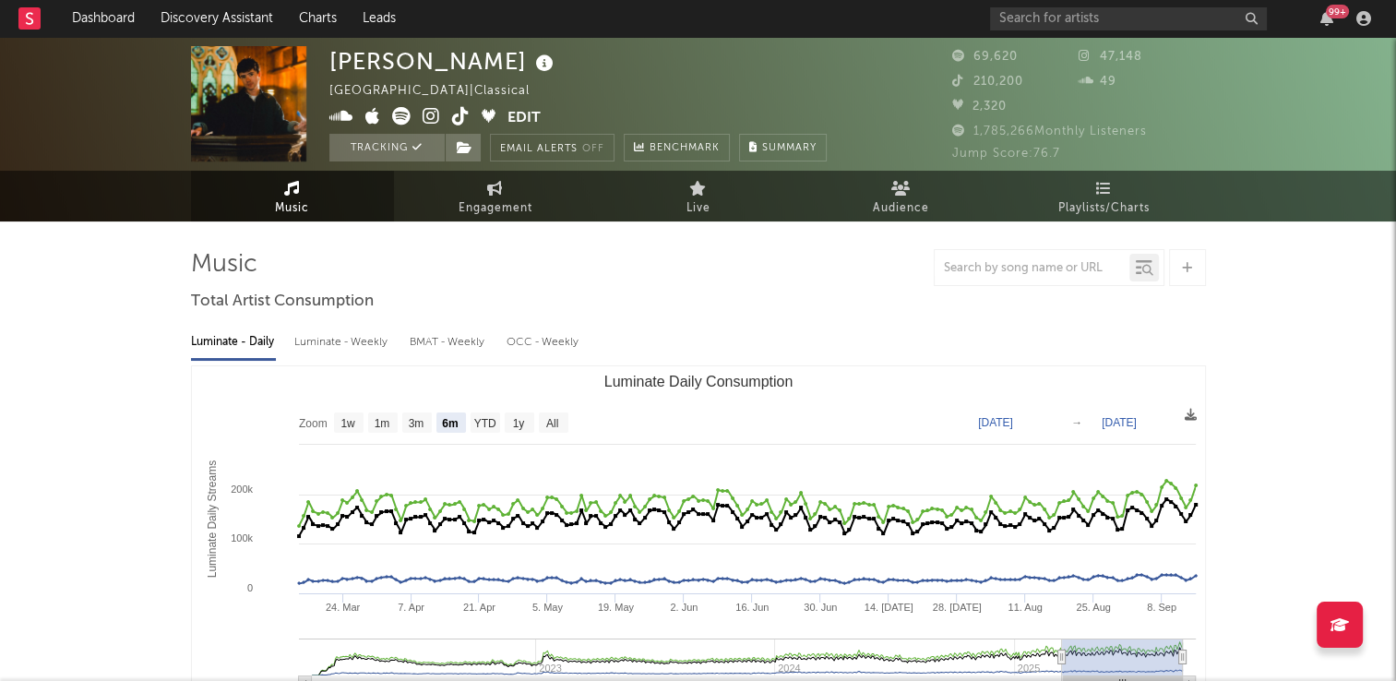
click at [454, 115] on icon at bounding box center [461, 116] width 18 height 18
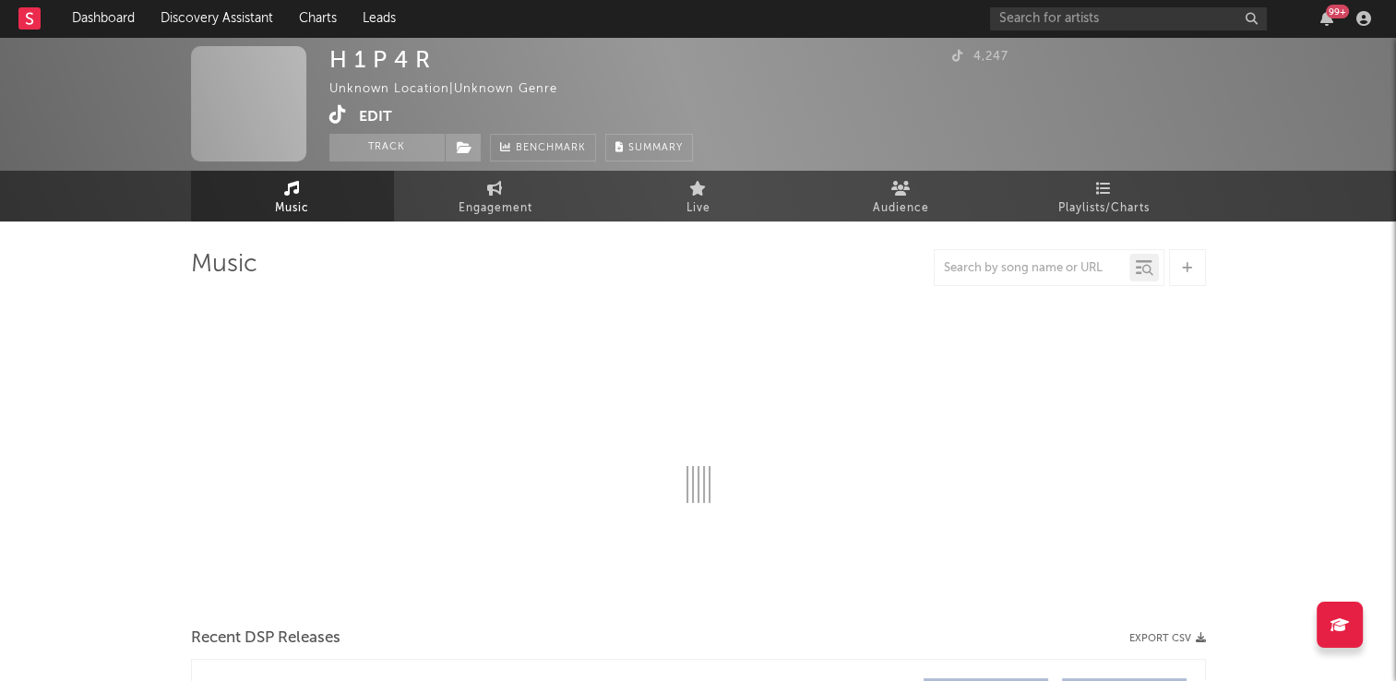
select select "1w"
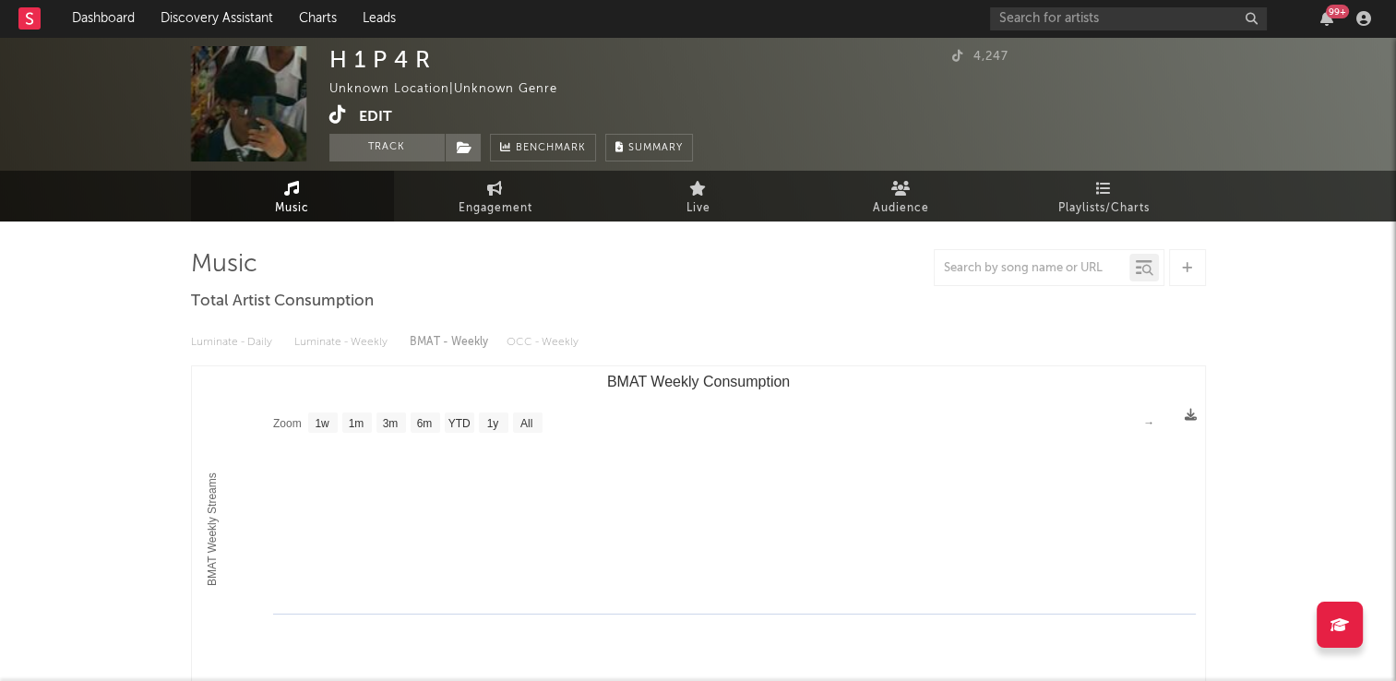
click at [337, 118] on icon at bounding box center [338, 114] width 18 height 18
click at [376, 145] on button "Track" at bounding box center [386, 148] width 115 height 28
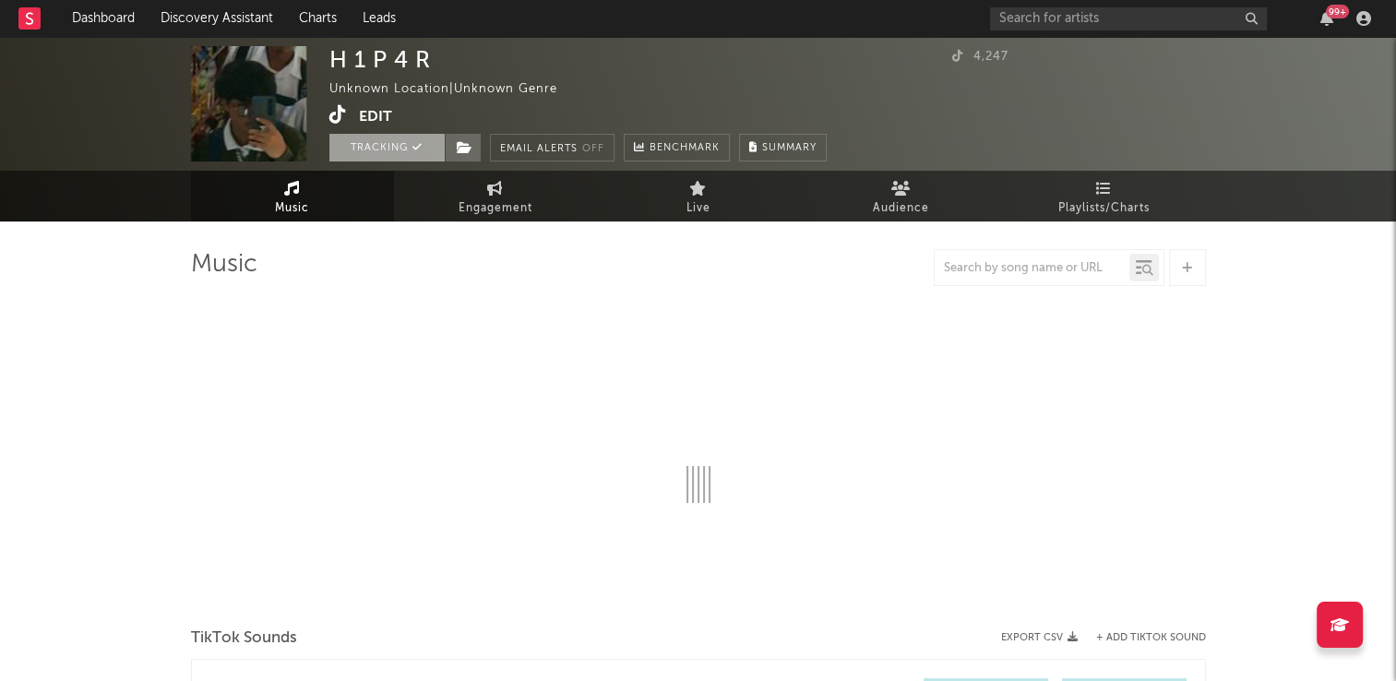
select select "1w"
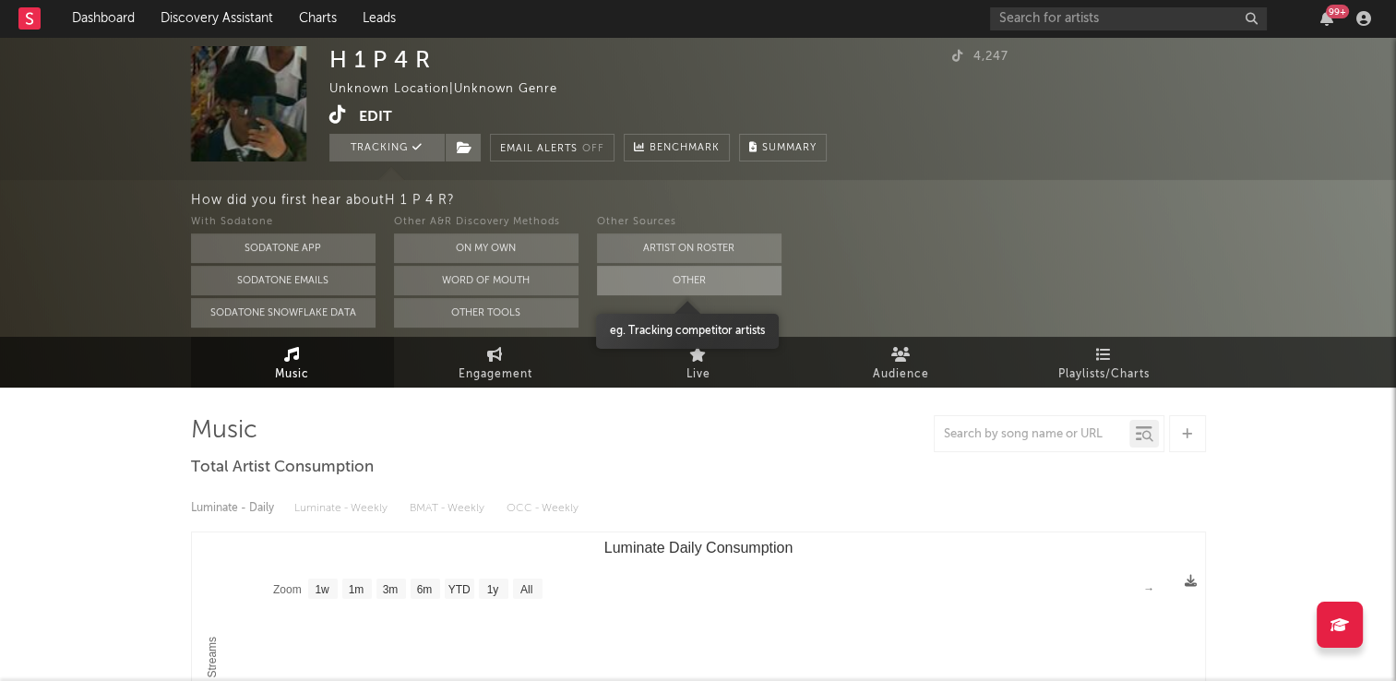
click at [738, 282] on button "Other" at bounding box center [689, 281] width 185 height 30
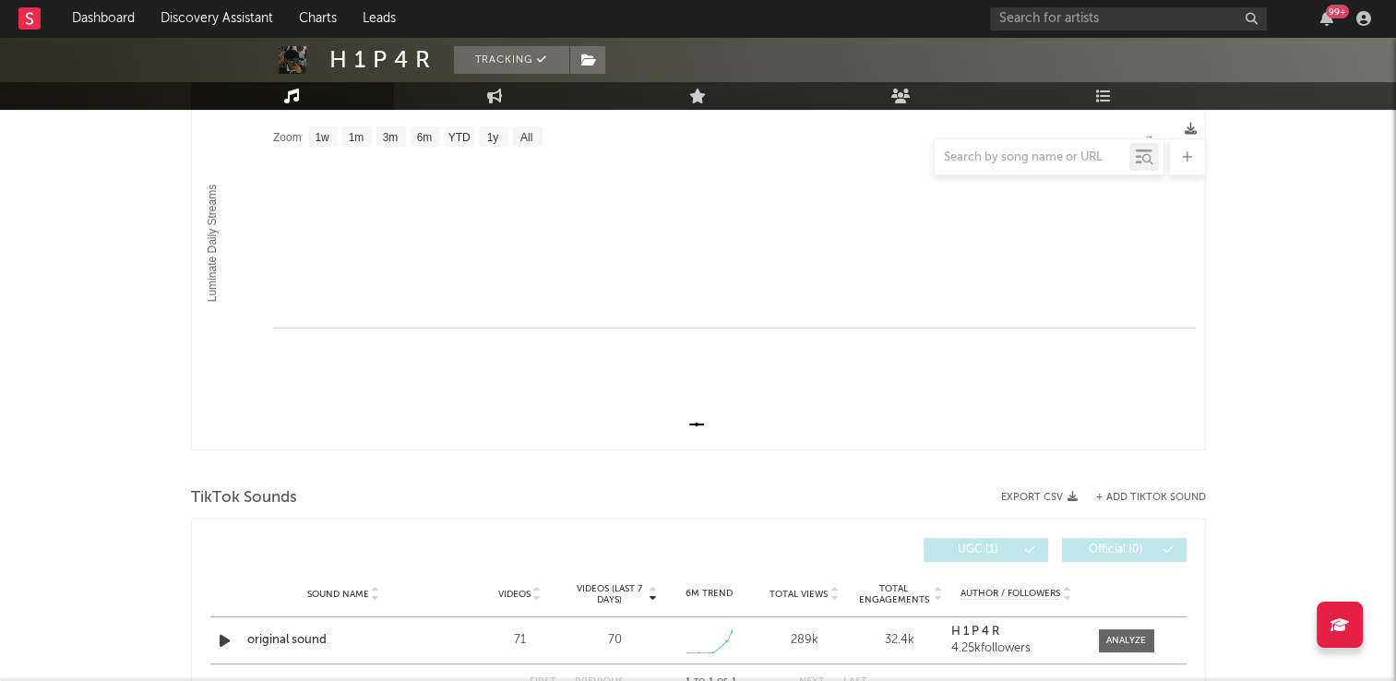
scroll to position [126, 0]
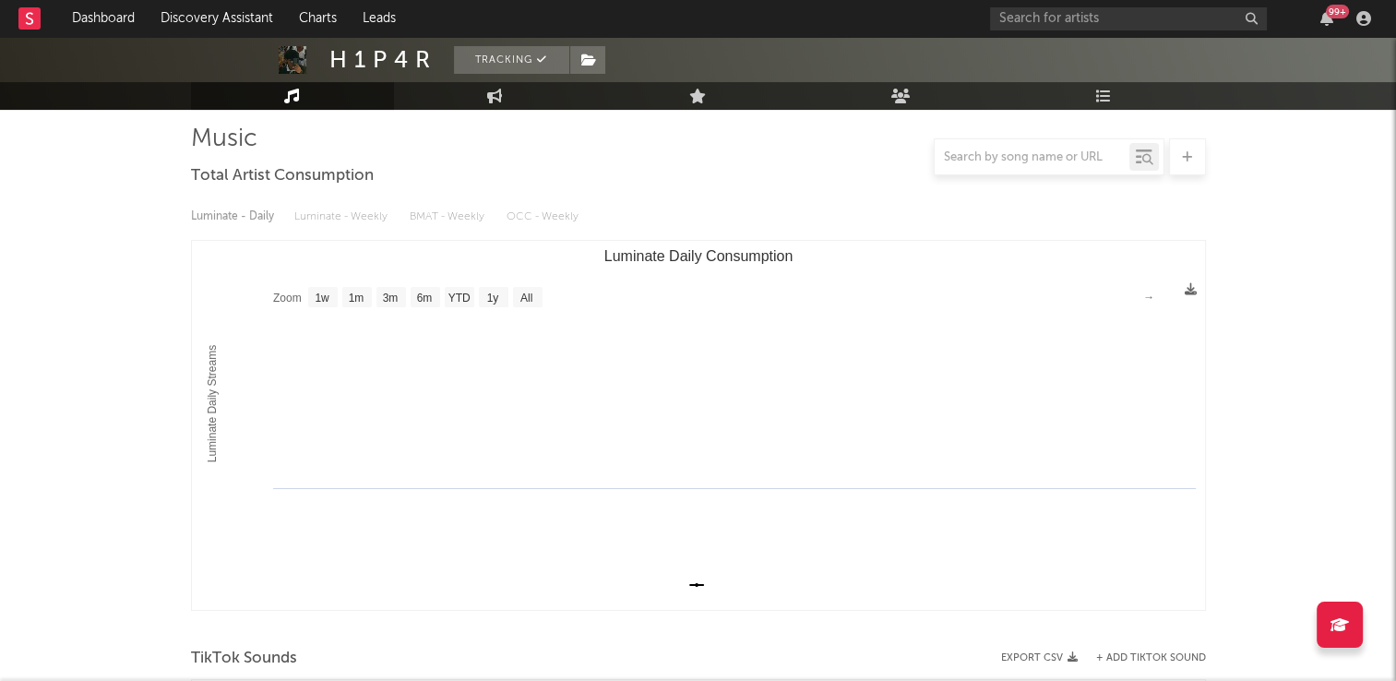
click at [340, 97] on link "Music" at bounding box center [292, 96] width 203 height 28
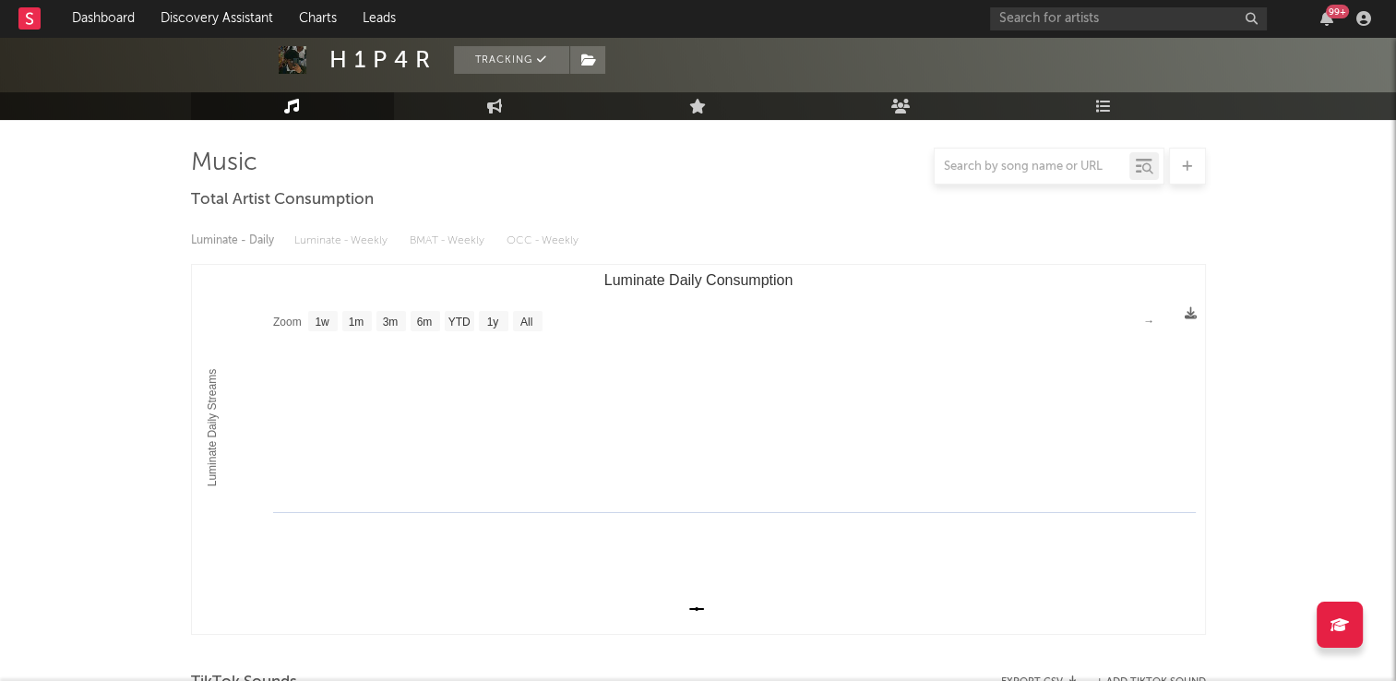
scroll to position [0, 0]
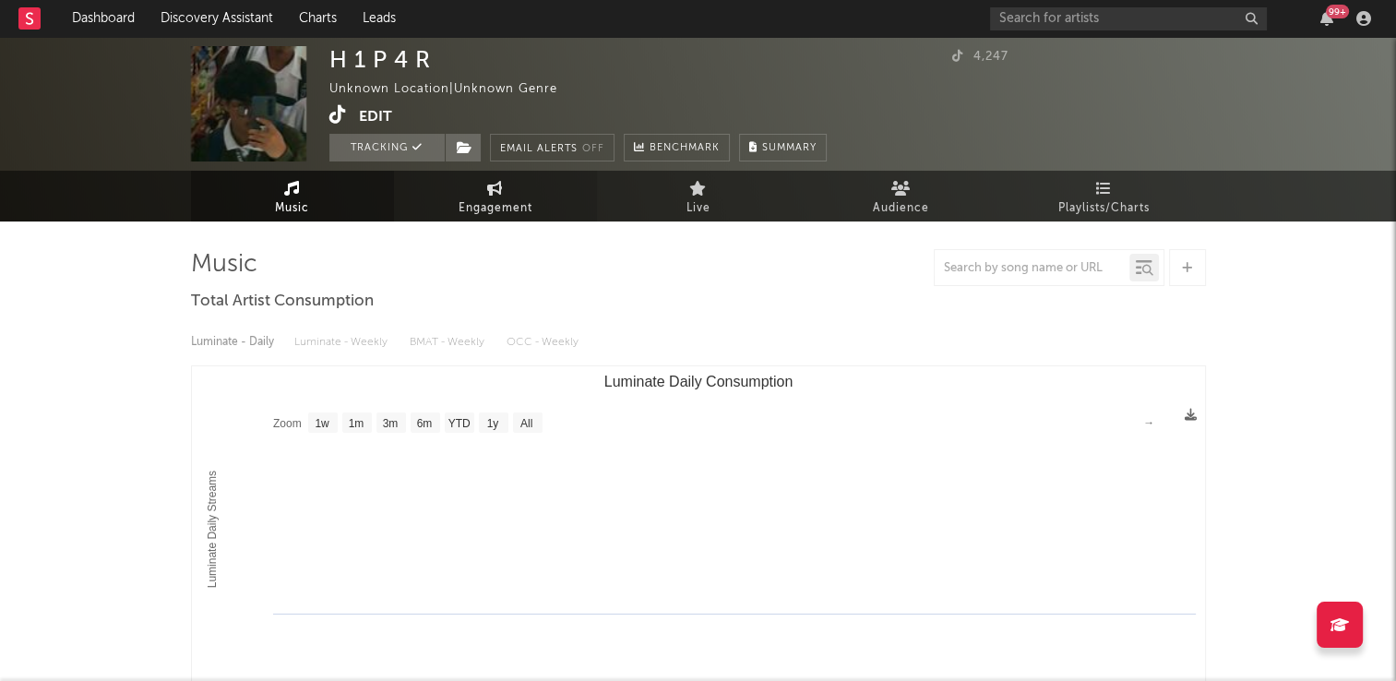
click at [502, 200] on span "Engagement" at bounding box center [496, 208] width 74 height 22
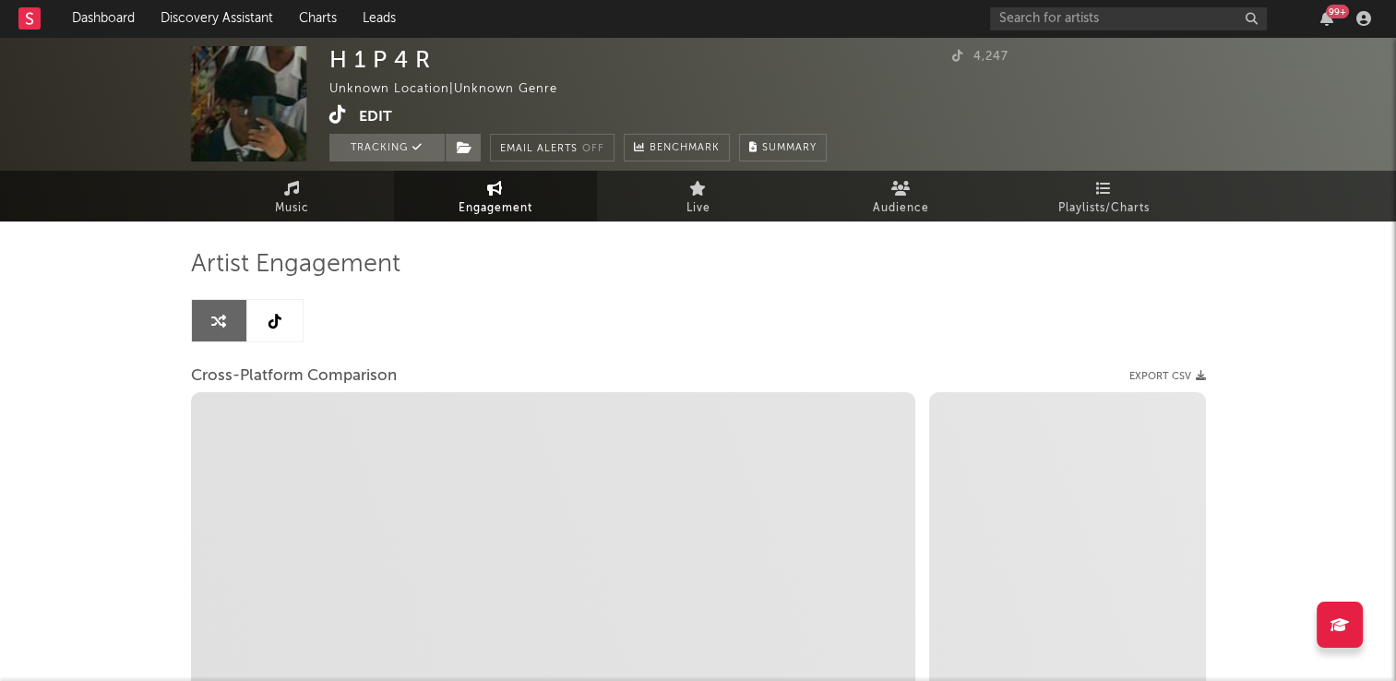
select select "1w"
click at [286, 332] on link at bounding box center [274, 321] width 55 height 42
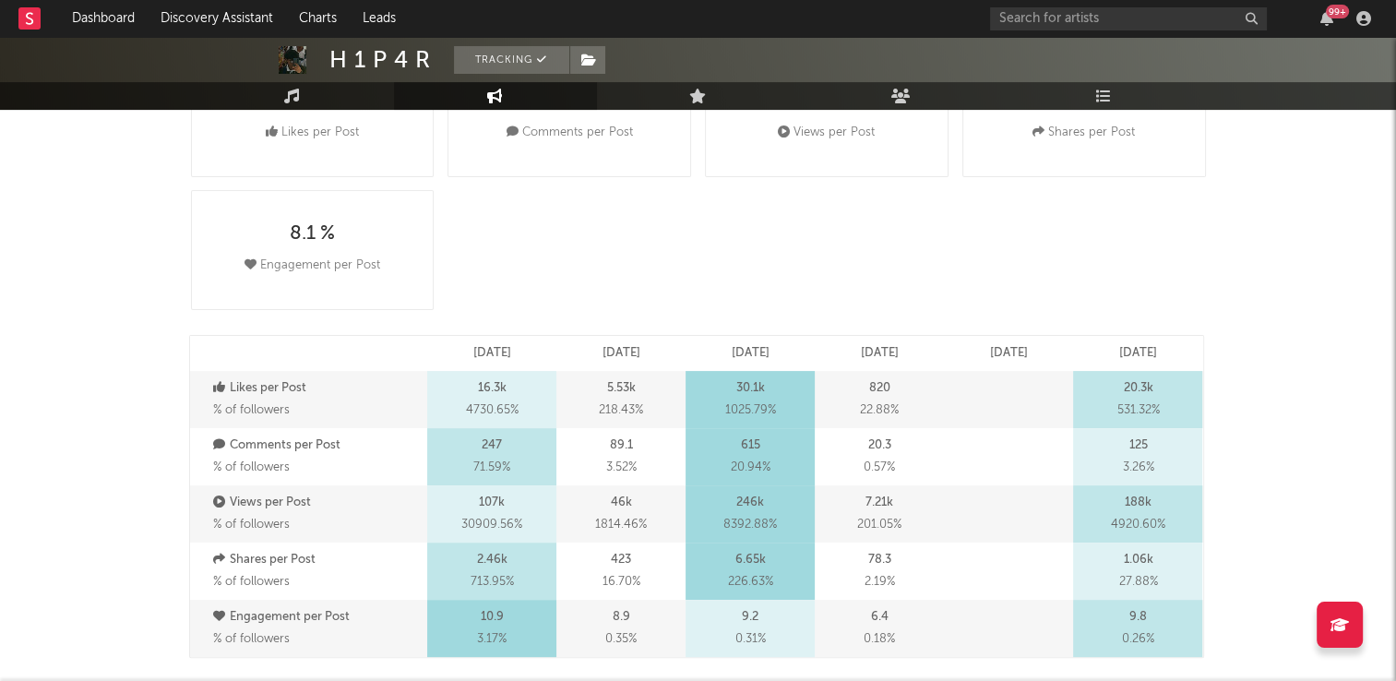
select select "1w"
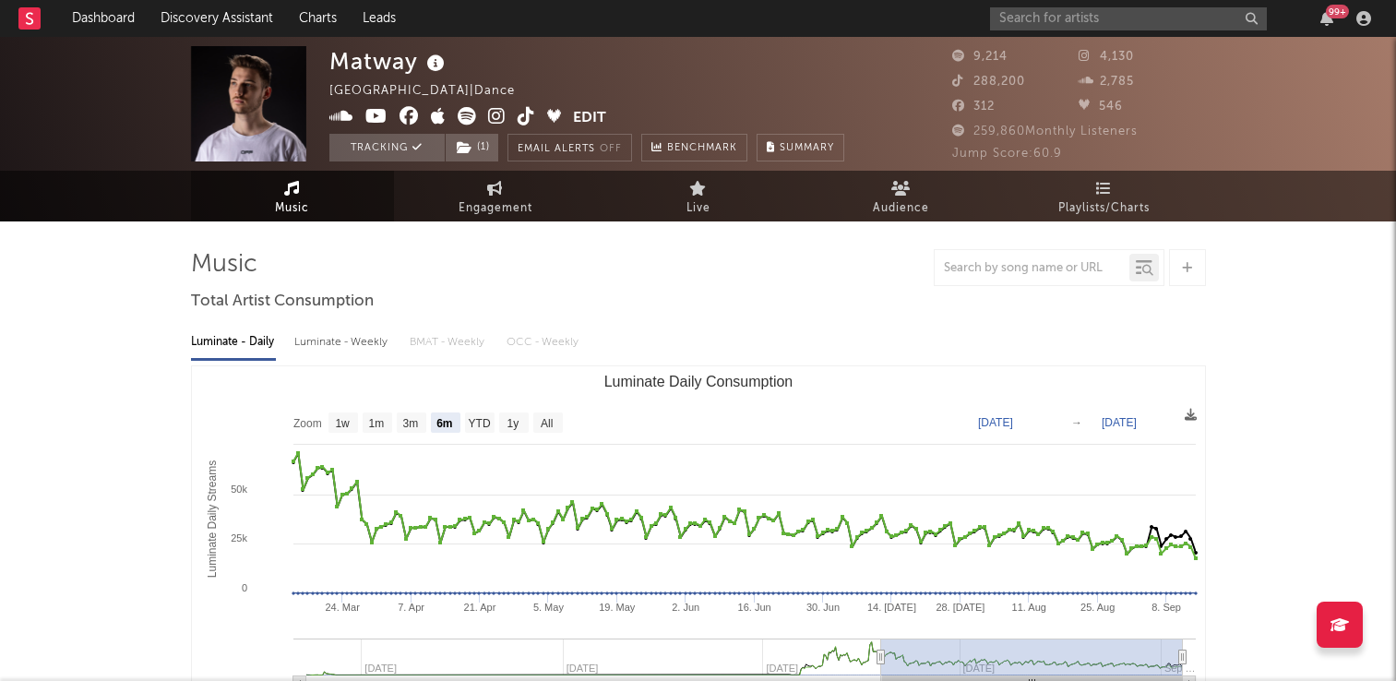
select select "6m"
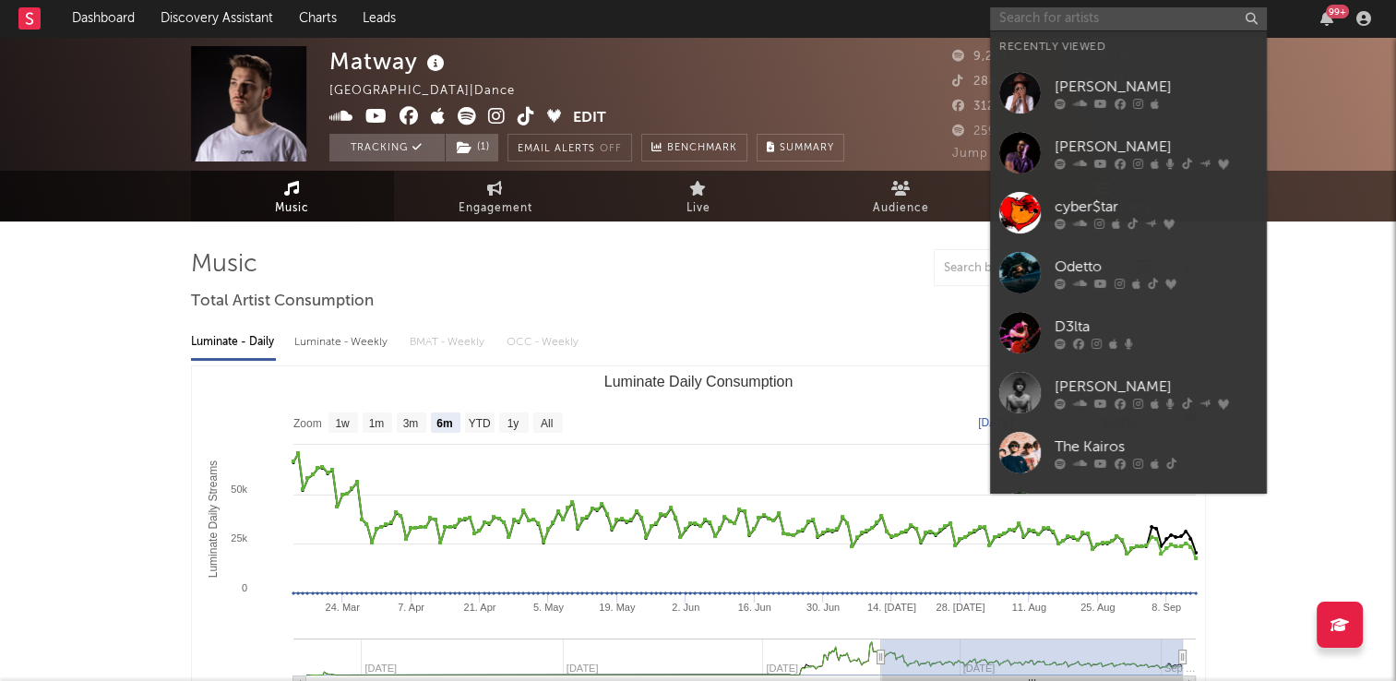
click at [1058, 19] on input "text" at bounding box center [1128, 18] width 277 height 23
paste input "H 1 P 4 R"
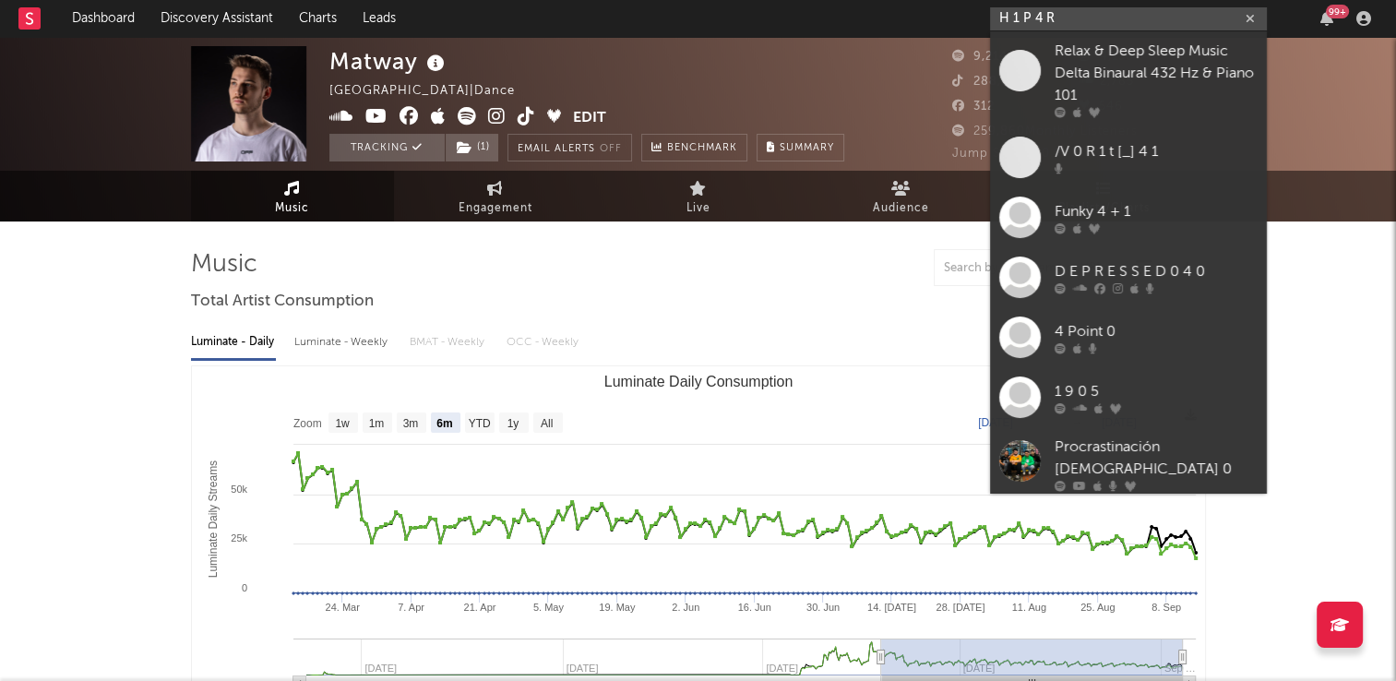
type input "H 1 P 4 R"
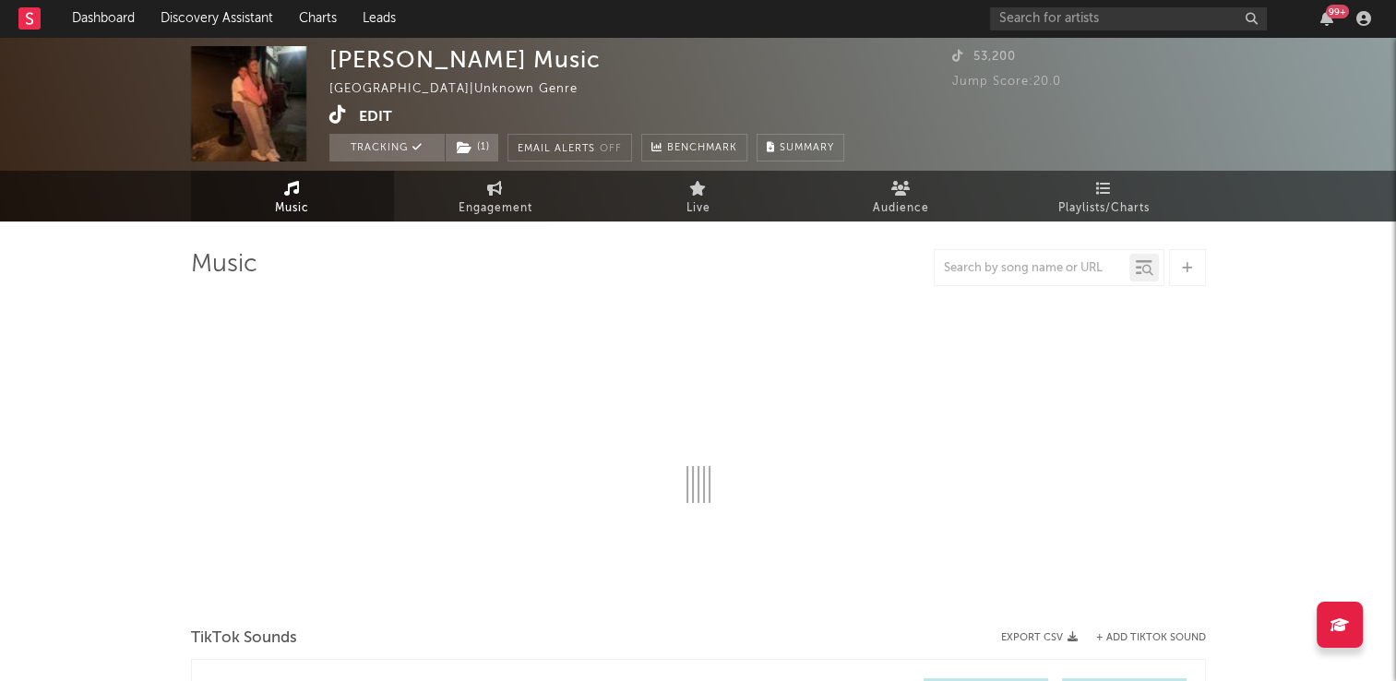
select select "1w"
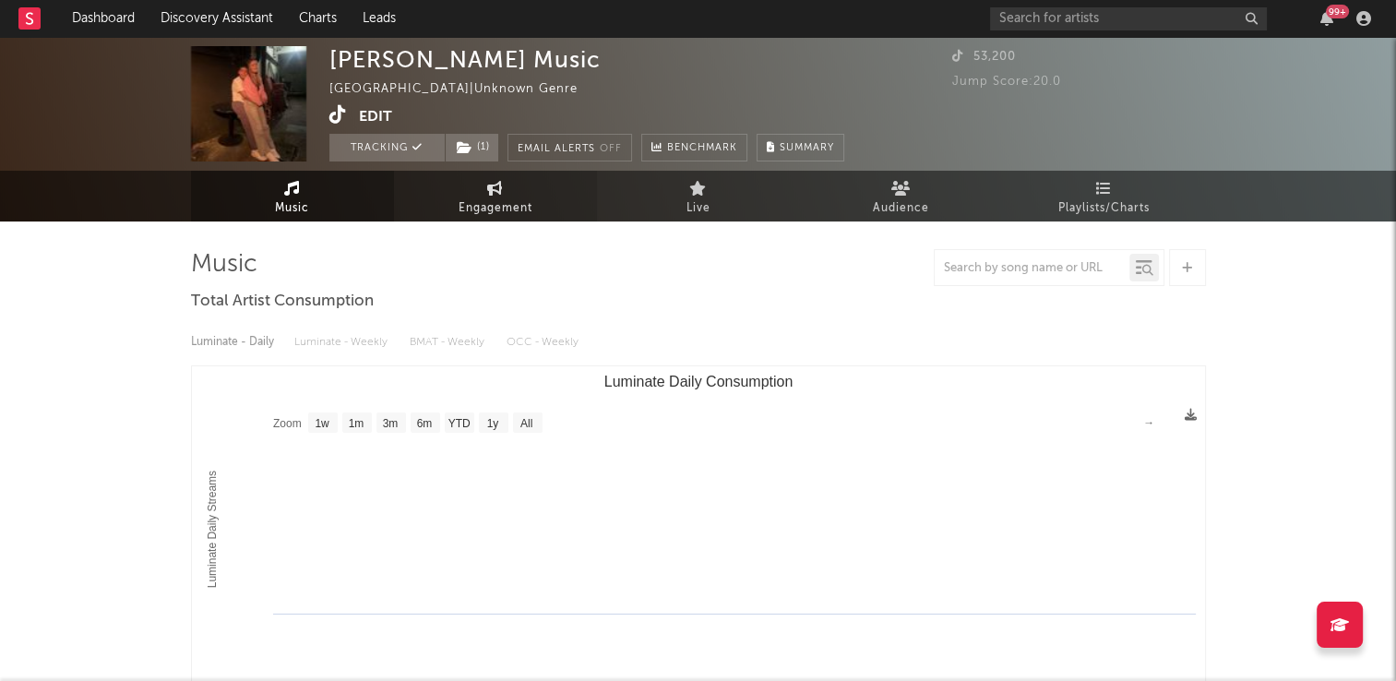
click at [497, 195] on link "Engagement" at bounding box center [495, 196] width 203 height 51
select select "1w"
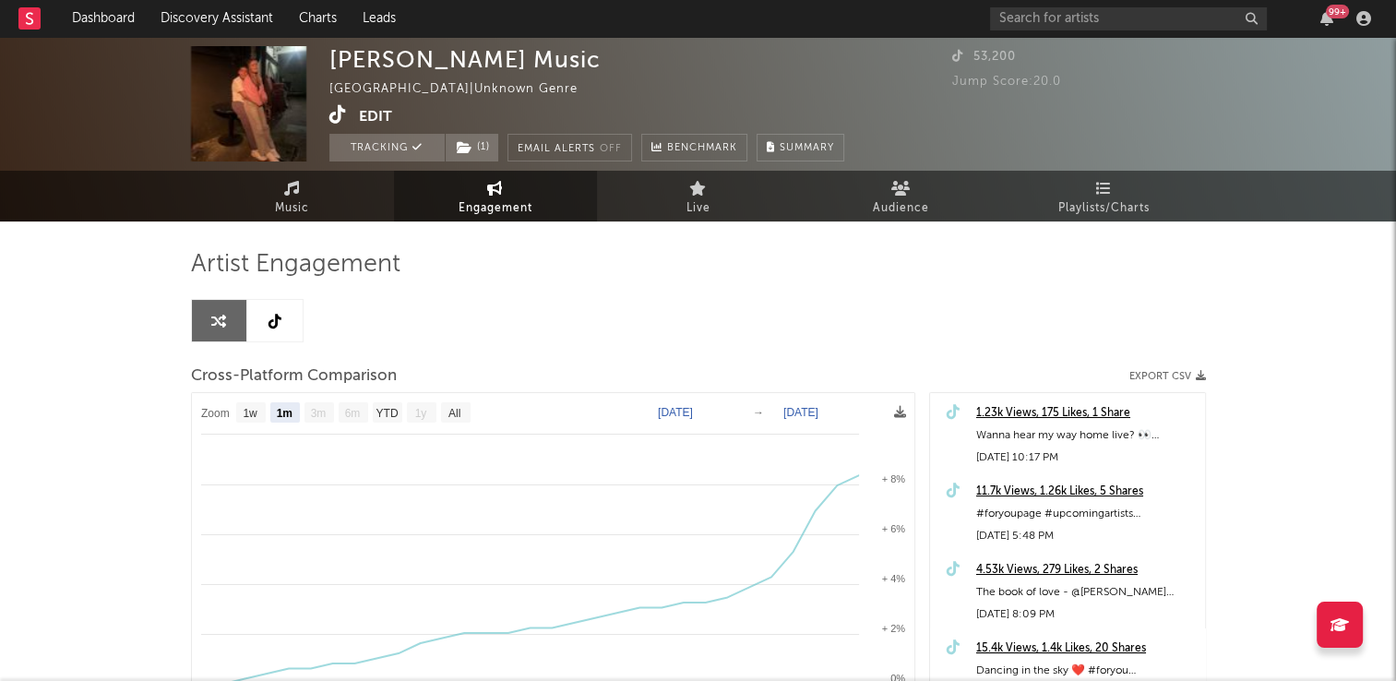
click at [291, 328] on link at bounding box center [274, 321] width 55 height 42
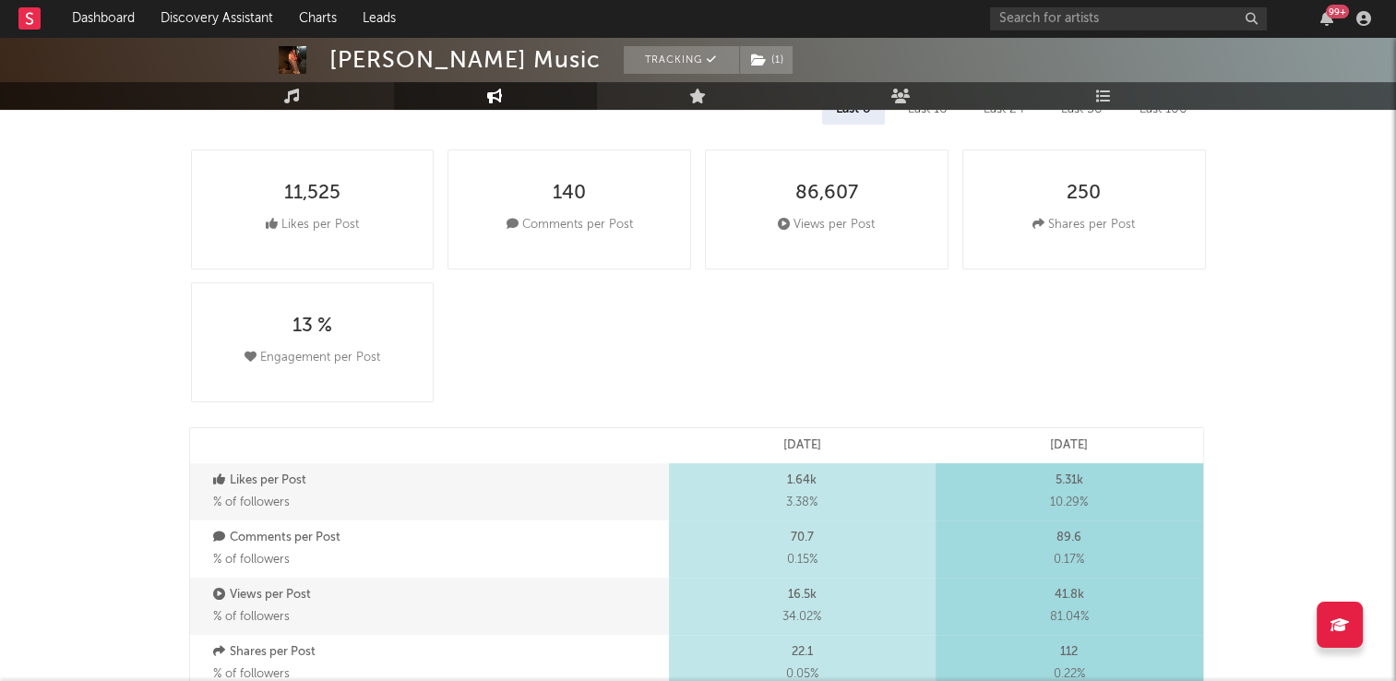
select select "1w"
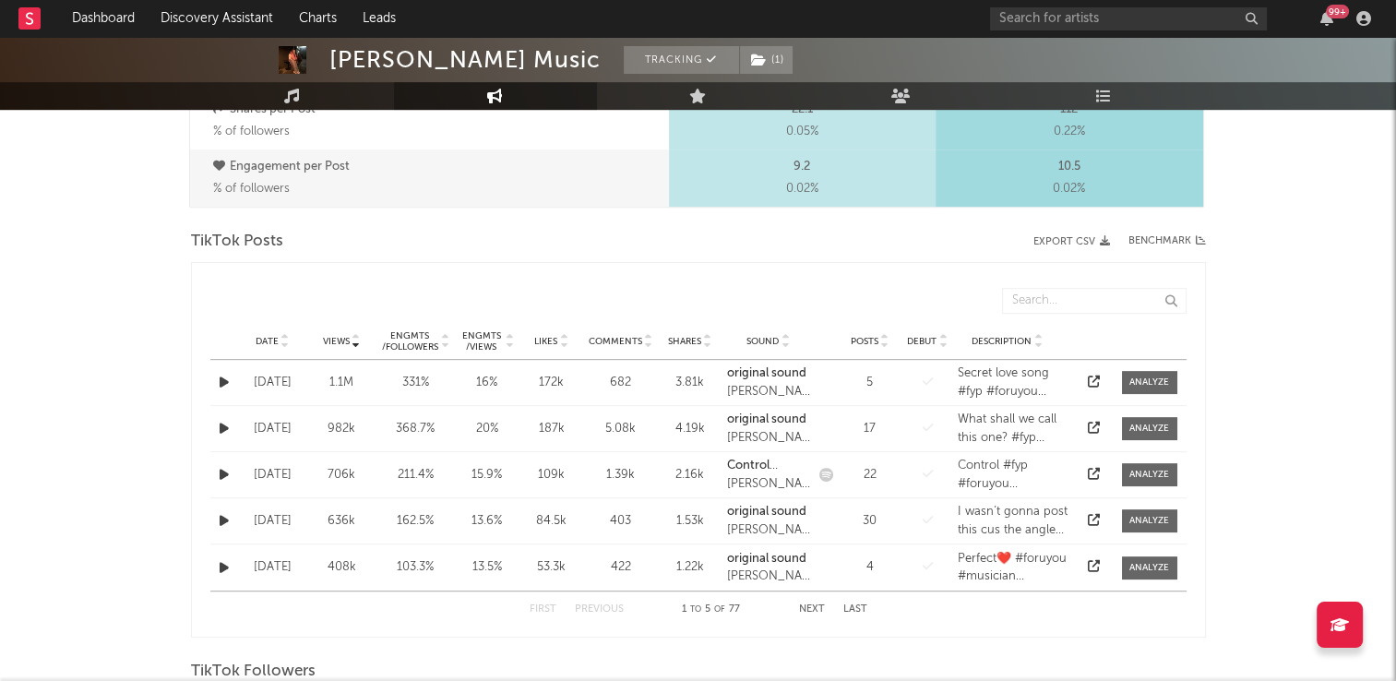
scroll to position [831, 0]
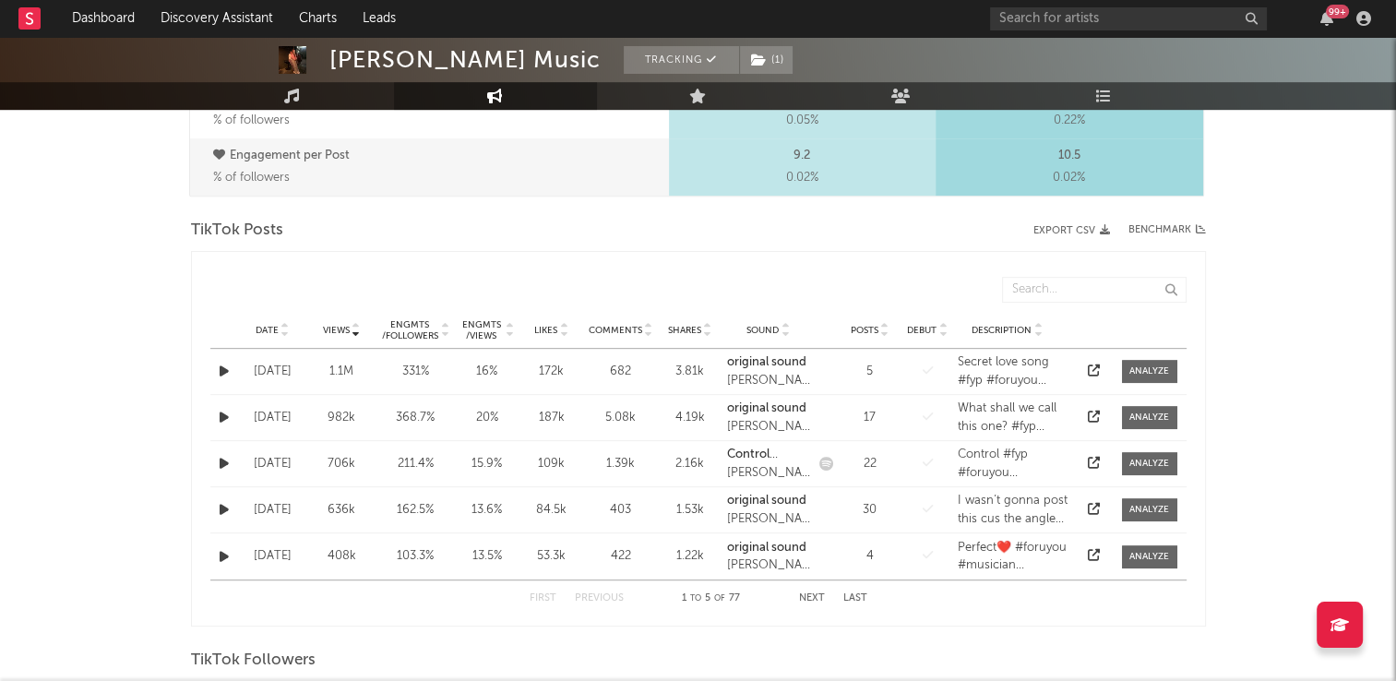
click at [284, 323] on icon at bounding box center [285, 326] width 9 height 7
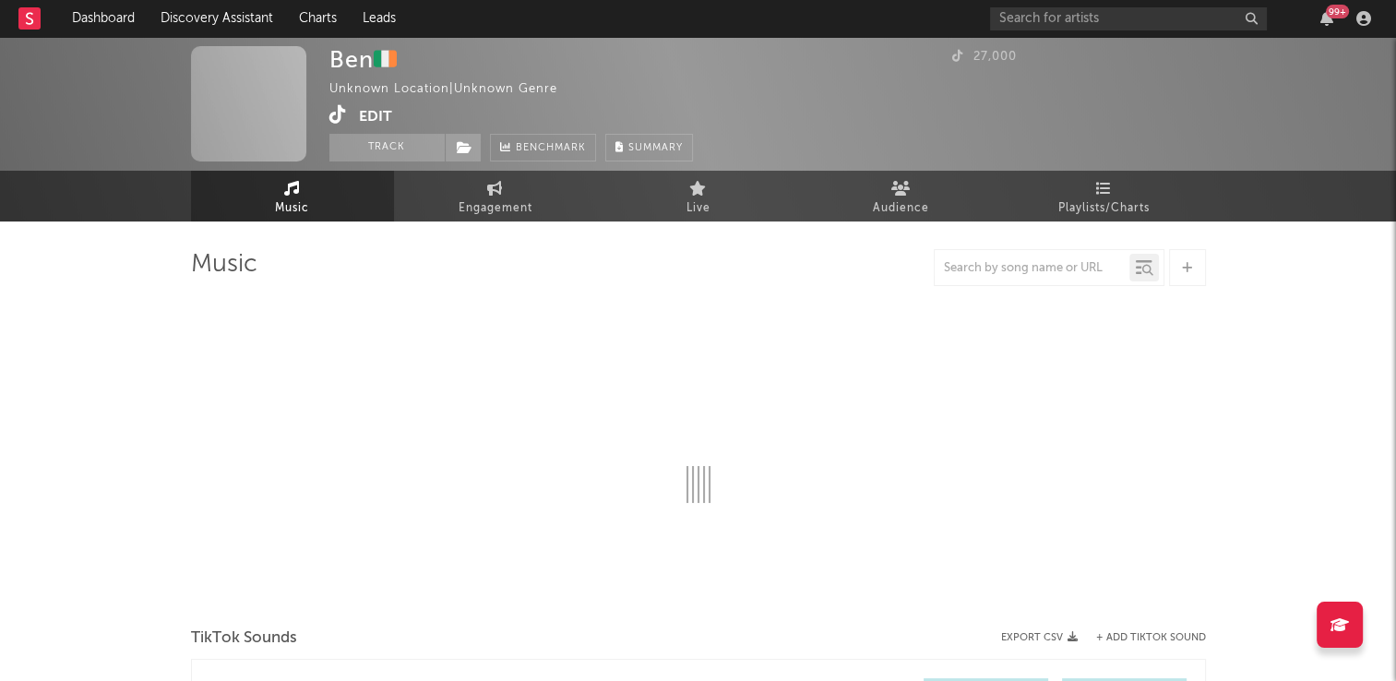
select select "1w"
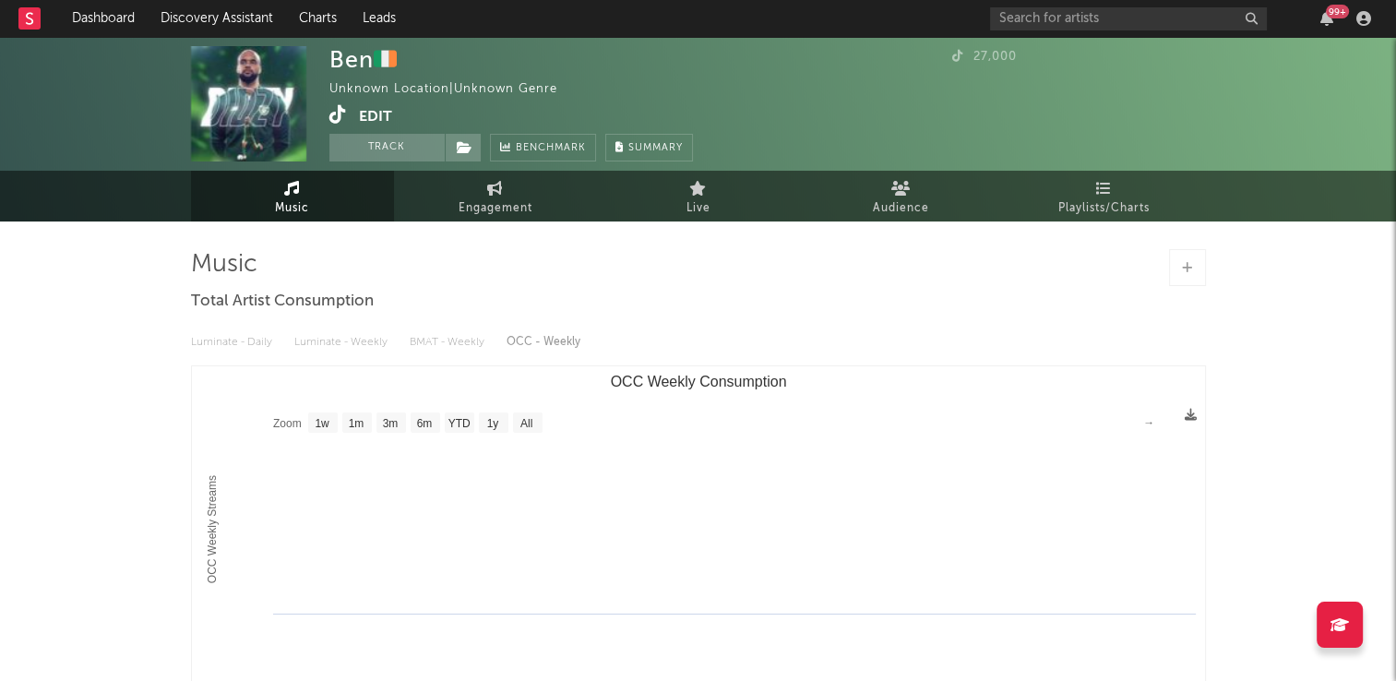
click at [332, 119] on icon at bounding box center [338, 114] width 18 height 18
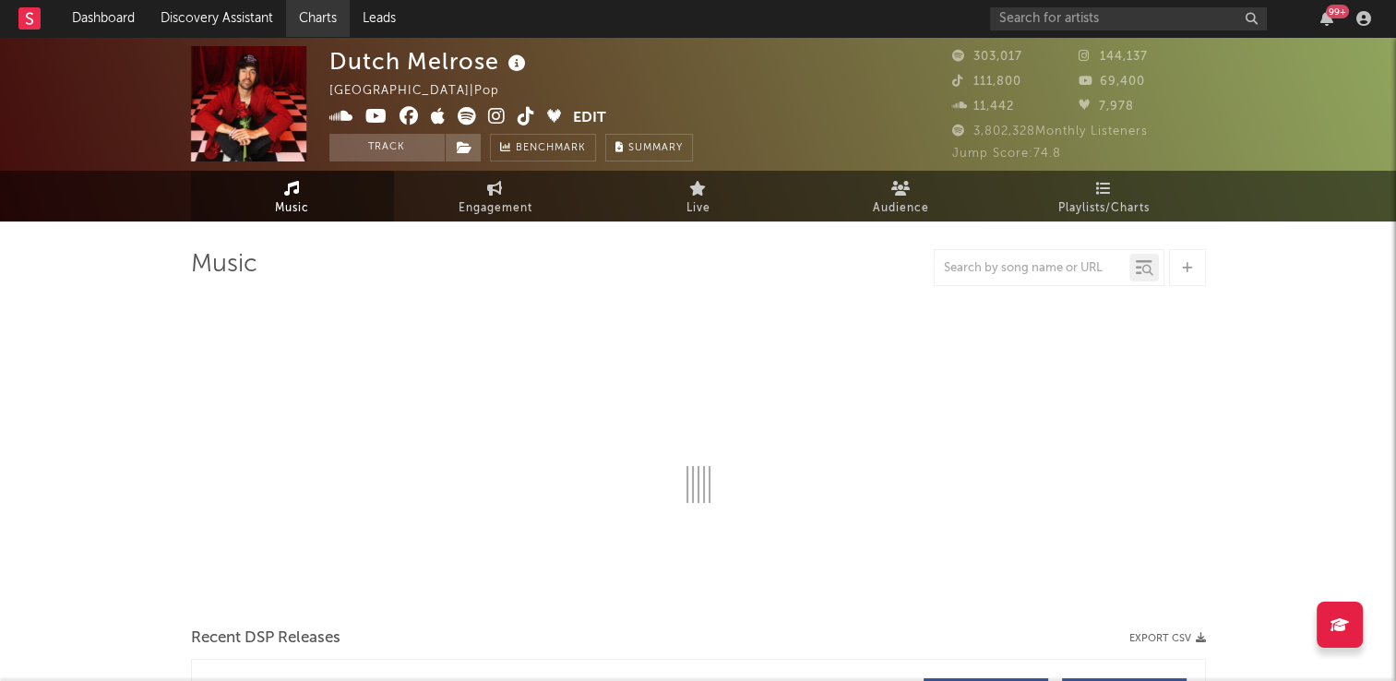
select select "6m"
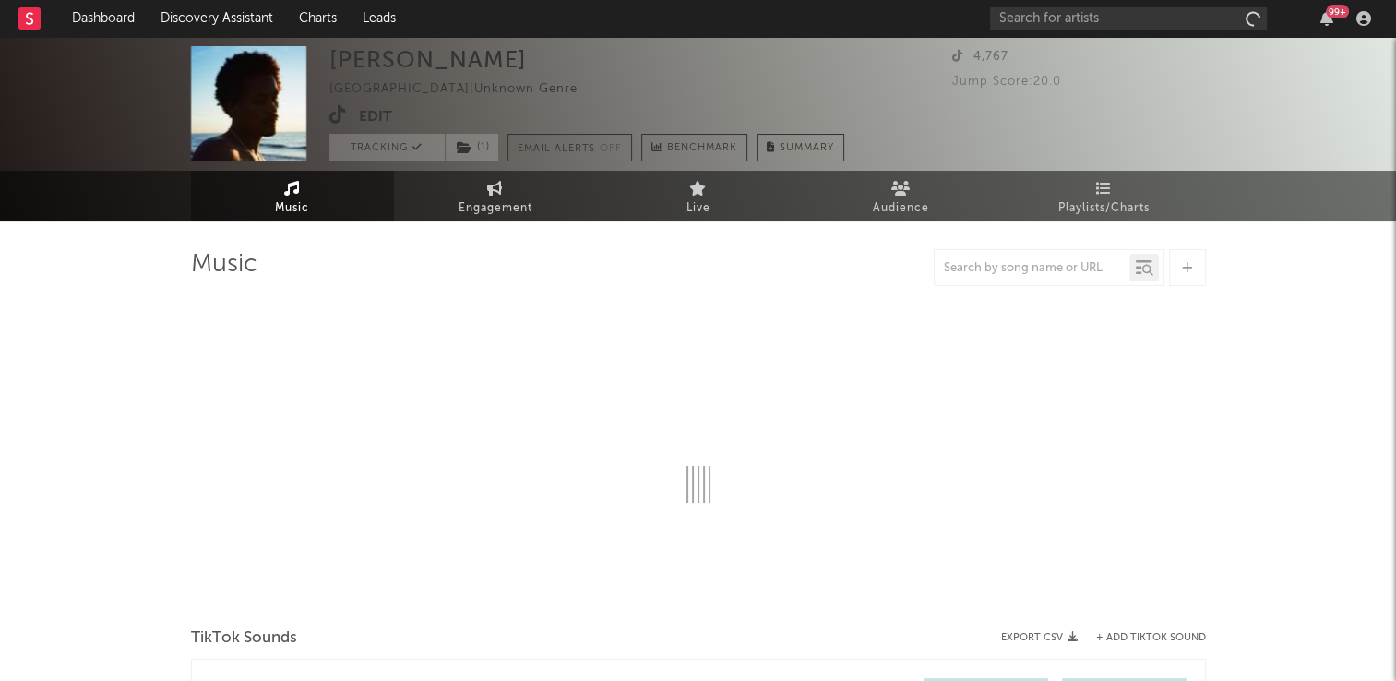
select select "1w"
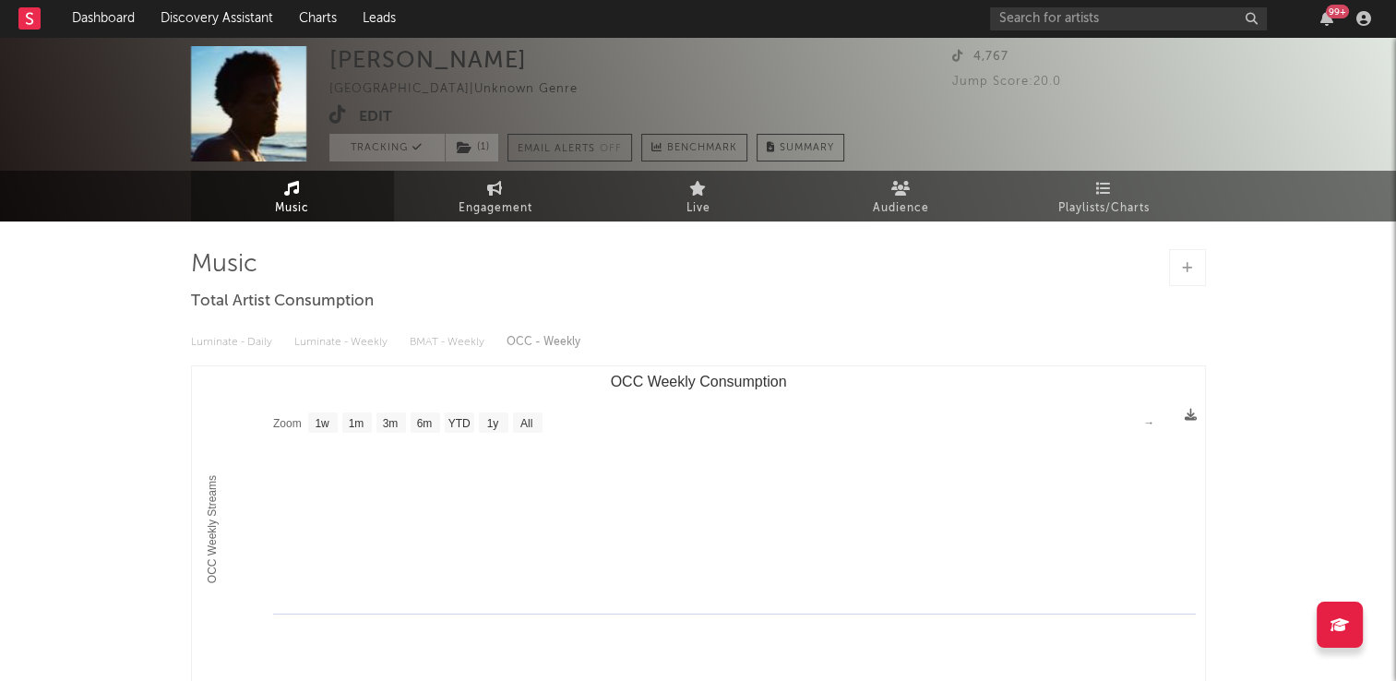
click at [336, 118] on icon at bounding box center [338, 114] width 18 height 18
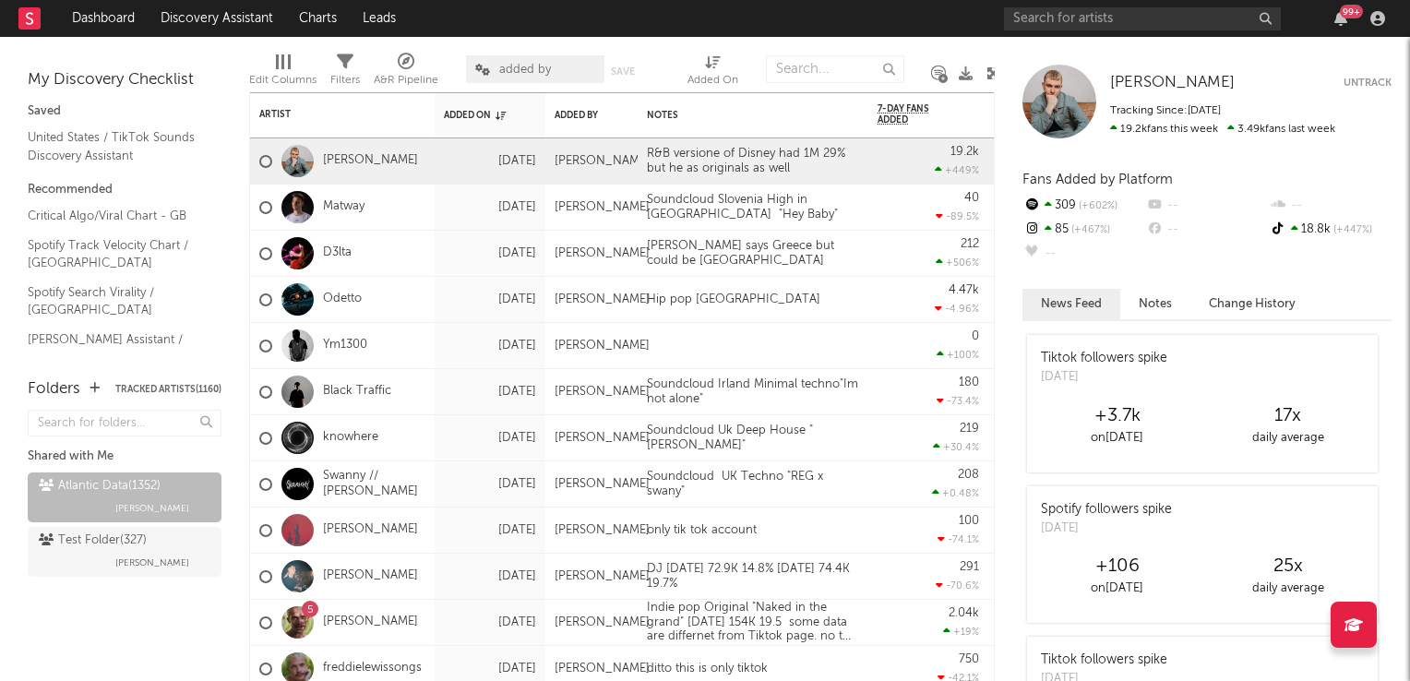
click at [993, 74] on icon at bounding box center [994, 73] width 14 height 14
